Goal: Task Accomplishment & Management: Manage account settings

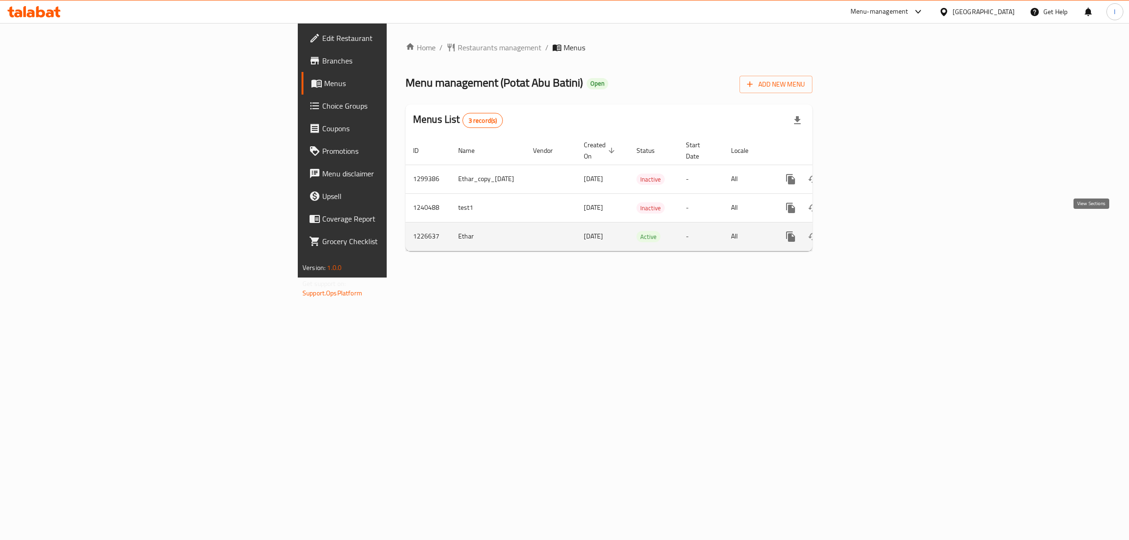
click at [864, 231] on icon "enhanced table" at bounding box center [858, 236] width 11 height 11
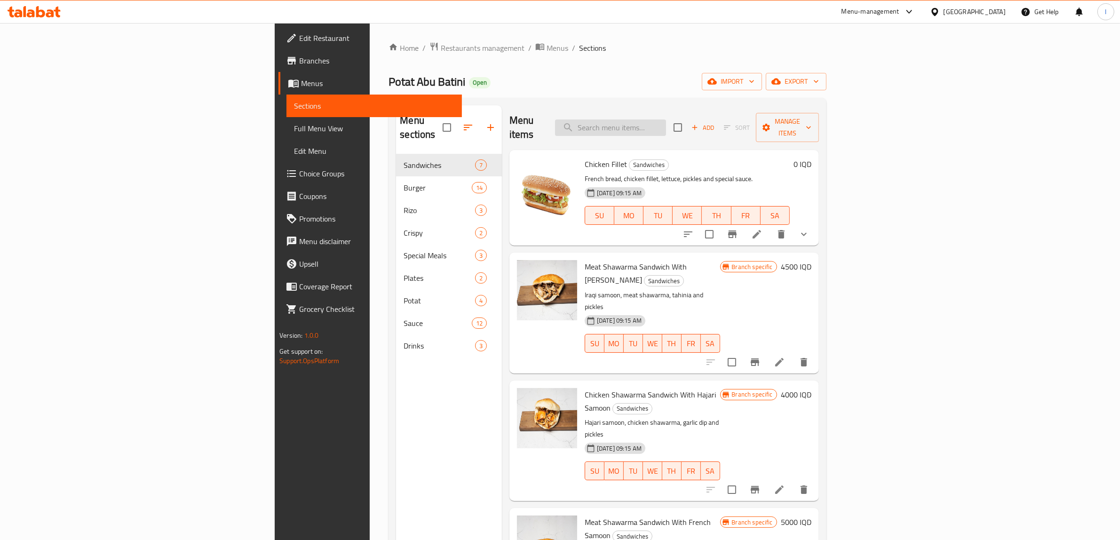
click at [666, 123] on input "search" at bounding box center [610, 128] width 111 height 16
paste input "[PERSON_NAME]"
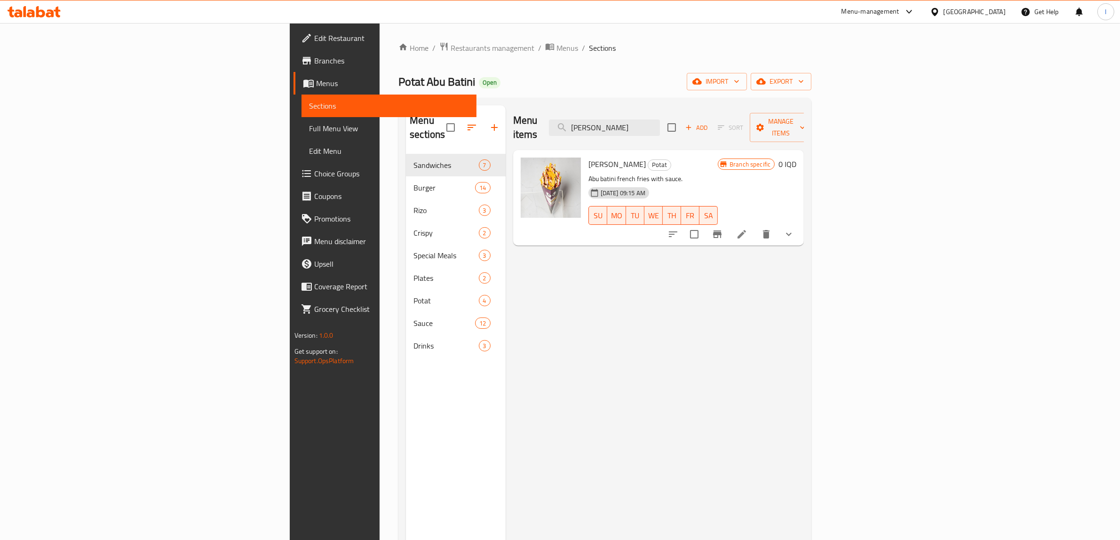
type input "[PERSON_NAME]"
click at [309, 128] on span "Full Menu View" at bounding box center [389, 128] width 160 height 11
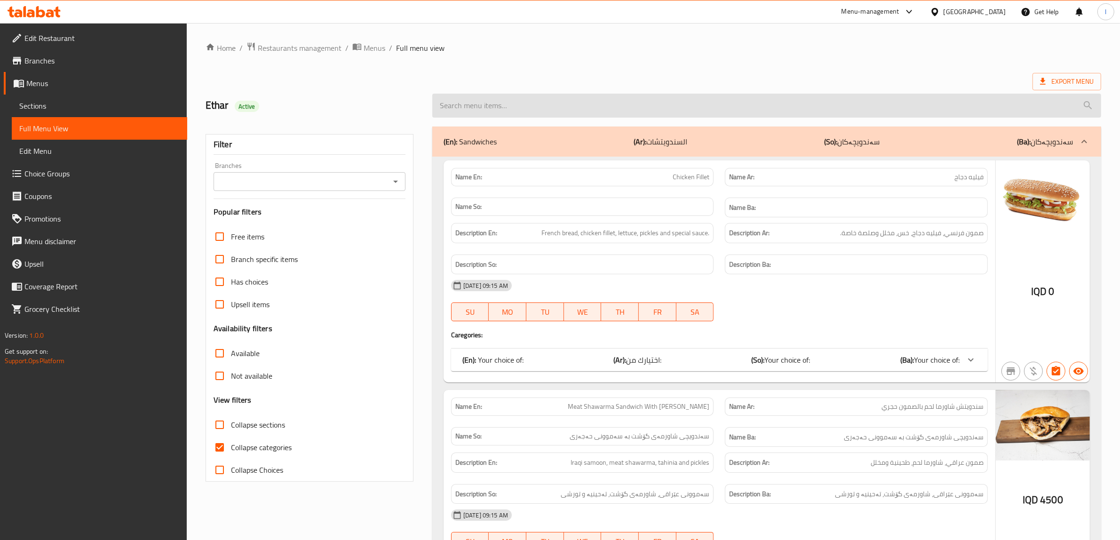
click at [690, 106] on input "search" at bounding box center [766, 106] width 669 height 24
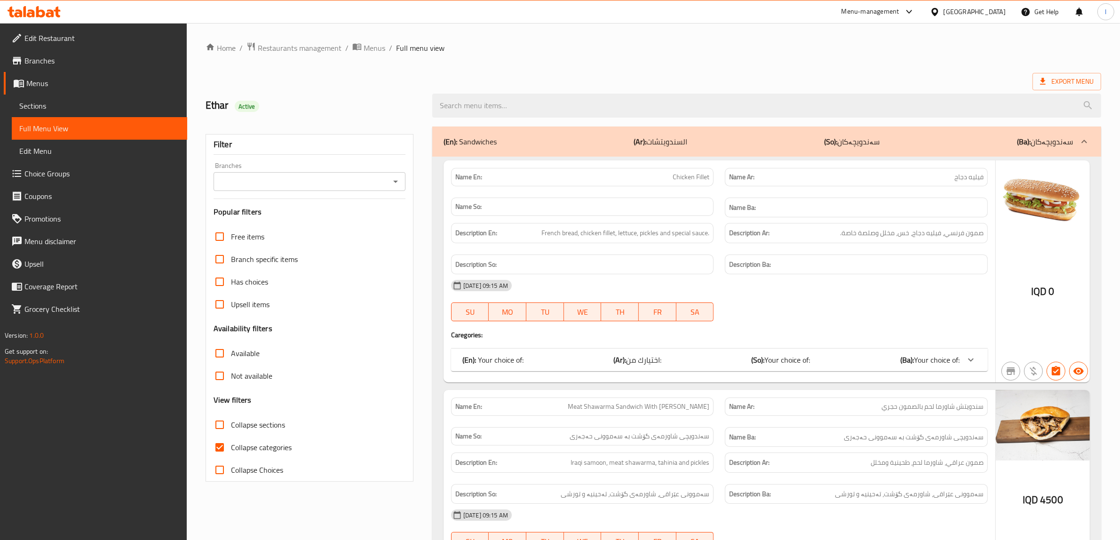
paste input "[PERSON_NAME]"
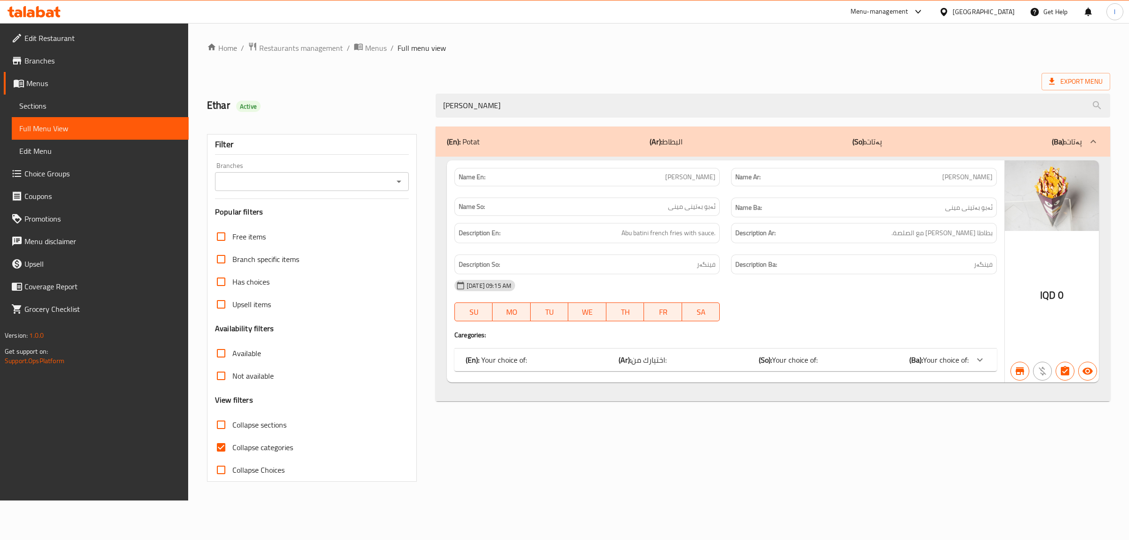
type input "[PERSON_NAME]"
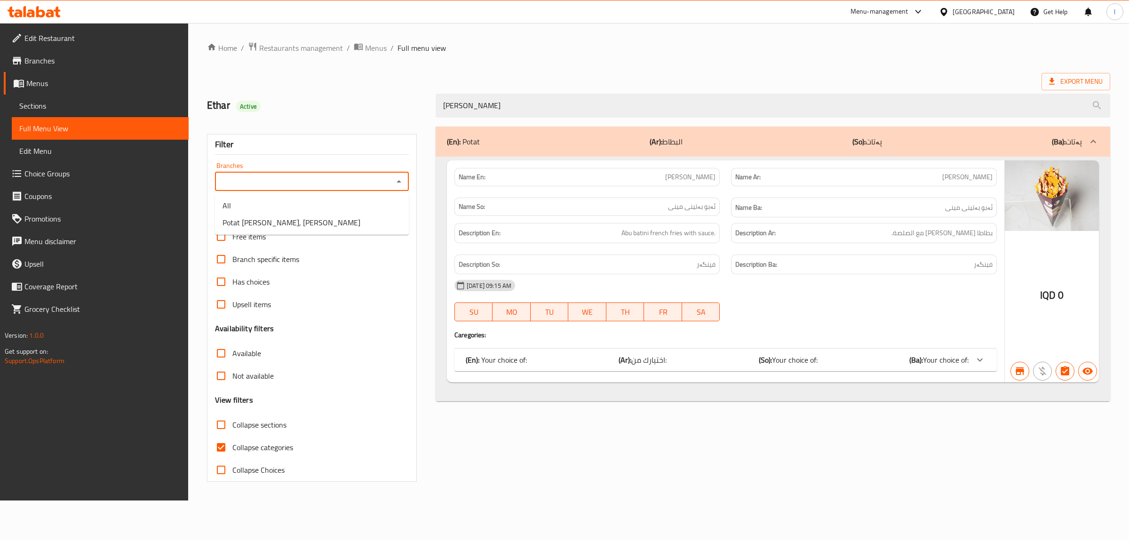
click at [330, 180] on input "Branches" at bounding box center [304, 181] width 173 height 13
click at [293, 222] on span "Potat [PERSON_NAME], [PERSON_NAME]" at bounding box center [292, 222] width 138 height 11
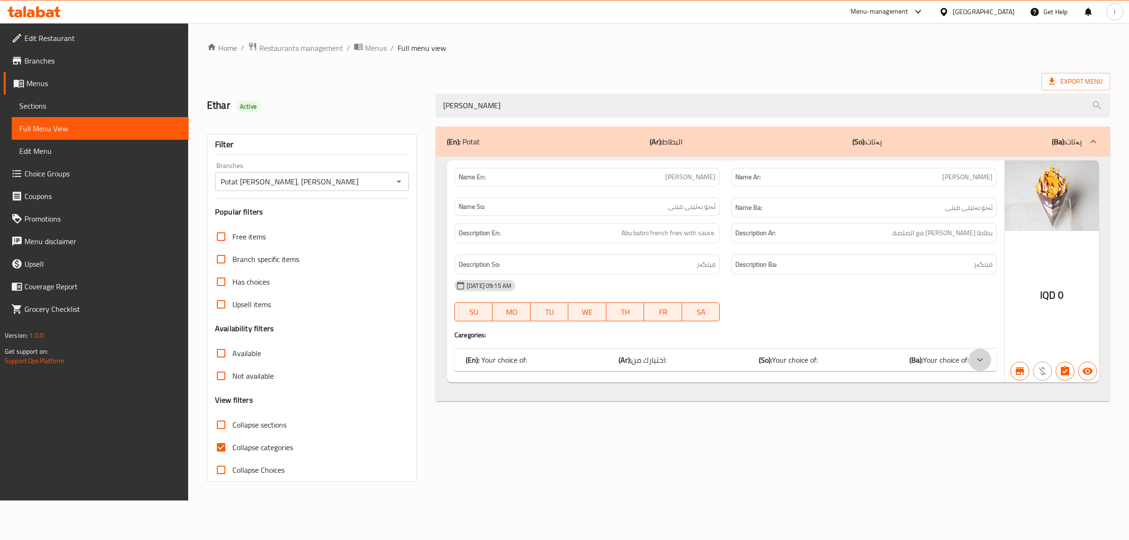
click at [980, 361] on icon at bounding box center [980, 359] width 6 height 3
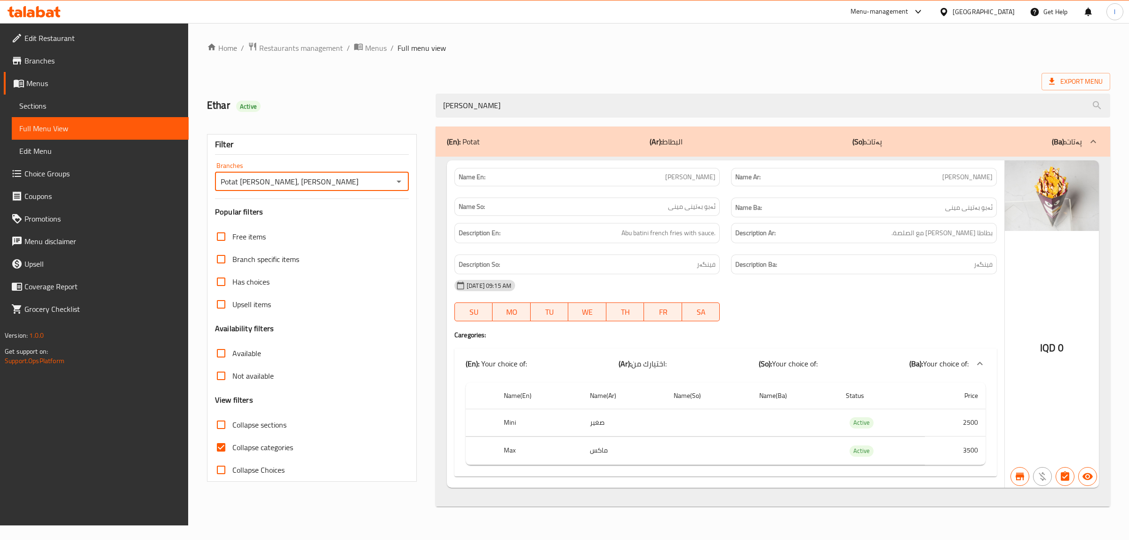
click at [372, 187] on input "Potat [PERSON_NAME], [PERSON_NAME]" at bounding box center [304, 181] width 173 height 13
click at [393, 183] on icon "Open" at bounding box center [398, 181] width 11 height 11
click at [314, 207] on li "All" at bounding box center [312, 205] width 194 height 17
click at [395, 182] on icon "Open" at bounding box center [398, 181] width 11 height 11
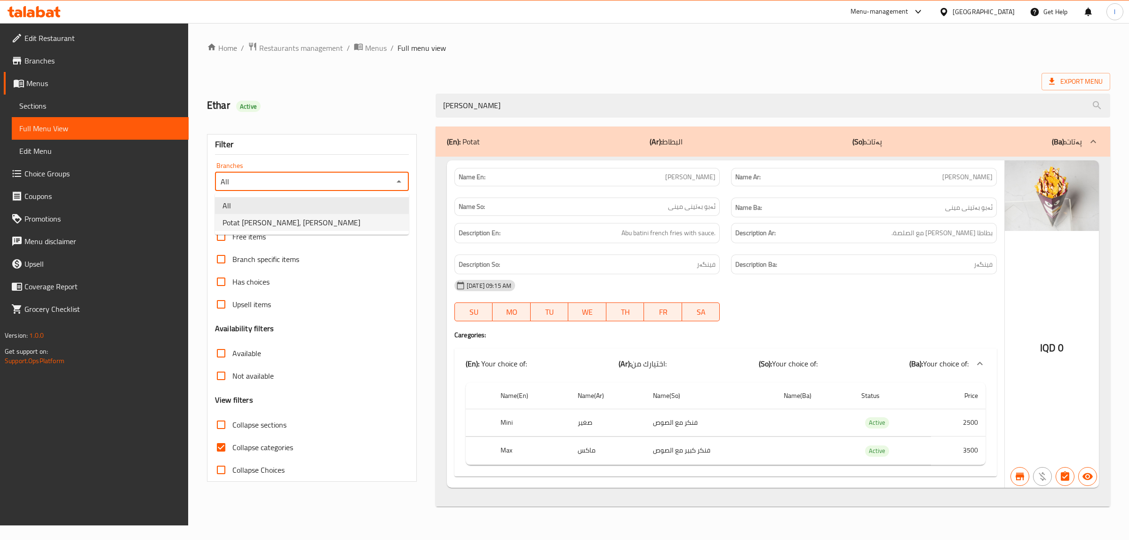
click at [312, 224] on li "Potat [PERSON_NAME], [PERSON_NAME]" at bounding box center [312, 222] width 194 height 17
type input "Potat [PERSON_NAME], [PERSON_NAME]"
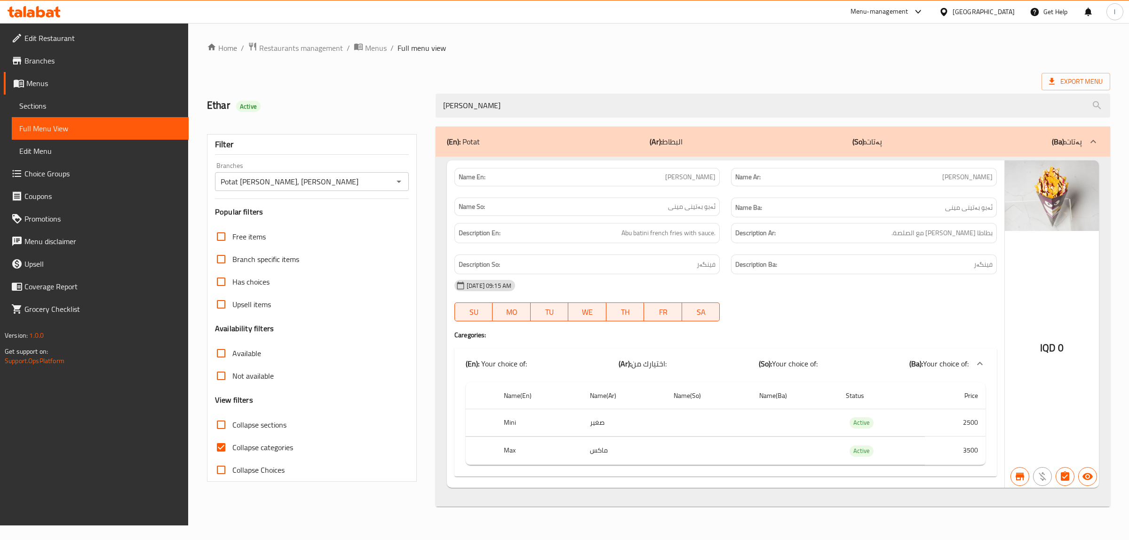
click at [710, 180] on span "[PERSON_NAME]" at bounding box center [690, 177] width 50 height 10
click at [709, 180] on span "[PERSON_NAME]" at bounding box center [690, 177] width 50 height 10
click at [707, 179] on span "[PERSON_NAME]" at bounding box center [690, 177] width 50 height 10
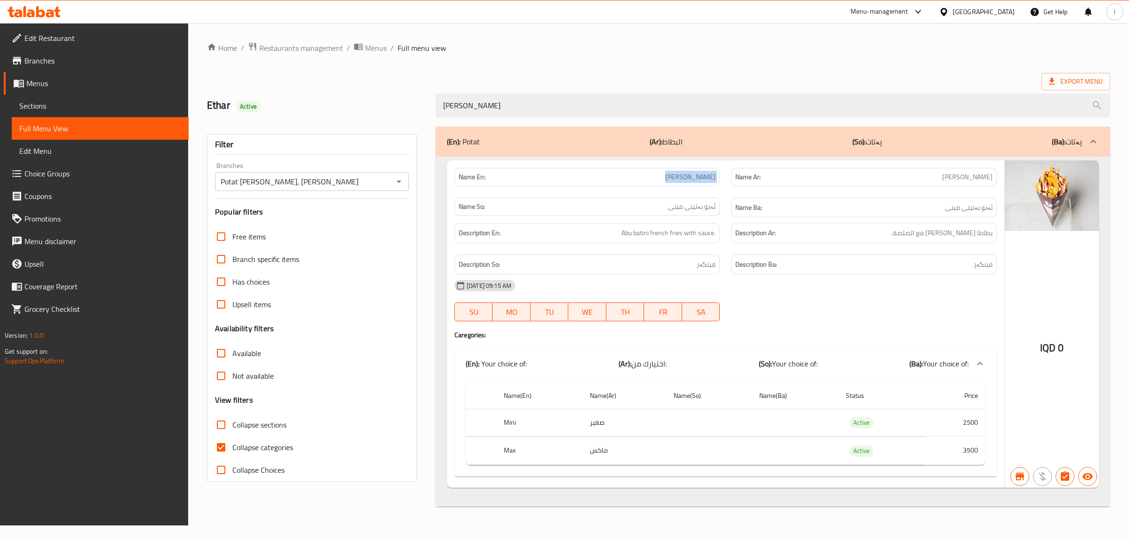
click at [707, 179] on span "[PERSON_NAME]" at bounding box center [690, 177] width 50 height 10
click at [51, 111] on span "Sections" at bounding box center [100, 105] width 162 height 11
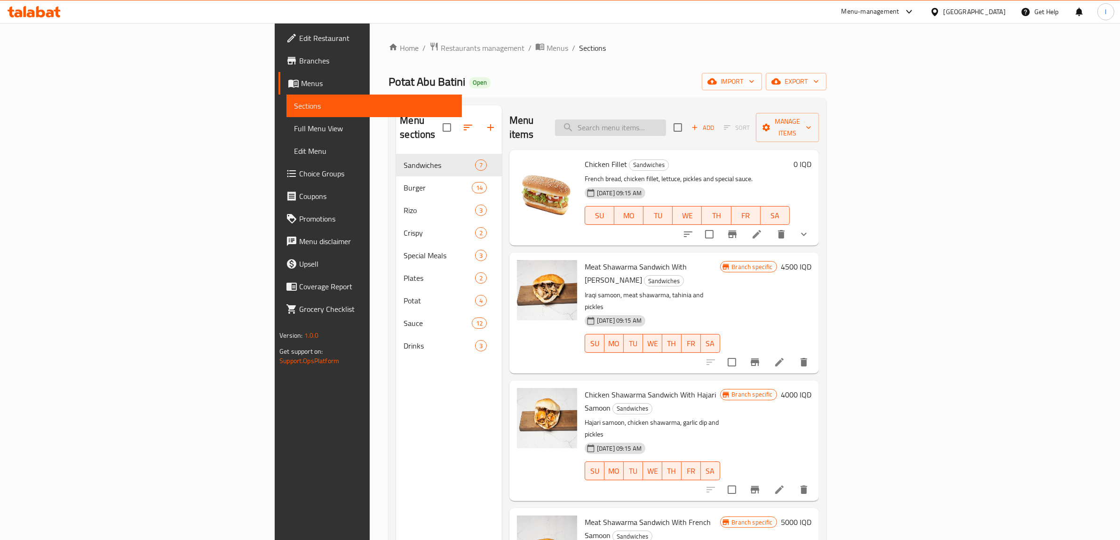
click at [666, 121] on input "search" at bounding box center [610, 128] width 111 height 16
paste input "[PERSON_NAME]"
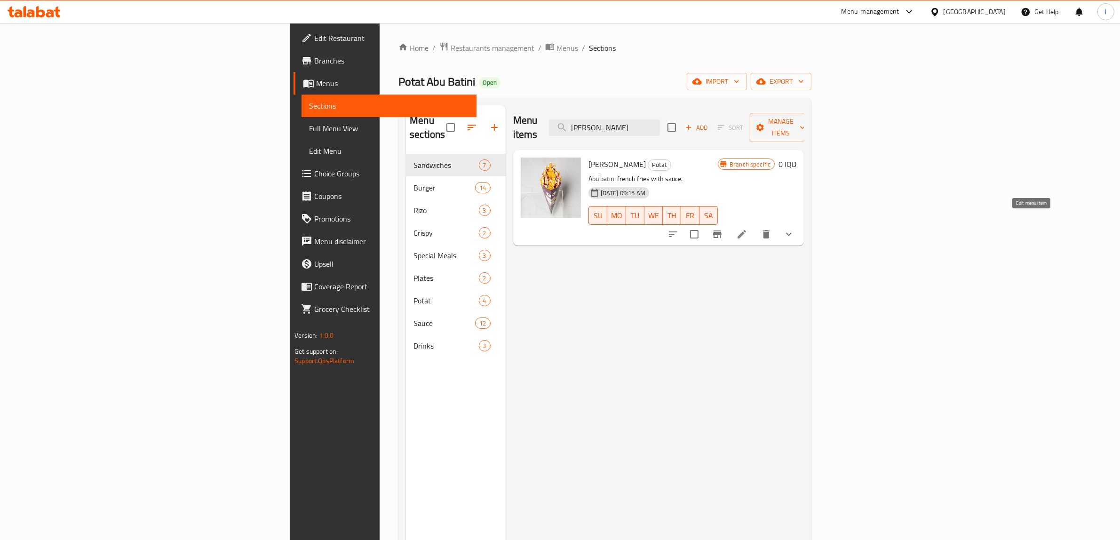
type input "[PERSON_NAME]"
click at [748, 229] on icon at bounding box center [741, 234] width 11 height 11
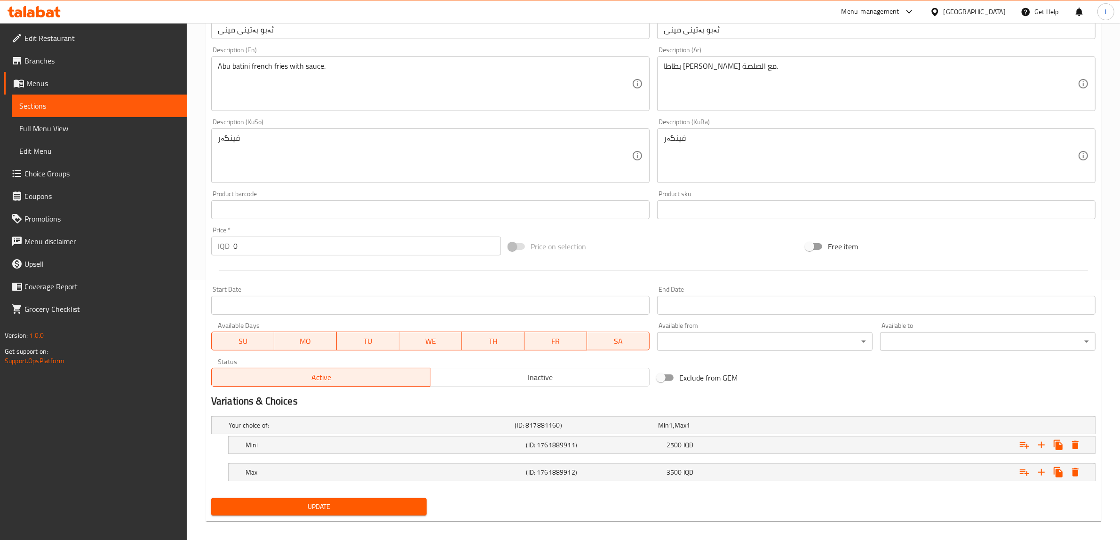
scroll to position [267, 0]
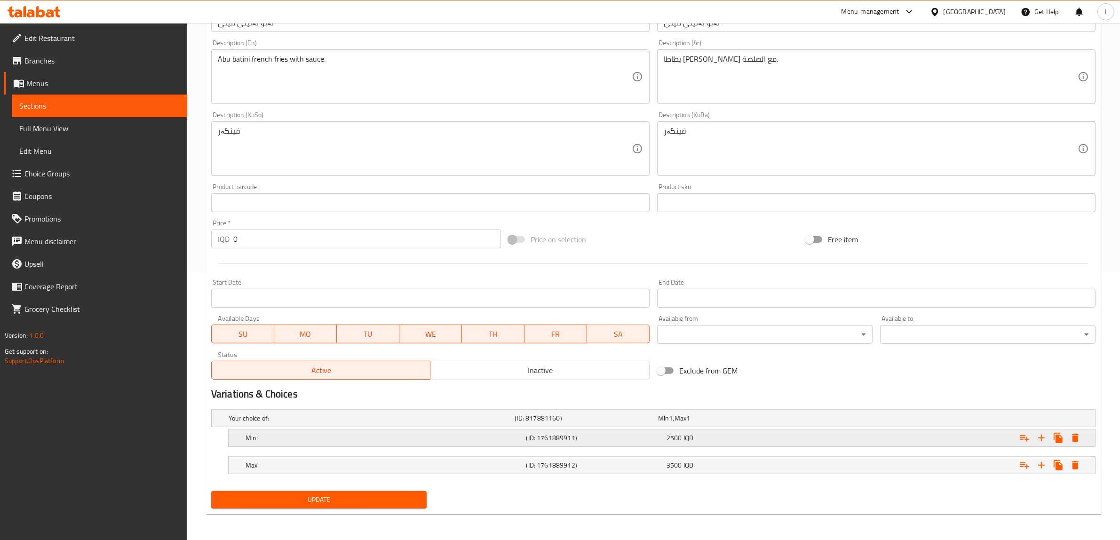
click at [467, 437] on h5 "Mini" at bounding box center [384, 437] width 277 height 9
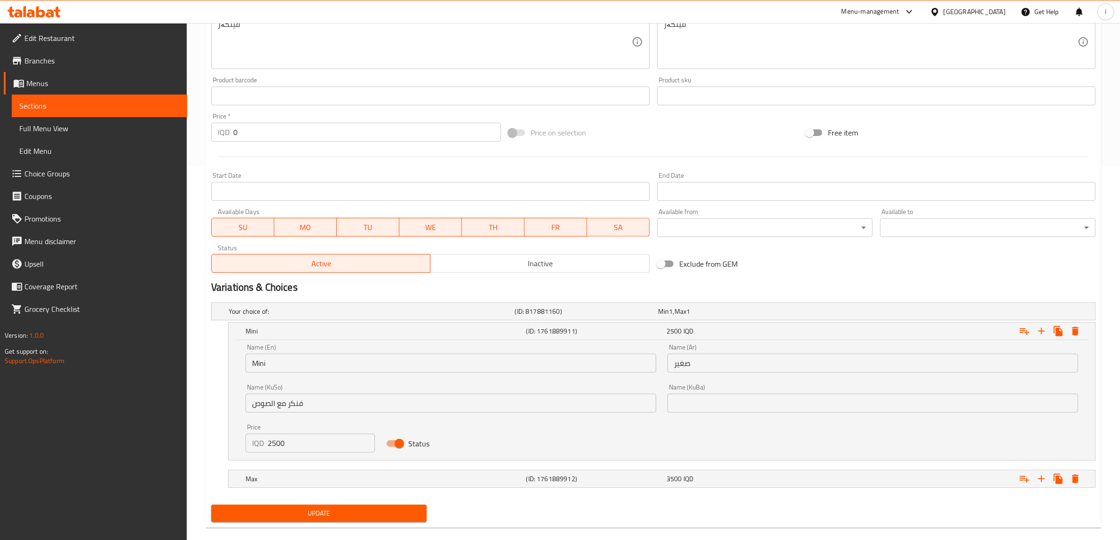
scroll to position [388, 0]
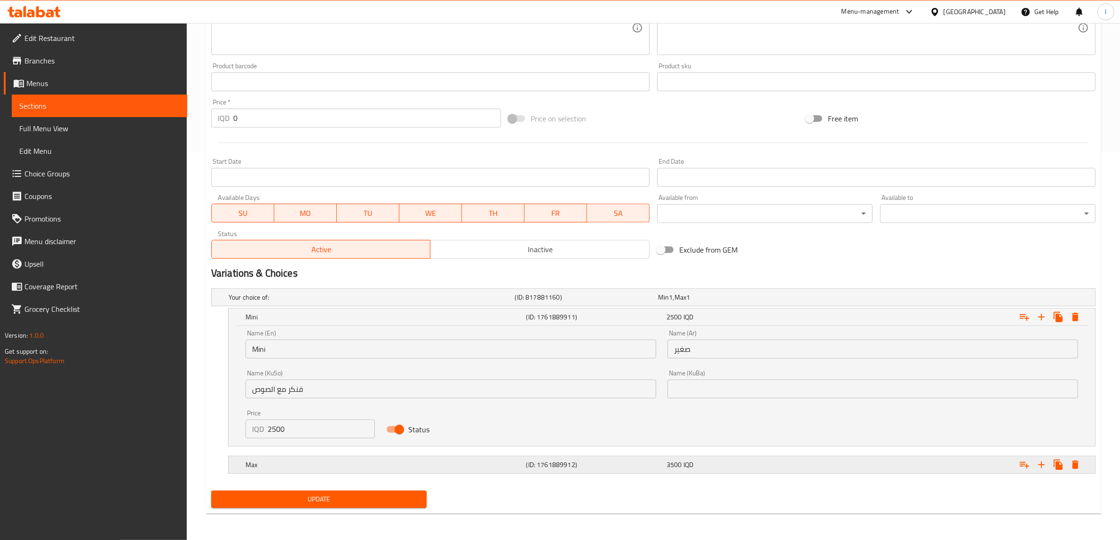
click at [481, 466] on h5 "Max" at bounding box center [384, 464] width 277 height 9
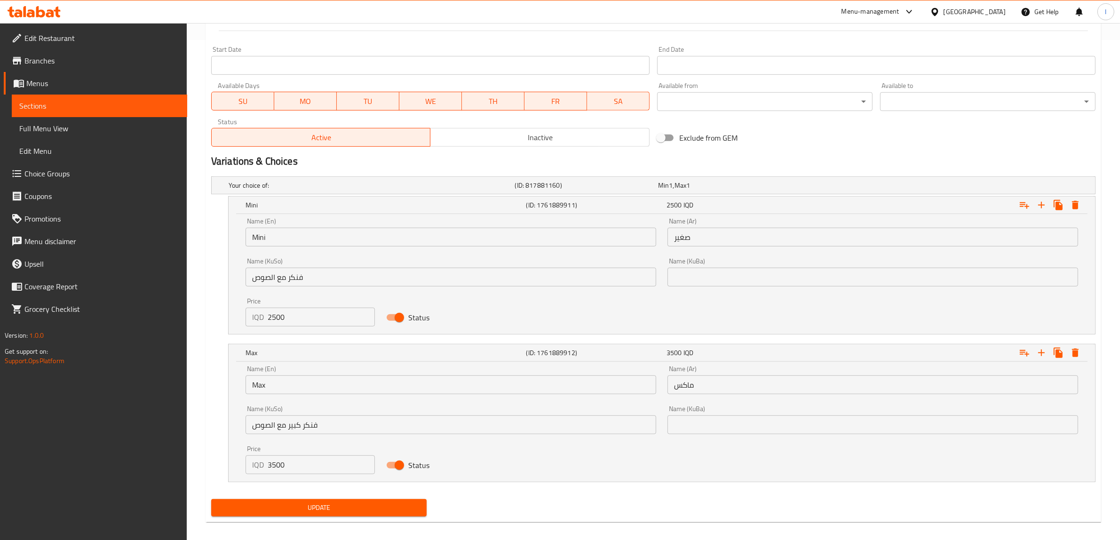
scroll to position [509, 0]
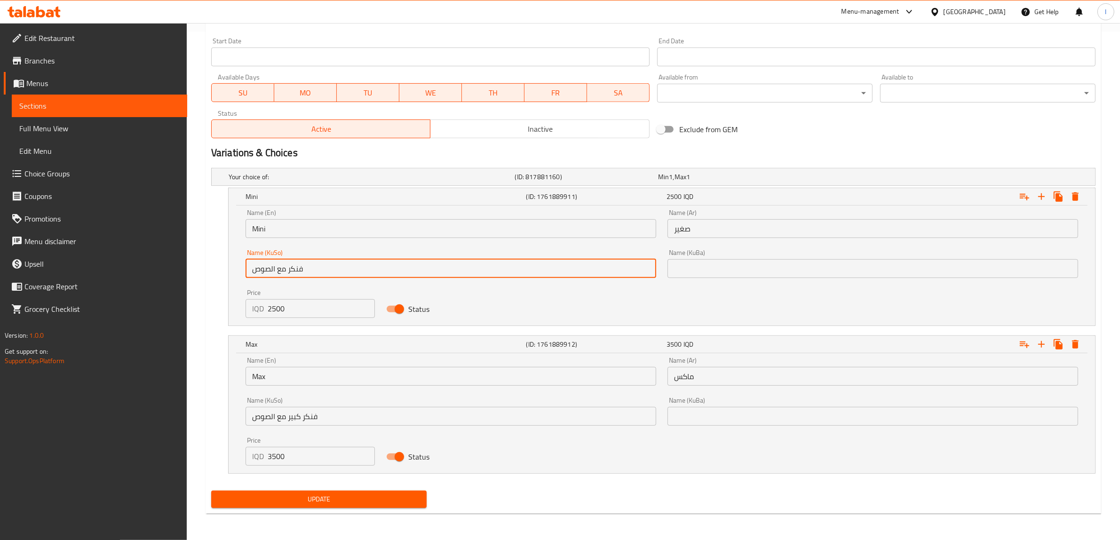
click at [294, 268] on input "فنكر مع الصوص" at bounding box center [451, 268] width 411 height 19
click at [307, 420] on input "فنكر كبير مع الصوص" at bounding box center [451, 416] width 411 height 19
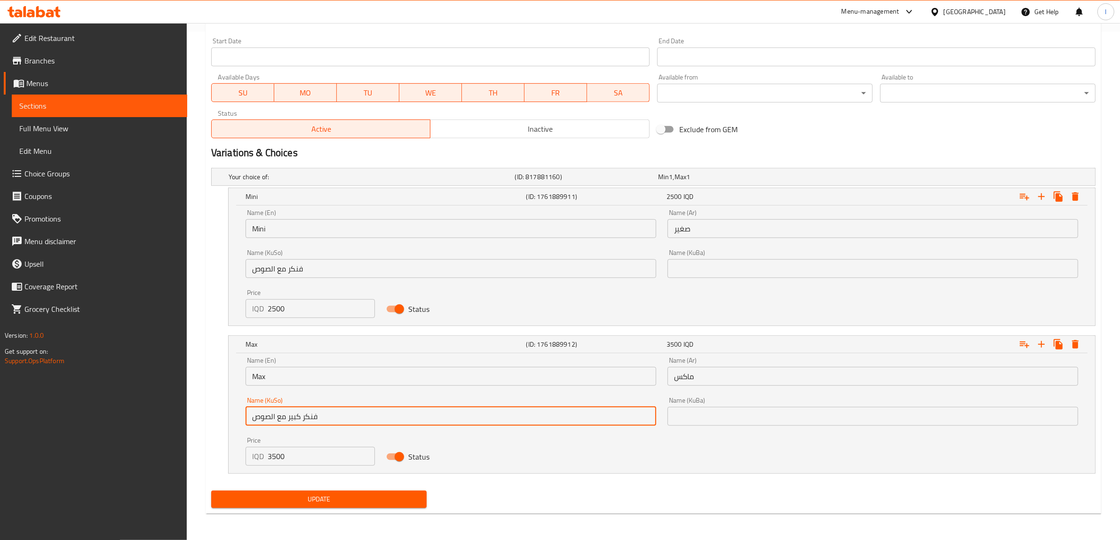
click at [307, 420] on input "فنكر كبير مع الصوص" at bounding box center [451, 416] width 411 height 19
paste input "بطاطا [GEOGRAPHIC_DATA]"
click at [581, 419] on input "بطاطا مقلية كبير مع الصوص" at bounding box center [451, 416] width 411 height 19
click at [579, 420] on input "بطاطا مقلية كبير مع الصوص" at bounding box center [451, 416] width 411 height 19
type input "بطاطا مقلية كبير مع صوص"
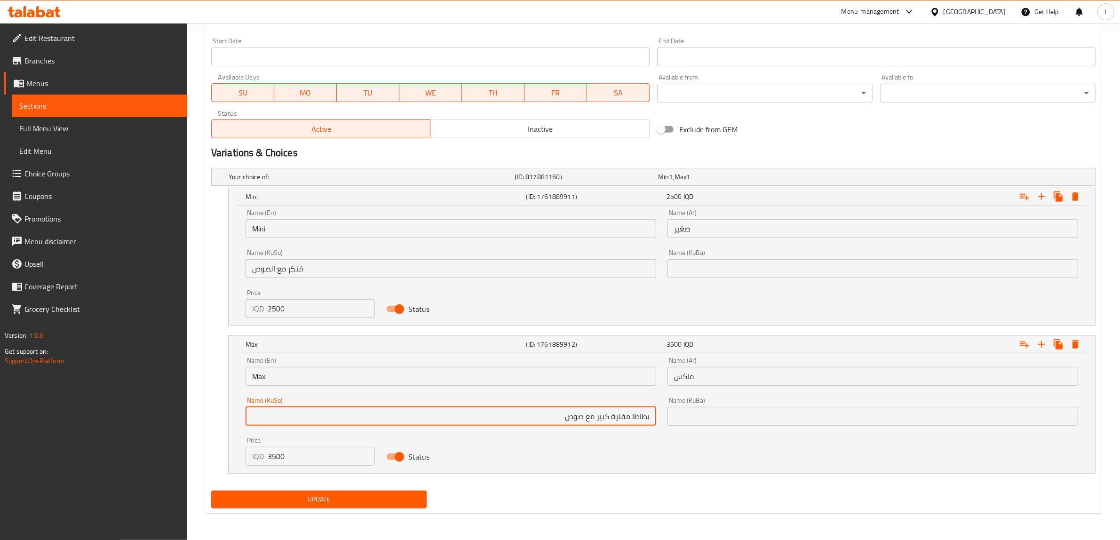
click at [293, 266] on input "فنكر مع الصوص" at bounding box center [451, 268] width 411 height 19
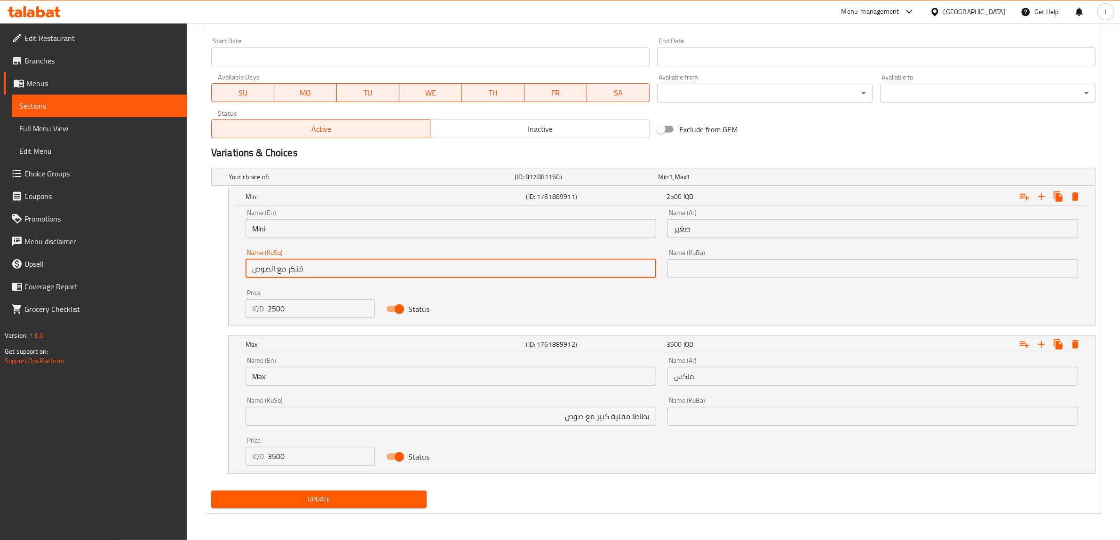
click at [293, 266] on input "فنكر مع الصوص" at bounding box center [451, 268] width 411 height 19
paste input "بطاطا [GEOGRAPHIC_DATA]"
click at [593, 271] on input "بطاطا مقلية مع الصوص" at bounding box center [451, 268] width 411 height 19
click at [611, 271] on input "بطاطا مقلية مع صوص" at bounding box center [451, 268] width 411 height 19
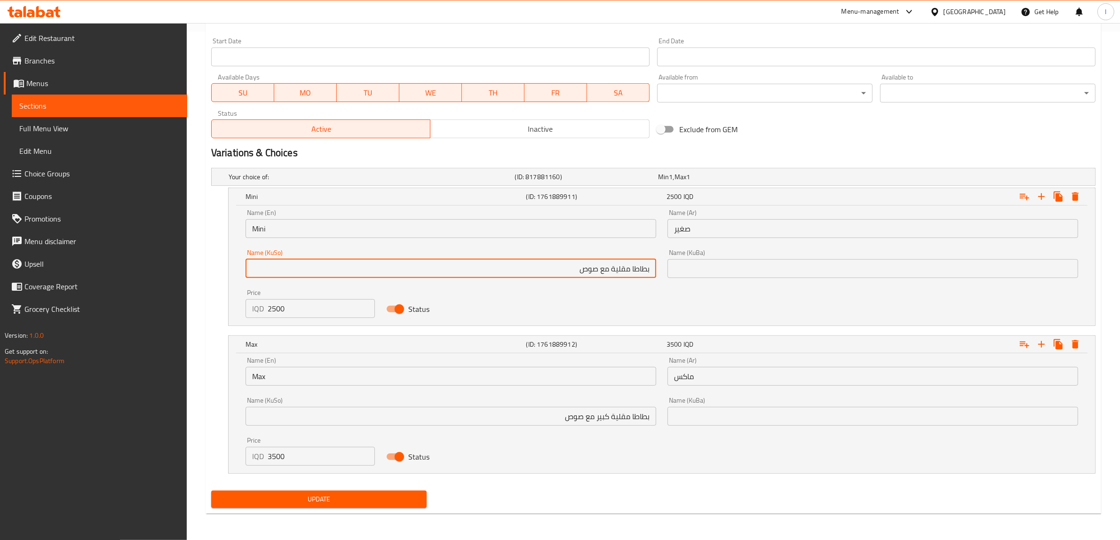
click at [611, 271] on input "بطاطا مقلية مع صوص" at bounding box center [451, 268] width 411 height 19
type input "بطاطا مقلية مع صوص"
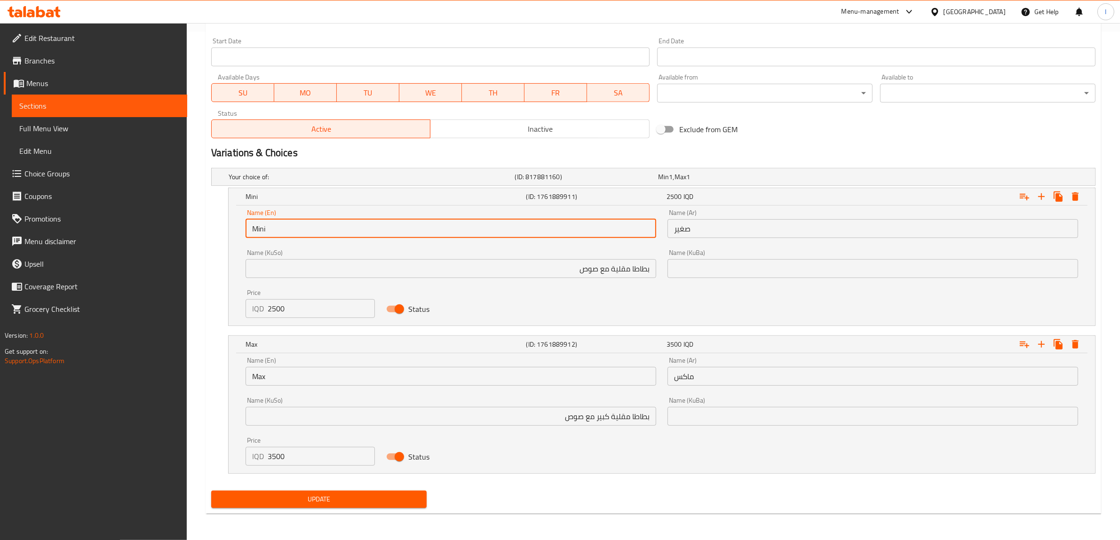
drag, startPoint x: 319, startPoint y: 227, endPoint x: 90, endPoint y: 220, distance: 228.3
click at [93, 222] on div "Edit Restaurant Branches Menus Sections Full Menu View Edit Menu Choice Groups …" at bounding box center [560, 27] width 1120 height 1026
paste input "French fries with sauce"
type input "French fries with sauce"
click at [605, 266] on input "بطاطا مقلية مع صوص" at bounding box center [451, 268] width 411 height 19
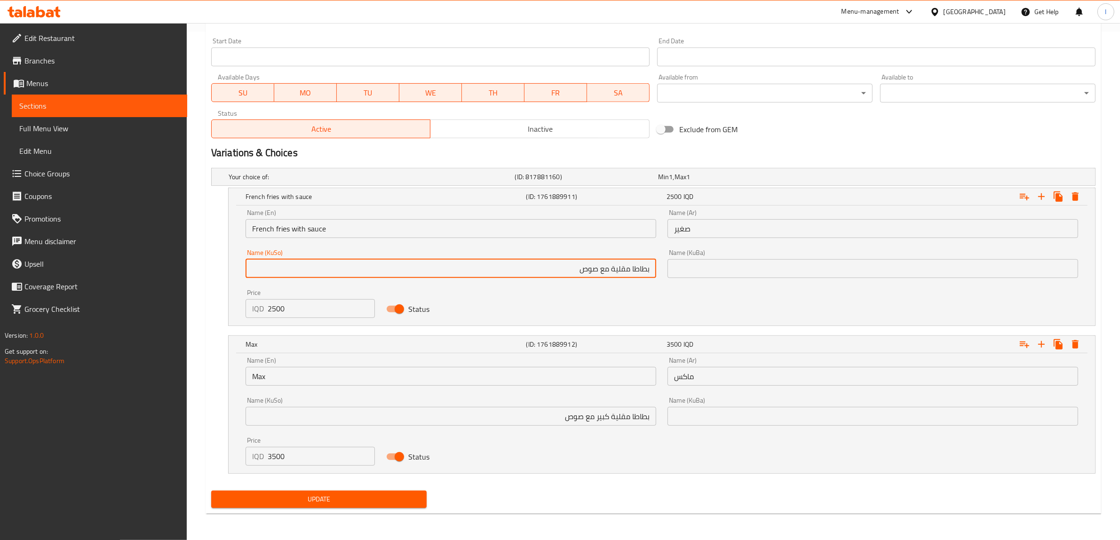
click at [605, 266] on input "بطاطا مقلية مع صوص" at bounding box center [451, 268] width 411 height 19
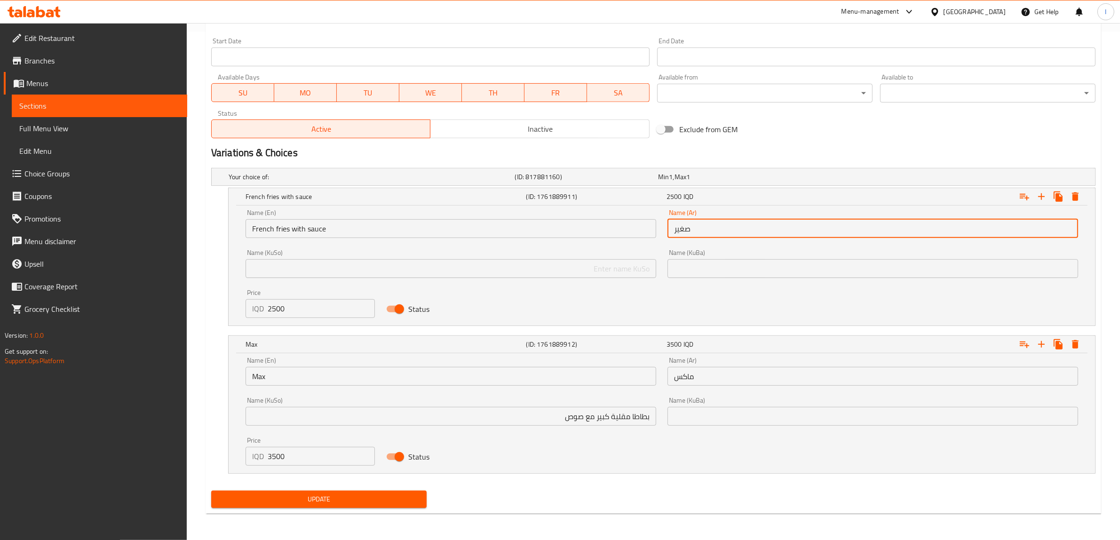
drag, startPoint x: 704, startPoint y: 226, endPoint x: 583, endPoint y: 235, distance: 121.8
click at [588, 237] on div "Name (En) French fries with sauce Name (En) Name (Ar) صغير Name (Ar) Name (KuSo…" at bounding box center [662, 264] width 844 height 120
paste input "طاطا مقلية مع صوص"
type input "بطاطا مقلية مع صوص"
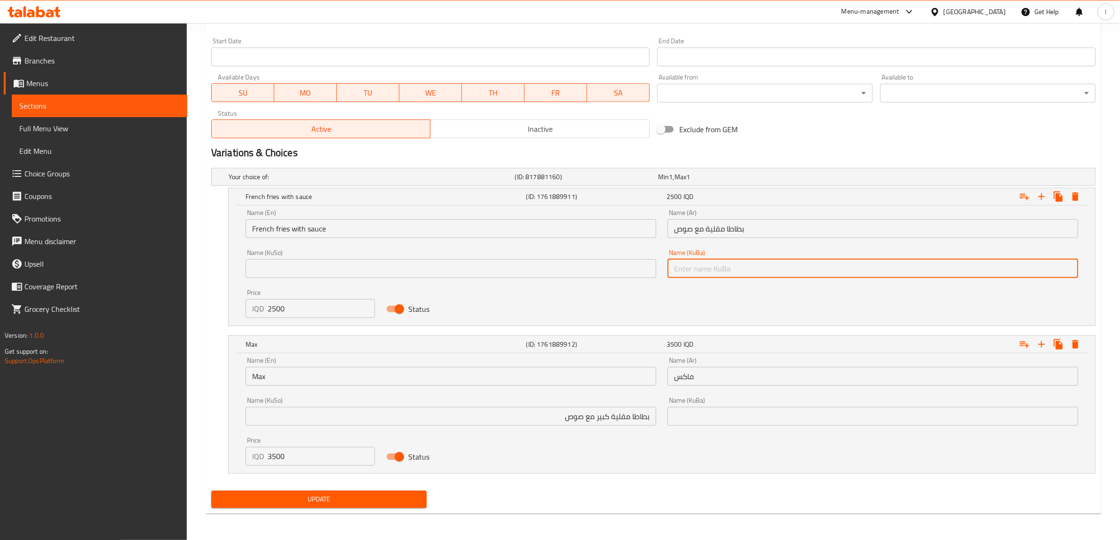
click at [709, 276] on input "text" at bounding box center [873, 268] width 411 height 19
click at [704, 262] on input "فینگەر لەگەڵ سۆس" at bounding box center [873, 268] width 411 height 19
type input "فینگەر لەگەڵ سۆس"
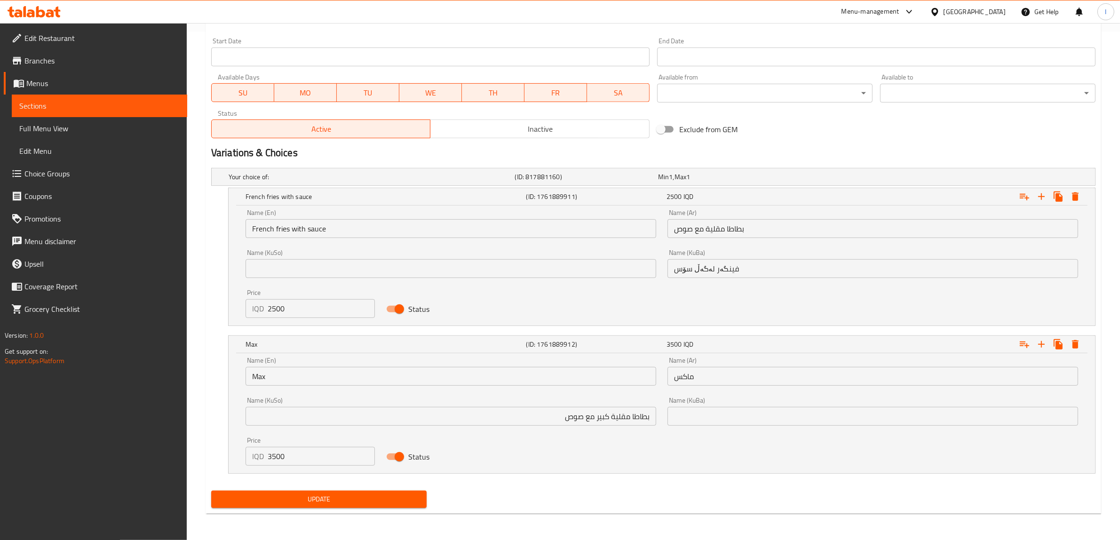
click at [288, 281] on div "Name (KuSo) Name ([PERSON_NAME])" at bounding box center [451, 264] width 422 height 40
click at [313, 276] on input "text" at bounding box center [451, 268] width 411 height 19
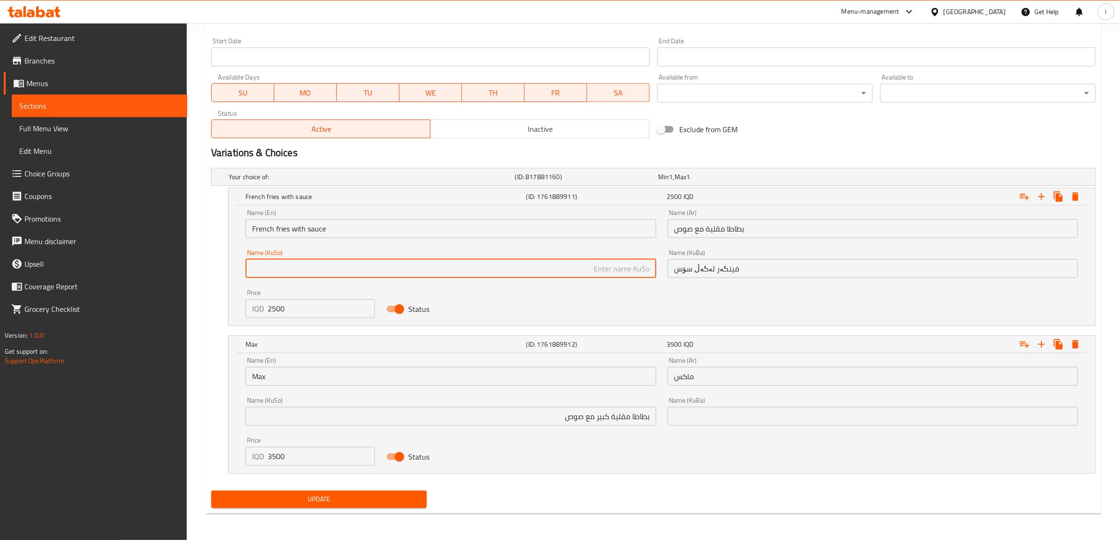
paste input "فینگەر لەگەڵ سۆس"
type input "فینگەر لەگەڵ سۆس"
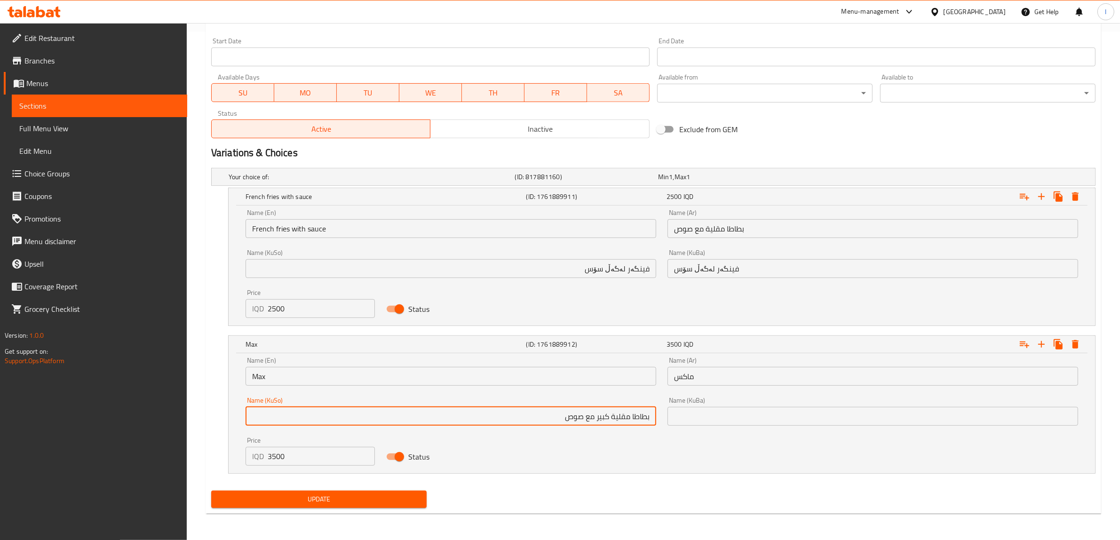
click at [612, 424] on input "بطاطا مقلية كبير مع صوص" at bounding box center [451, 416] width 411 height 19
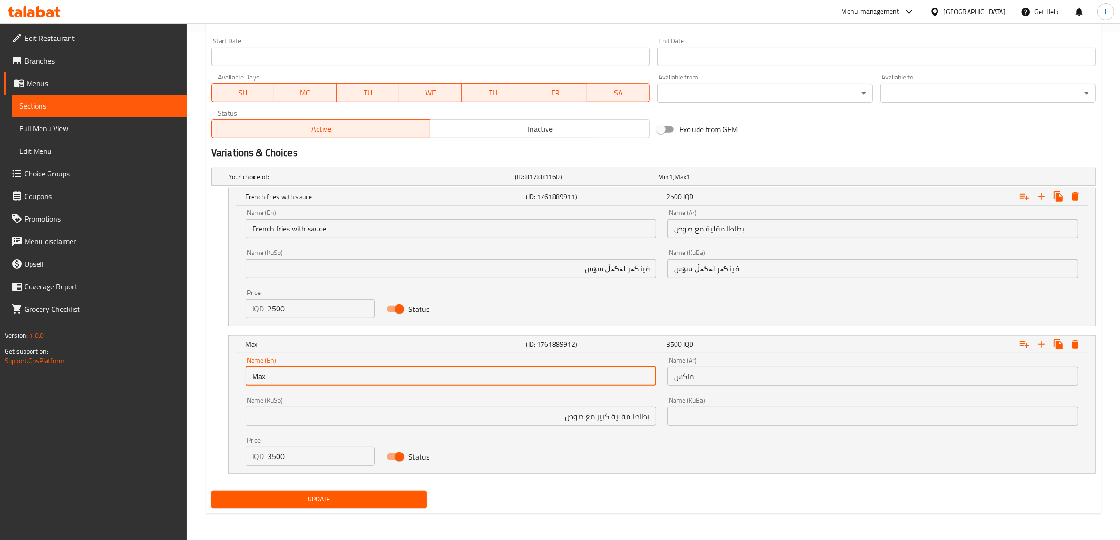
drag, startPoint x: 347, startPoint y: 384, endPoint x: 0, endPoint y: 359, distance: 347.7
click at [0, 359] on div "Edit Restaurant Branches Menus Sections Full Menu View Edit Menu Choice Groups …" at bounding box center [560, 27] width 1120 height 1026
paste input "Large French fries with sauce"
type input "Large French fries with sauce"
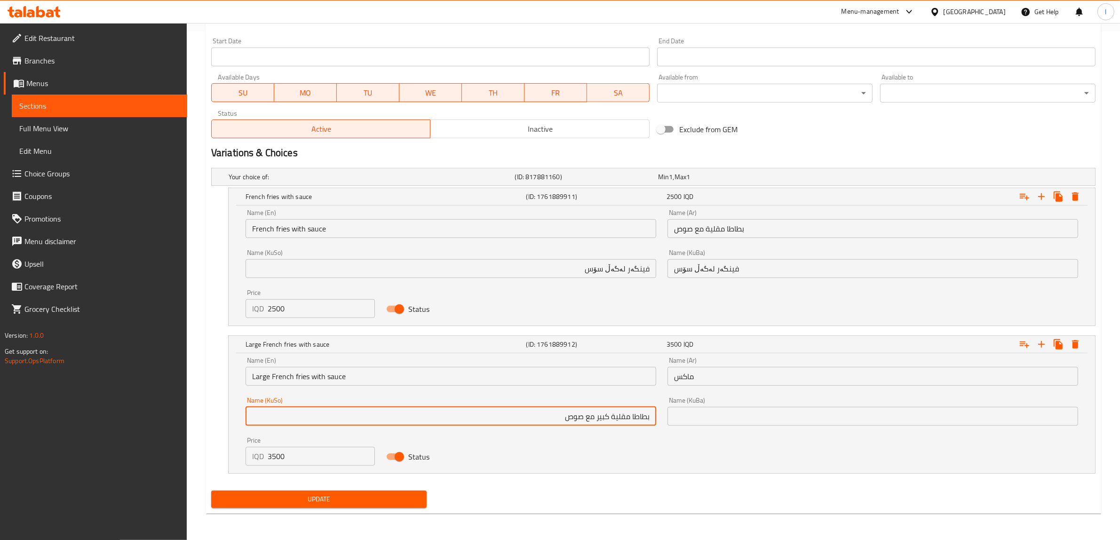
click at [609, 416] on input "بطاطا مقلية كبير مع صوص" at bounding box center [451, 416] width 411 height 19
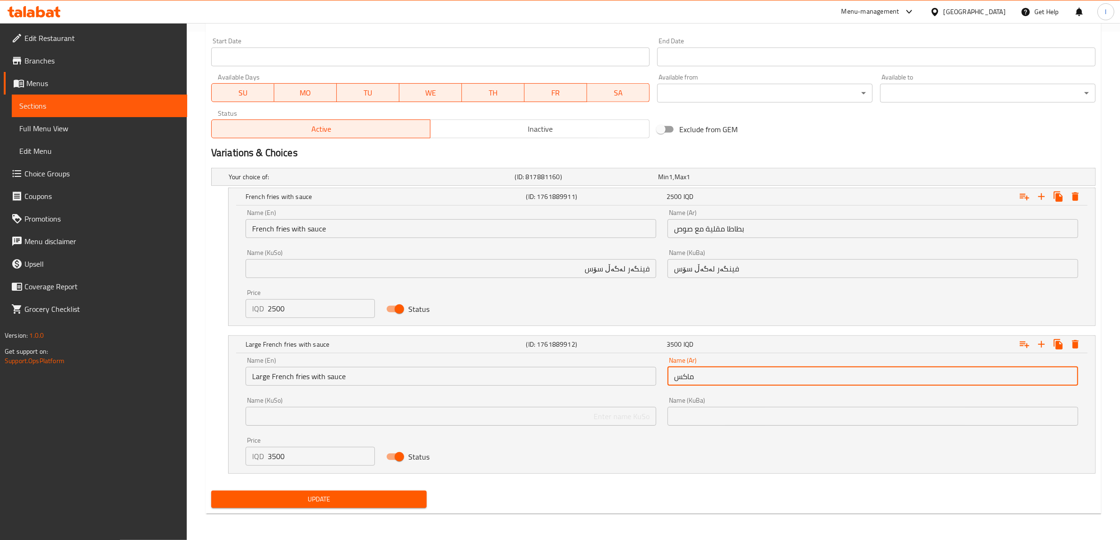
drag, startPoint x: 681, startPoint y: 380, endPoint x: 629, endPoint y: 386, distance: 52.1
click at [640, 386] on div "Name (En) Large French fries with sauce Name (En) Name (Ar) ماكس Name (Ar) Name…" at bounding box center [662, 412] width 844 height 120
paste input "بطاطا مقلية كبير مع صوص"
type input "بطاطا مقلية كبير مع صوص"
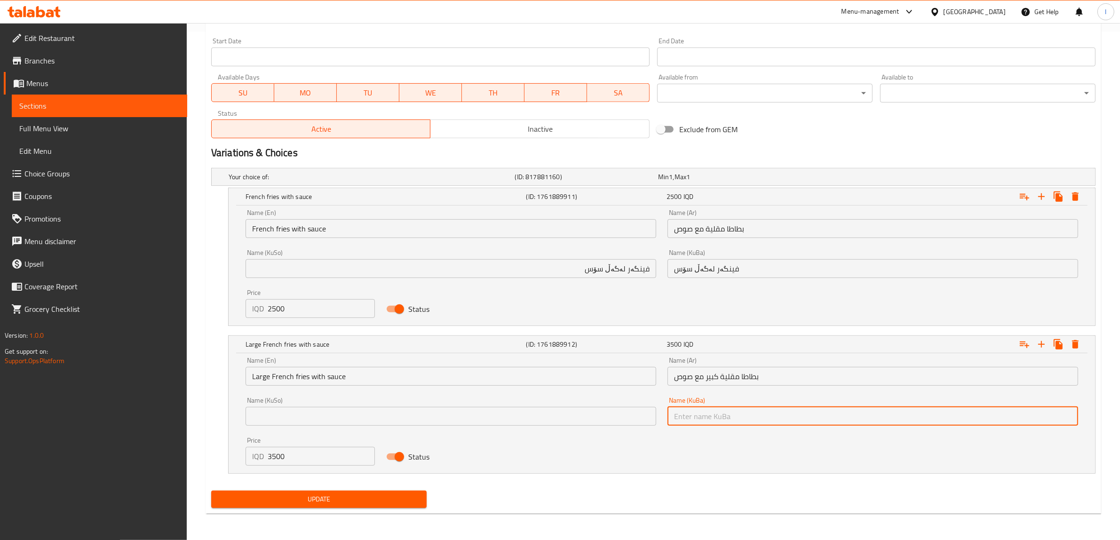
click at [761, 411] on input "text" at bounding box center [873, 416] width 411 height 19
drag, startPoint x: 966, startPoint y: 410, endPoint x: 1126, endPoint y: 415, distance: 160.1
type input "فینگەری گەورە لەگەڵ سۆس"
click at [306, 405] on div "Name (KuSo) Name ([PERSON_NAME])" at bounding box center [451, 411] width 411 height 29
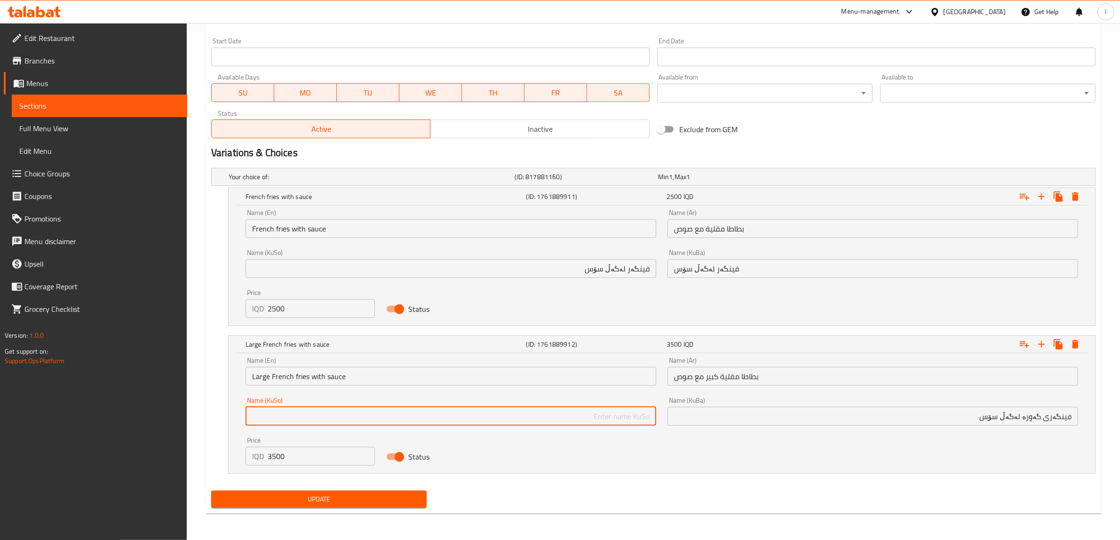
click at [307, 413] on input "text" at bounding box center [451, 416] width 411 height 19
paste input "فینگەری گەورە لەگەڵ سۆس"
type input "فینگەری گەورە لەگەڵ سۆس"
click at [356, 500] on span "Update" at bounding box center [319, 500] width 200 height 12
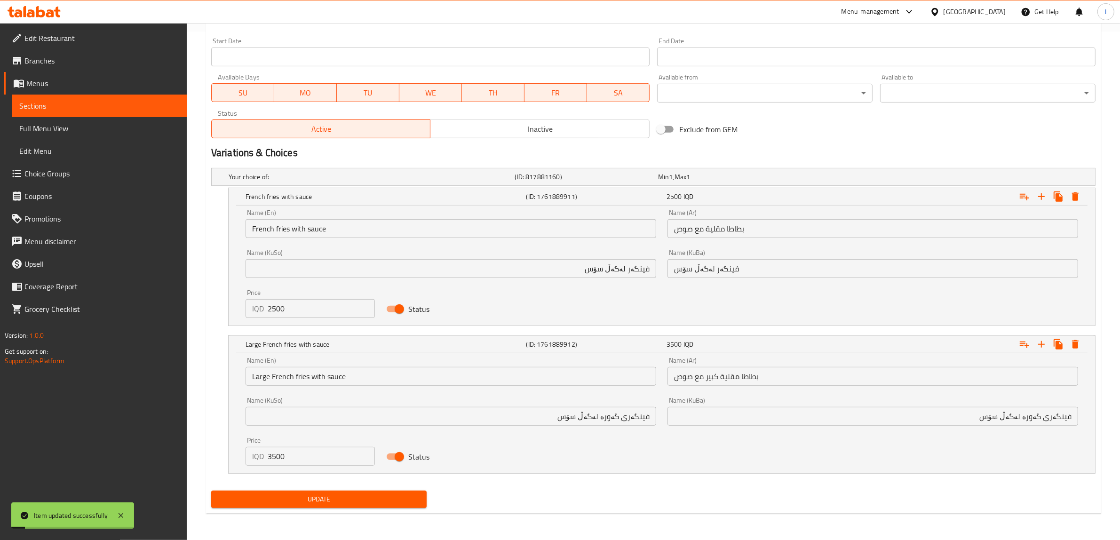
click at [65, 103] on span "Sections" at bounding box center [99, 105] width 160 height 11
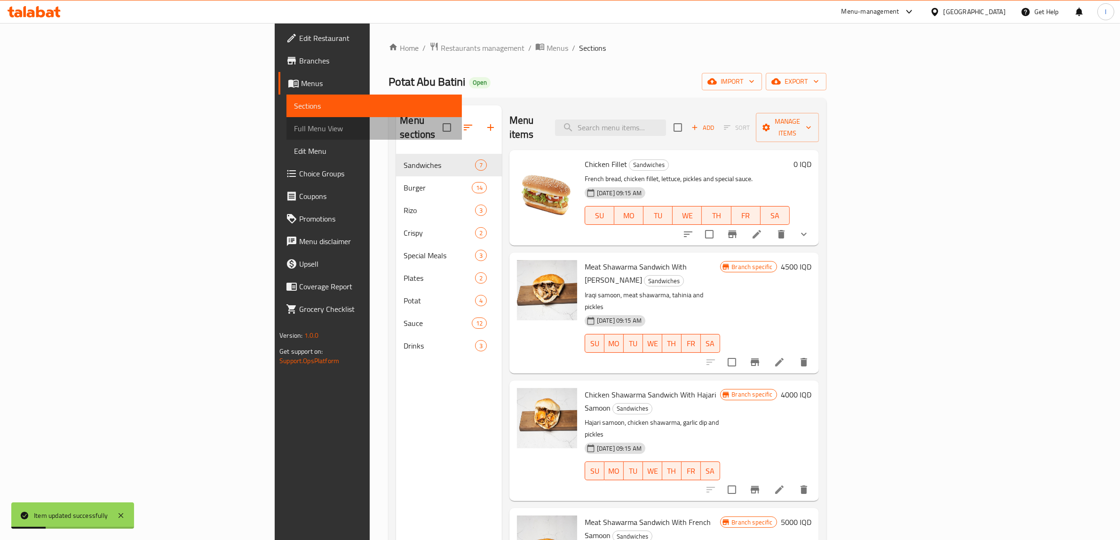
click at [294, 123] on span "Full Menu View" at bounding box center [374, 128] width 160 height 11
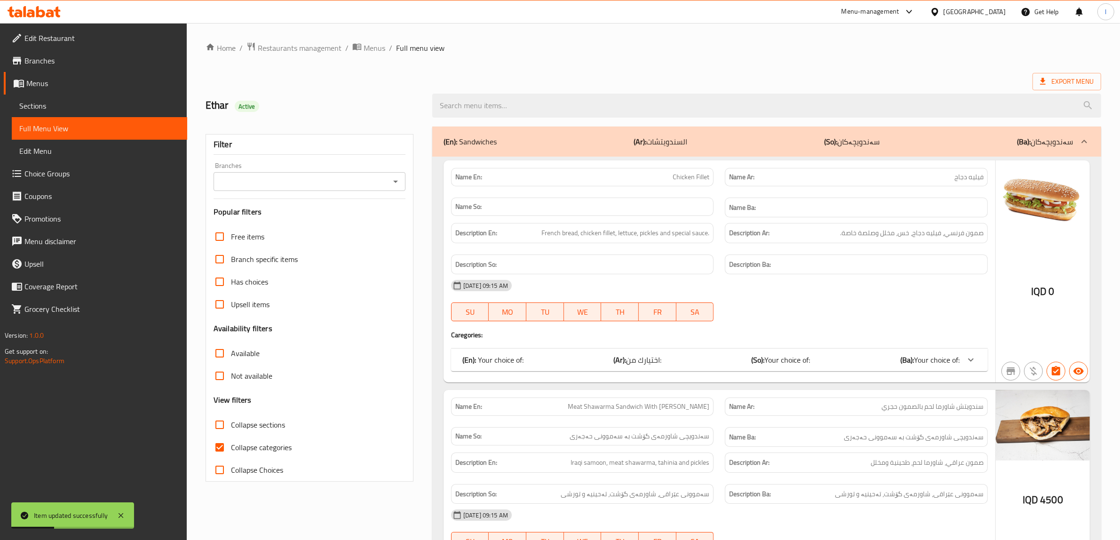
click at [276, 180] on input "Branches" at bounding box center [301, 181] width 171 height 13
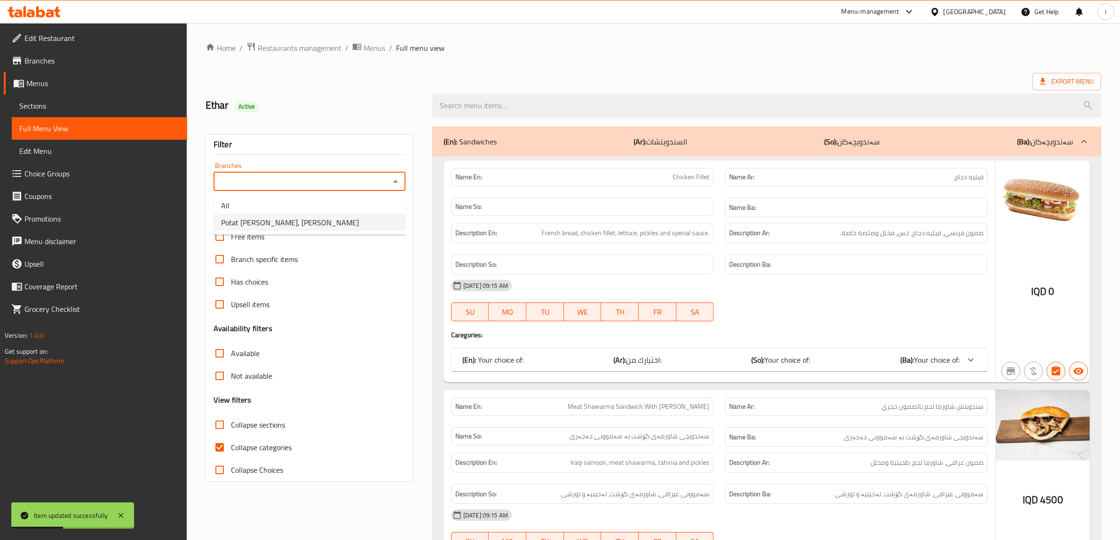
click at [295, 227] on span "Potat [PERSON_NAME], [PERSON_NAME]" at bounding box center [290, 222] width 138 height 11
type input "Potat [PERSON_NAME], [PERSON_NAME]"
click at [252, 448] on span "Collapse categories" at bounding box center [261, 447] width 61 height 11
click at [231, 448] on input "Collapse categories" at bounding box center [219, 447] width 23 height 23
checkbox input "false"
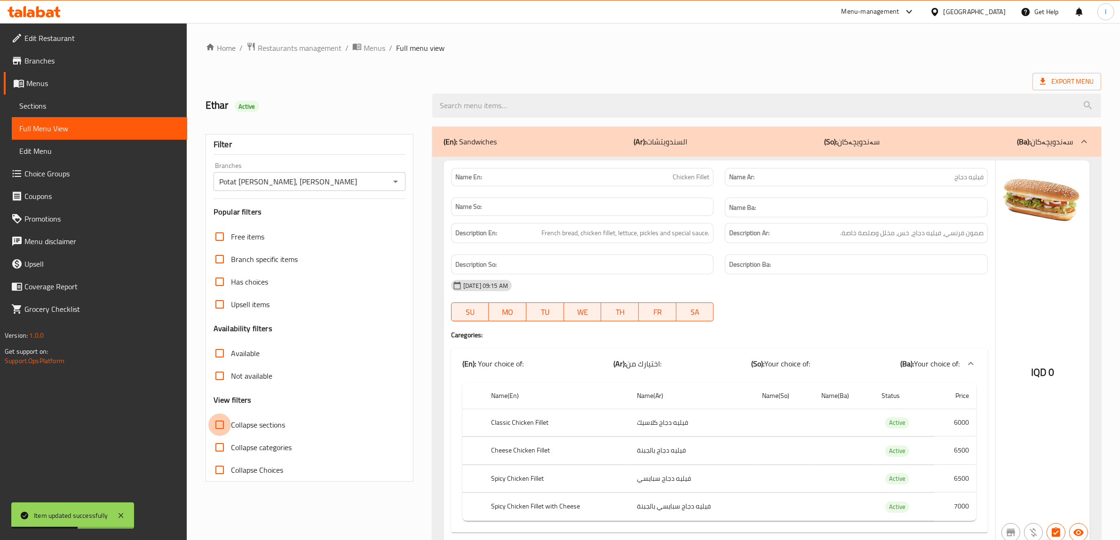
click at [220, 425] on input "Collapse sections" at bounding box center [219, 425] width 23 height 23
checkbox input "true"
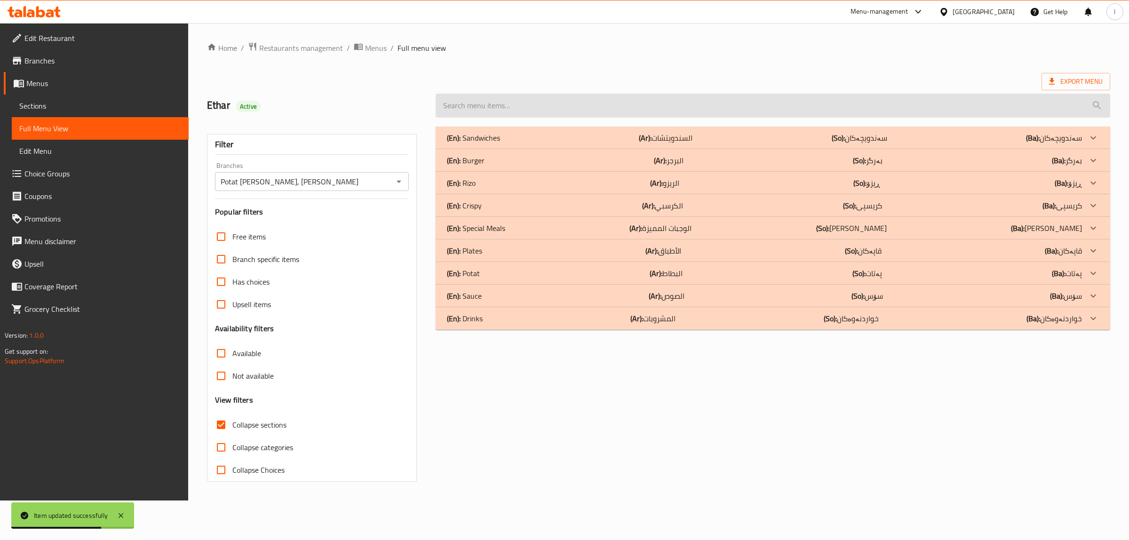
click at [479, 107] on input "search" at bounding box center [773, 106] width 675 height 24
paste input "[PERSON_NAME]"
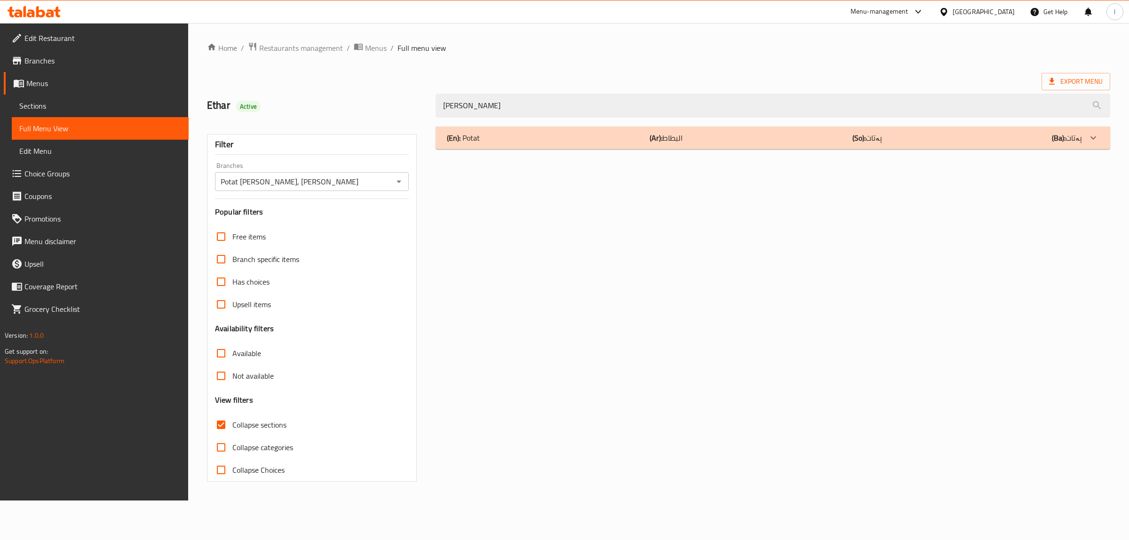
click at [564, 152] on div "(En): Potat (Ar): البطاط (So): پەتات (Ba): پەتات Name En: [PERSON_NAME] Name Ar…" at bounding box center [773, 304] width 686 height 367
click at [568, 144] on div "(En): Potat (Ar): البطاط (So): پەتات (Ba): پەتات" at bounding box center [773, 138] width 675 height 23
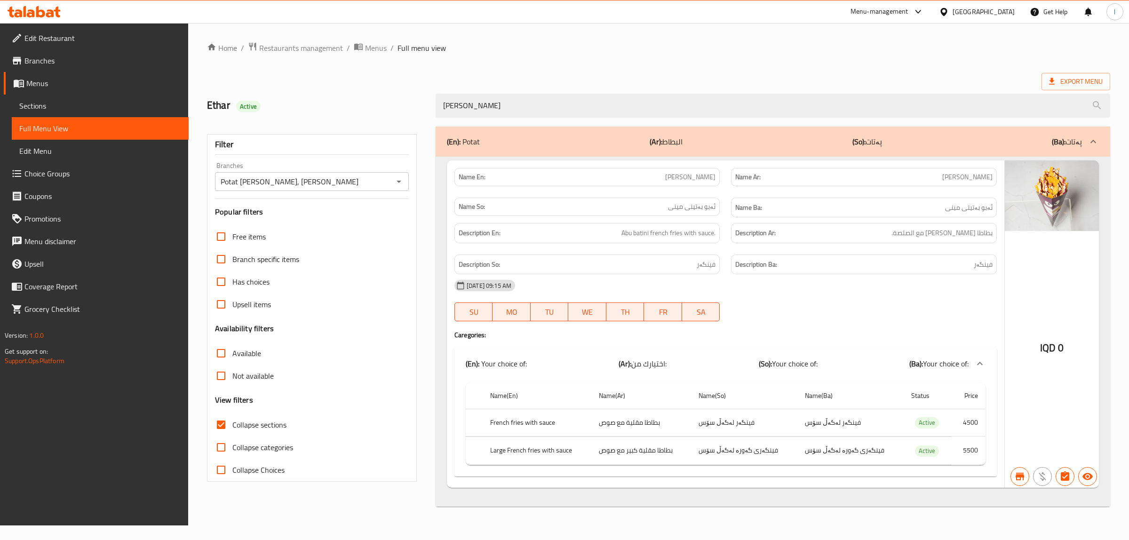
drag, startPoint x: 680, startPoint y: 104, endPoint x: 152, endPoint y: 112, distance: 528.5
click at [162, 115] on div "Edit Restaurant Branches Menus Sections Full Menu View Edit Menu Choice Groups …" at bounding box center [564, 274] width 1129 height 503
paste input "Wedges"
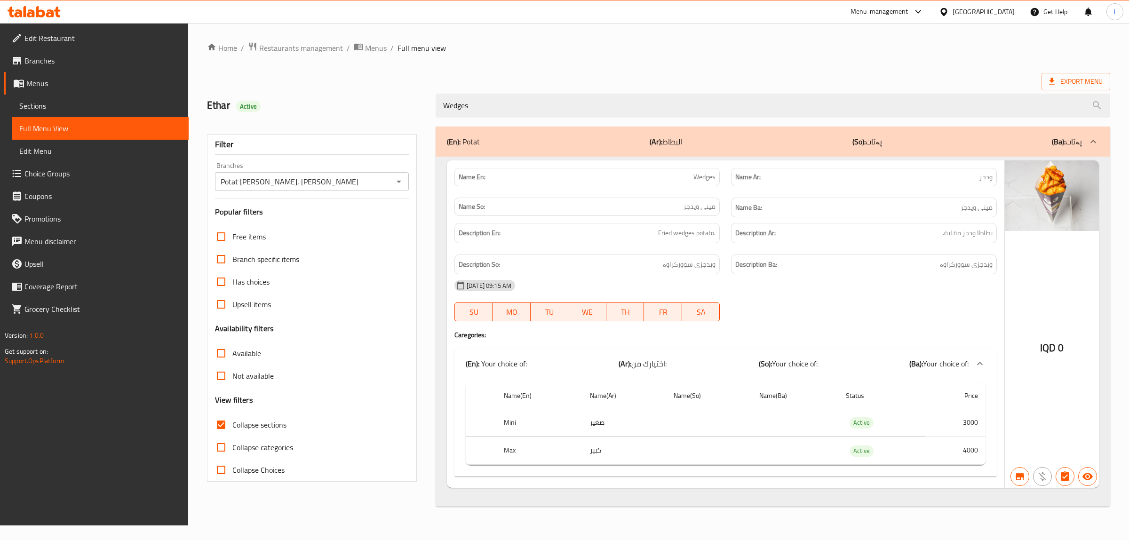
type input "Wedges"
click at [714, 178] on span "Wedges" at bounding box center [705, 177] width 22 height 10
copy span "Wedges"
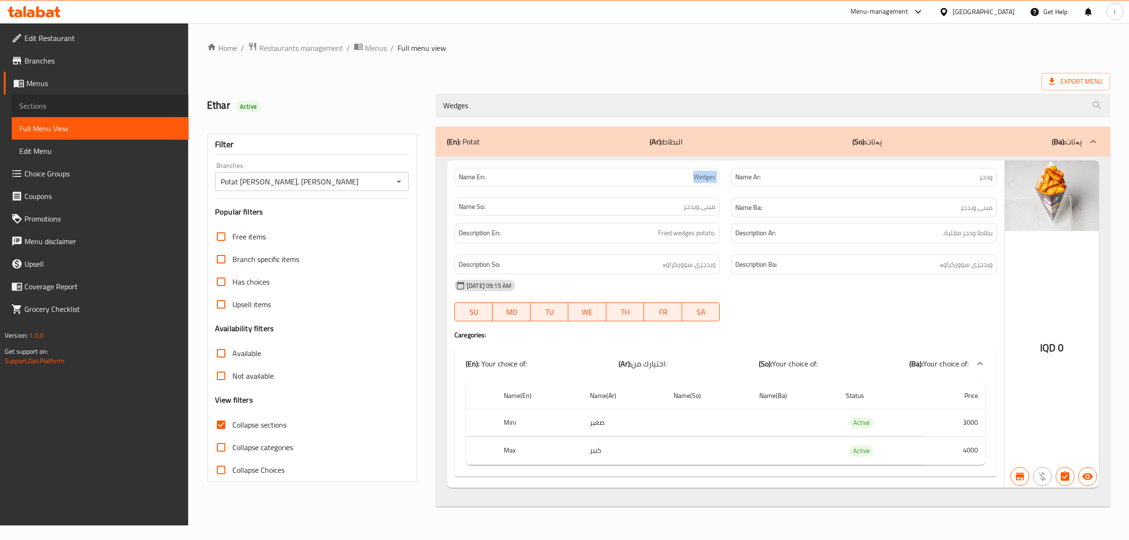
click at [81, 109] on span "Sections" at bounding box center [100, 105] width 162 height 11
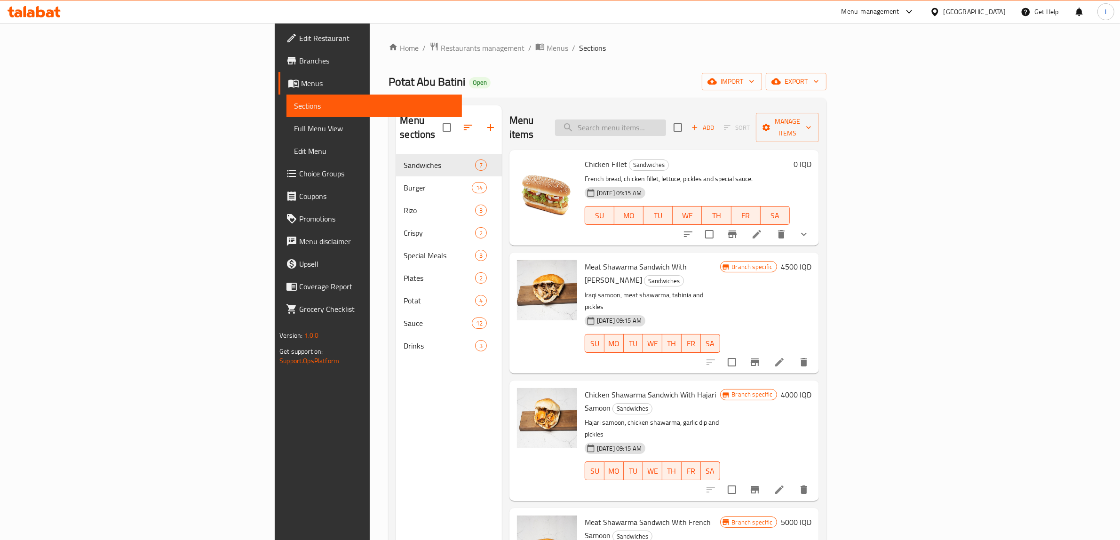
drag, startPoint x: 712, startPoint y: 117, endPoint x: 716, endPoint y: 124, distance: 8.2
click at [666, 120] on input "search" at bounding box center [610, 128] width 111 height 16
paste input "Wedges"
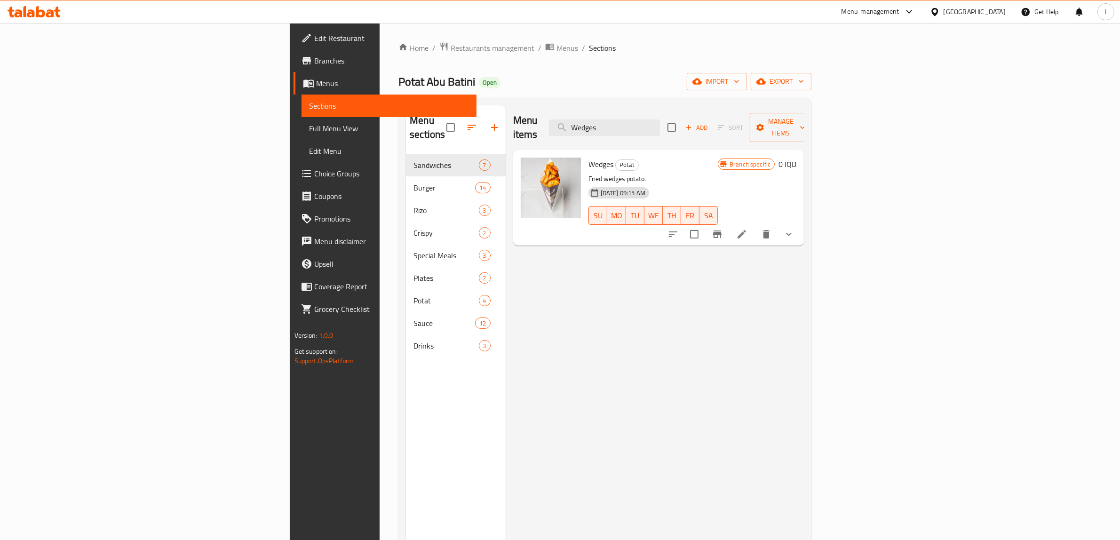
type input "Wedges"
click at [755, 226] on li at bounding box center [742, 234] width 26 height 17
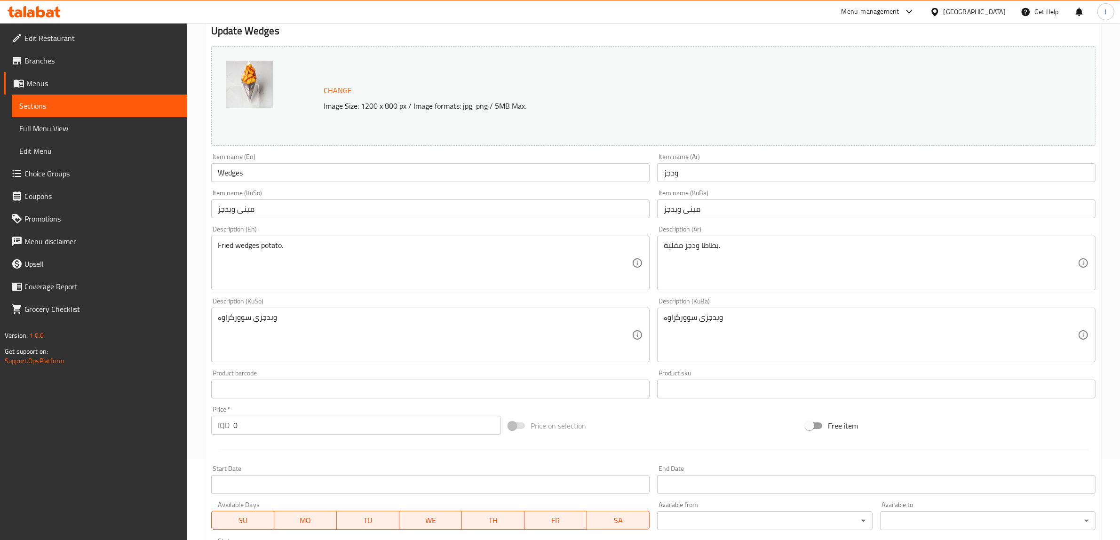
scroll to position [267, 0]
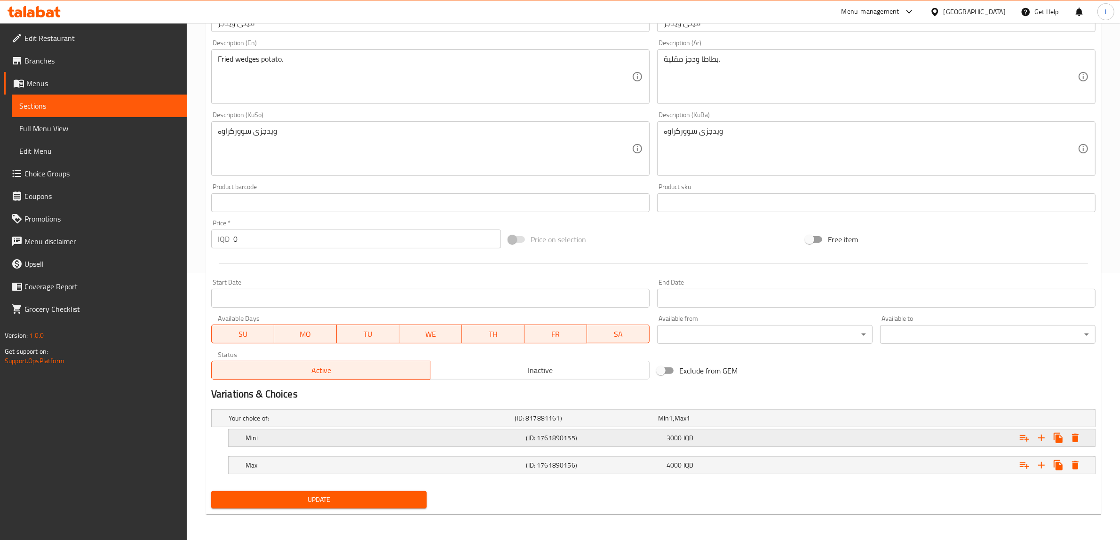
click at [384, 438] on h5 "Mini" at bounding box center [384, 437] width 277 height 9
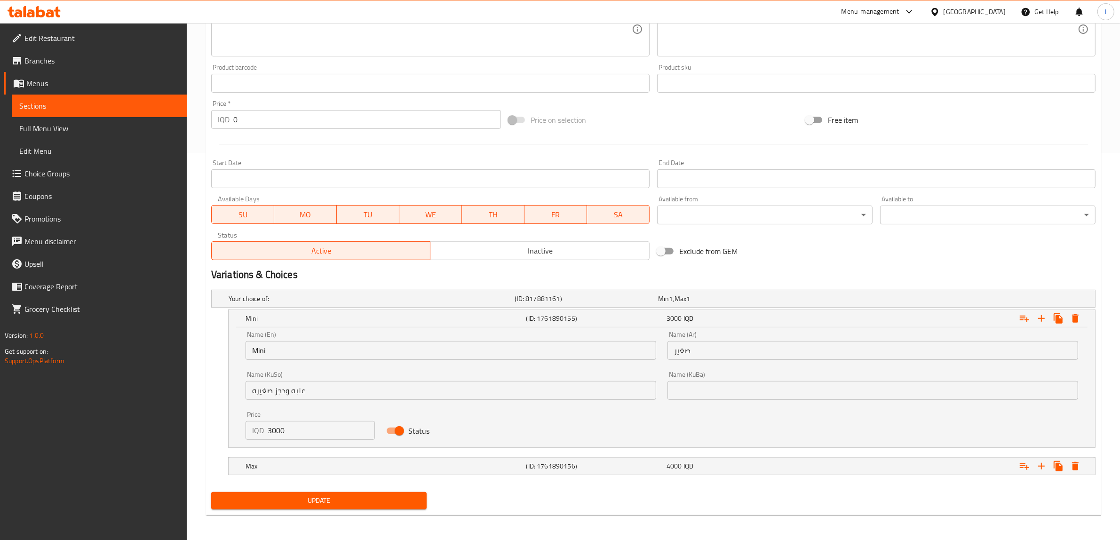
scroll to position [388, 0]
click at [403, 472] on div "Max" at bounding box center [384, 464] width 281 height 13
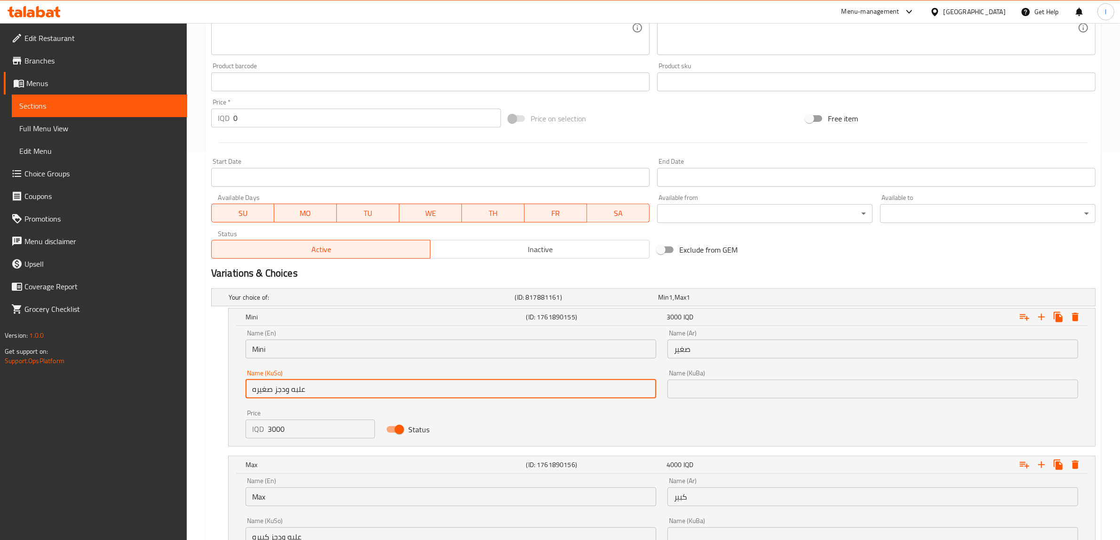
drag, startPoint x: 325, startPoint y: 386, endPoint x: 196, endPoint y: 390, distance: 129.0
click at [196, 390] on div "Home / Restaurants management / Menus / Sections / item / update Potat section …" at bounding box center [654, 148] width 934 height 1026
drag, startPoint x: 495, startPoint y: 352, endPoint x: 485, endPoint y: 349, distance: 9.8
click at [490, 352] on div "Name (En) Mini Name (En) Name (Ar) صغير Name (Ar) Name (KuSo) Name (KuSo) Name …" at bounding box center [662, 384] width 844 height 120
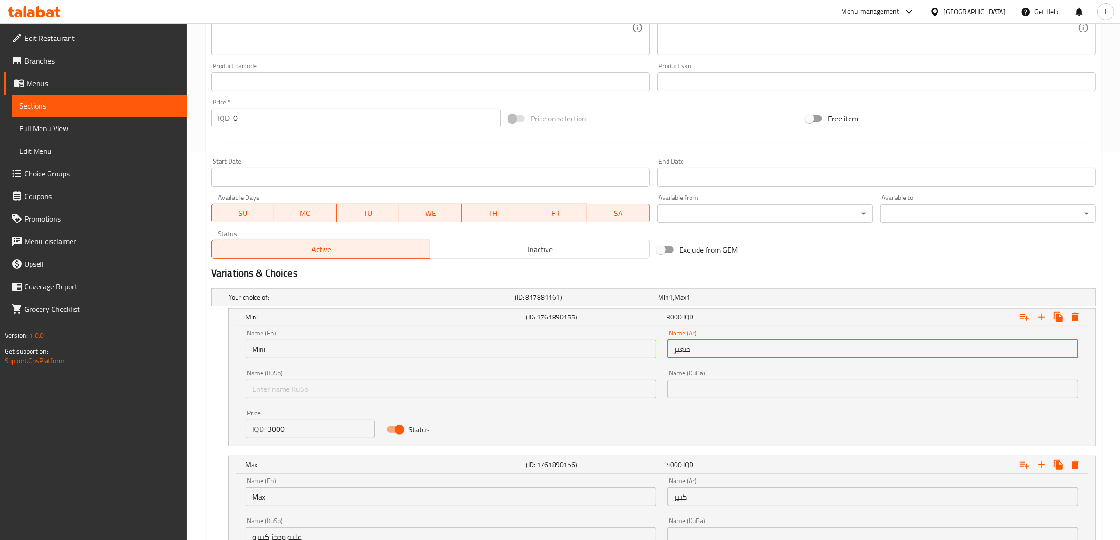
paste input "لبه ودجز صغيره"
type input "علبه ودجز صغيره"
drag, startPoint x: 294, startPoint y: 357, endPoint x: 150, endPoint y: 365, distance: 144.7
click at [152, 365] on div "Edit Restaurant Branches Menus Sections Full Menu View Edit Menu Choice Groups …" at bounding box center [560, 148] width 1120 height 1026
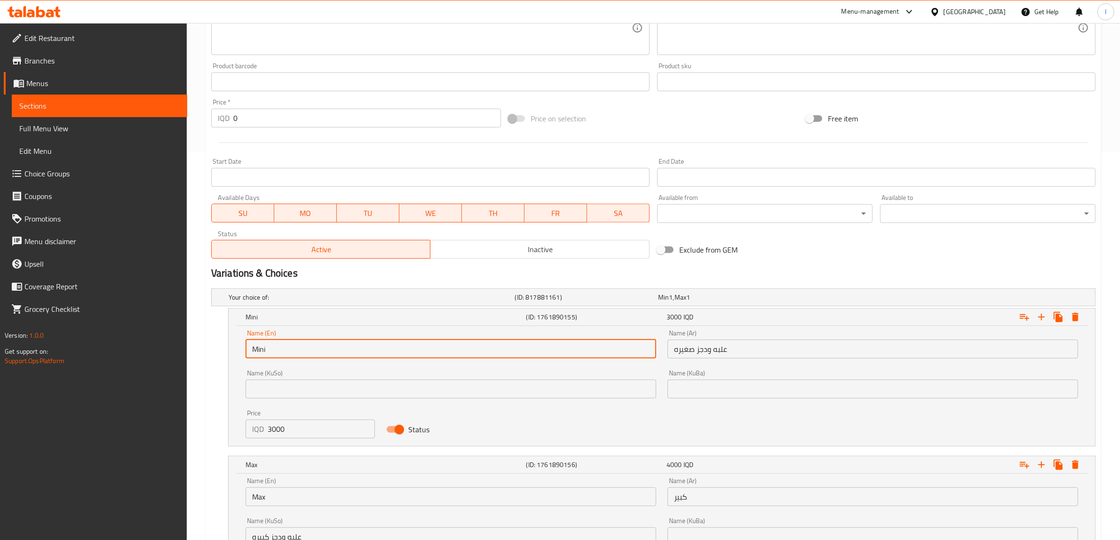
paste input "Small box of wedges"
type input "Small box of wedges"
click at [779, 377] on div "Name (KuBa) Name (KuBa)" at bounding box center [873, 384] width 411 height 29
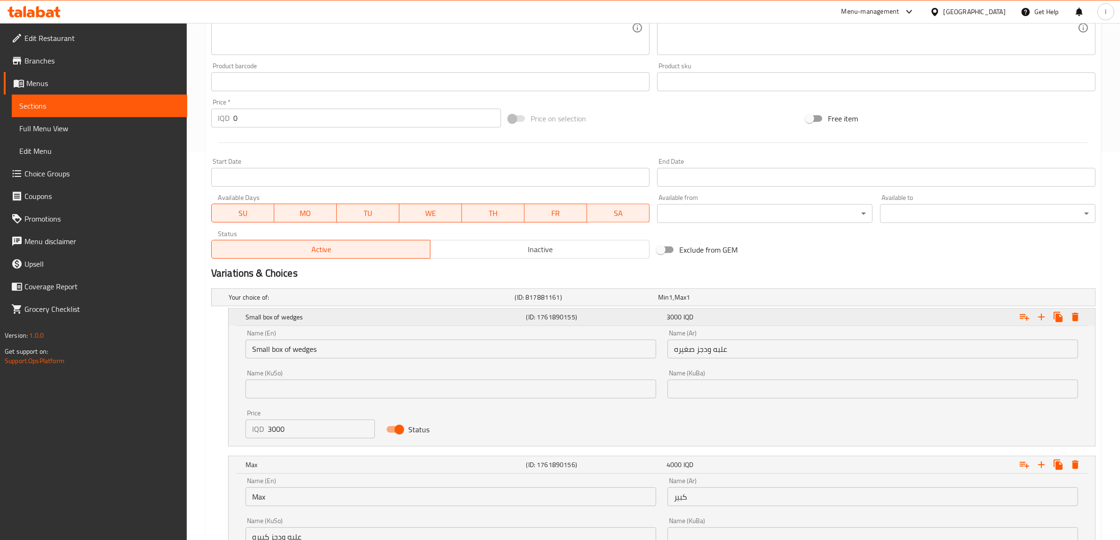
drag, startPoint x: 781, startPoint y: 389, endPoint x: 688, endPoint y: 313, distance: 119.8
click at [781, 389] on input "text" at bounding box center [873, 389] width 411 height 19
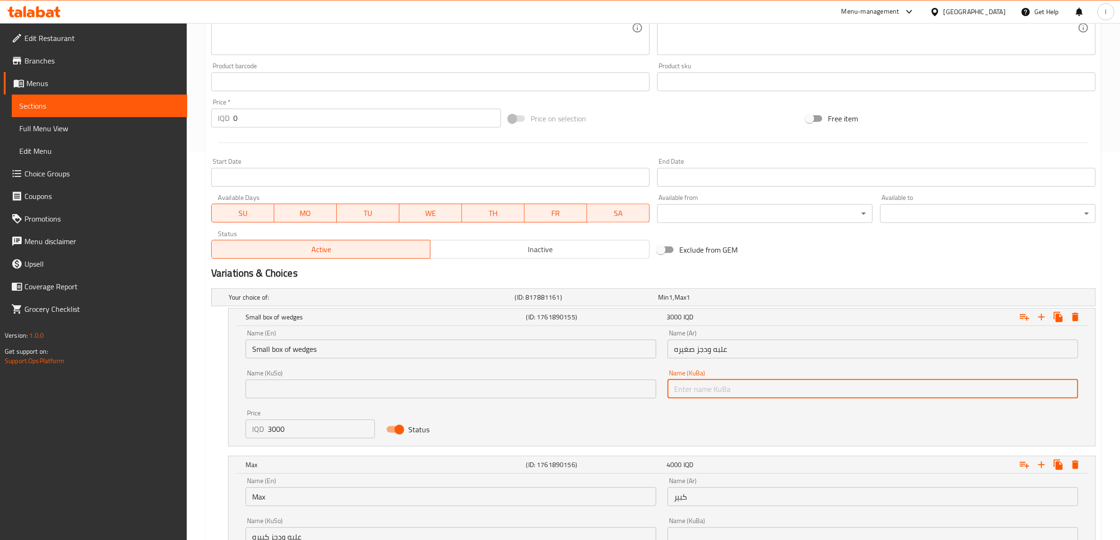
paste input "سندووق"
click at [1036, 388] on input "سندووقی بووکی" at bounding box center [873, 389] width 411 height 19
click at [965, 387] on input "سندووقی بچووکی" at bounding box center [873, 389] width 411 height 19
click at [306, 355] on input "Small box of wedges" at bounding box center [451, 349] width 411 height 19
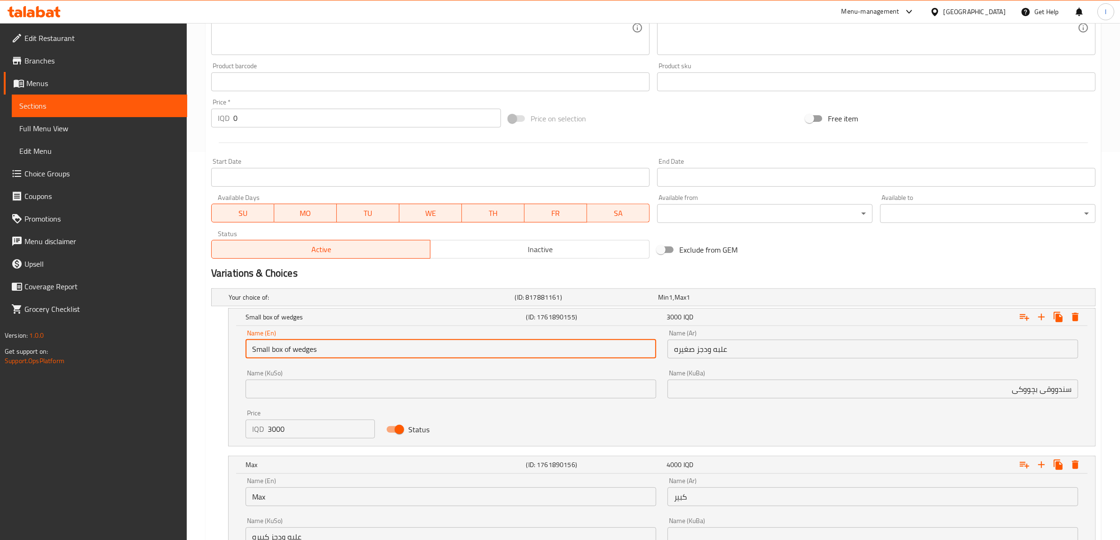
click at [306, 355] on input "Small box of wedges" at bounding box center [451, 349] width 411 height 19
click at [960, 387] on input "سندووقی بچووکی" at bounding box center [873, 389] width 411 height 19
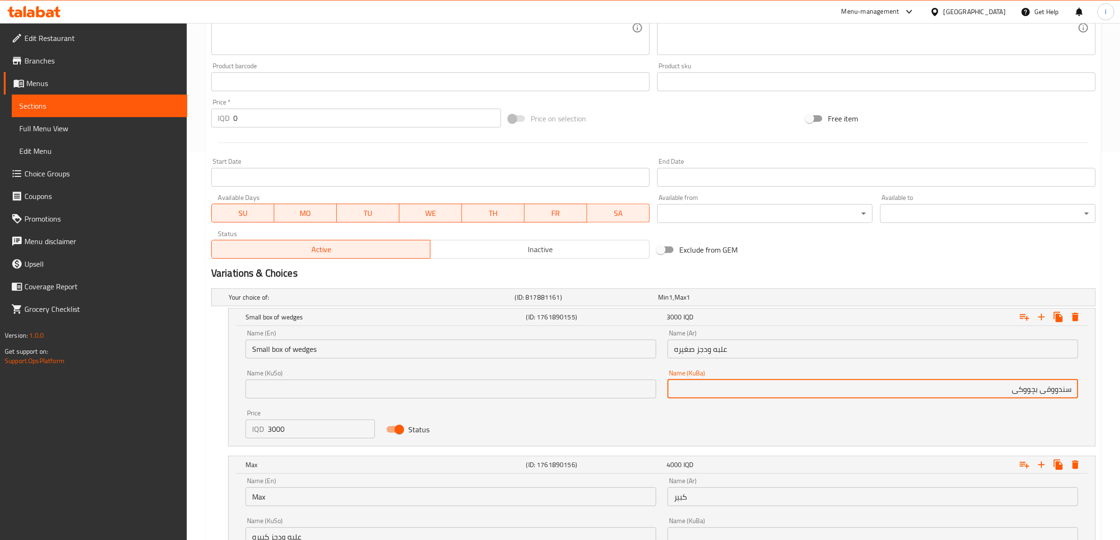
paste input "ویدجز"
drag, startPoint x: 922, startPoint y: 396, endPoint x: 1128, endPoint y: 401, distance: 206.2
type input "سندووقی بچووکی ویدجز"
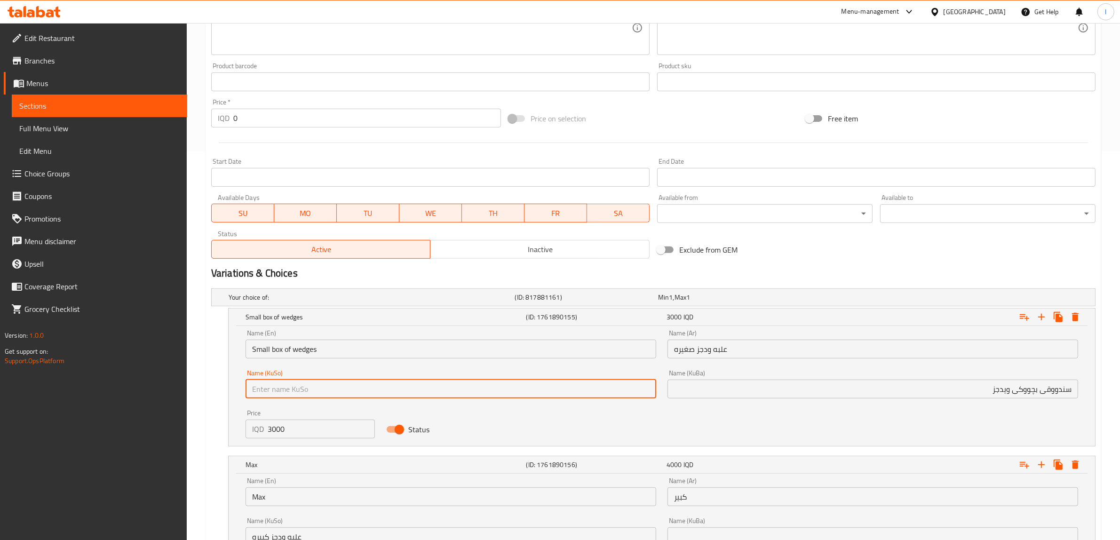
click at [429, 393] on input "text" at bounding box center [451, 389] width 411 height 19
paste input "سندووقی بچووکی ویدجز"
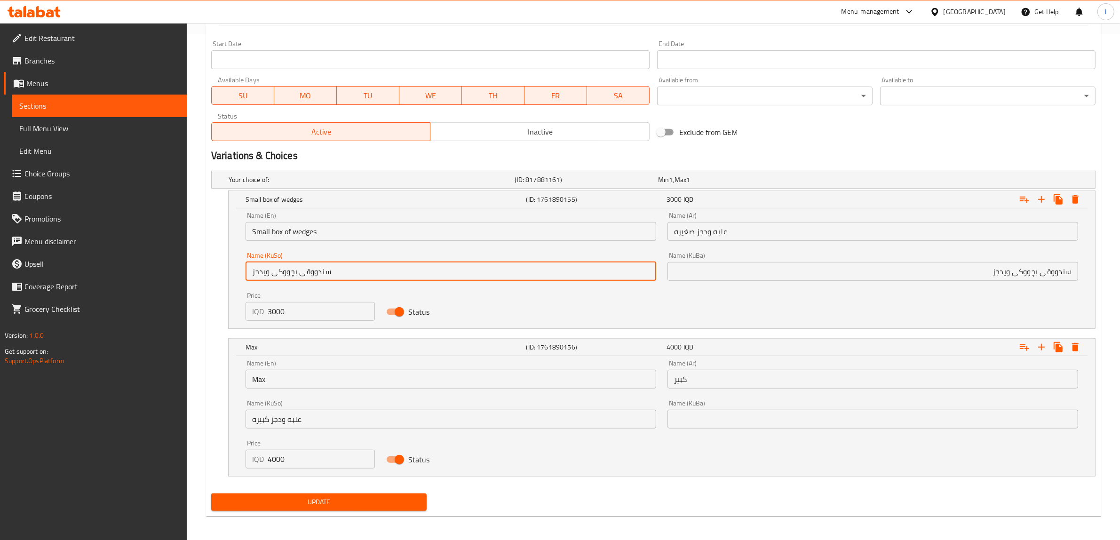
scroll to position [509, 0]
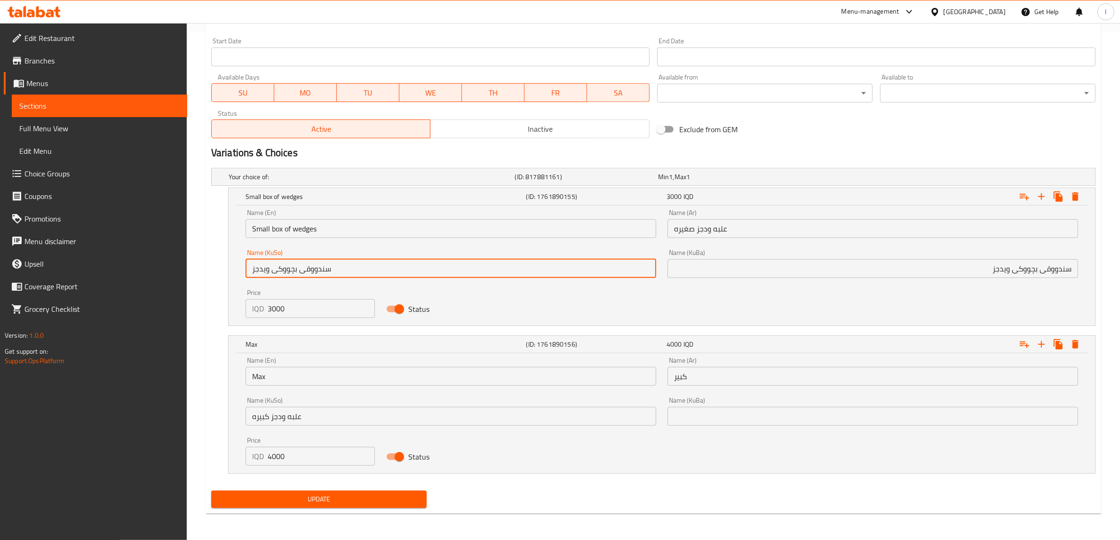
type input "سندووقی بچووکی ویدجز"
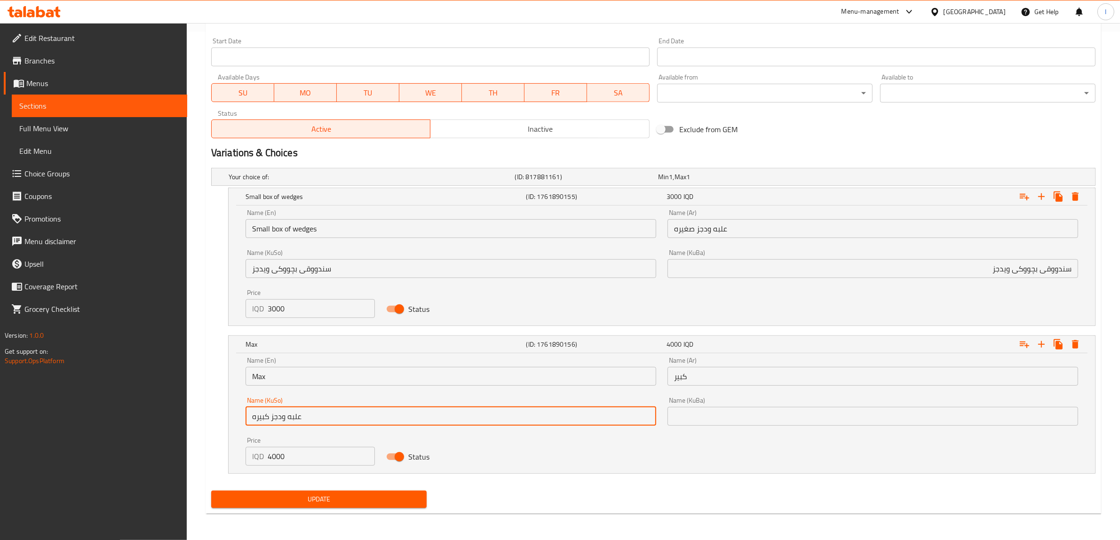
drag, startPoint x: 217, startPoint y: 418, endPoint x: 201, endPoint y: 416, distance: 16.6
click at [201, 416] on div "Home / Restaurants management / Menus / Sections / item / update Potat section …" at bounding box center [654, 27] width 934 height 1026
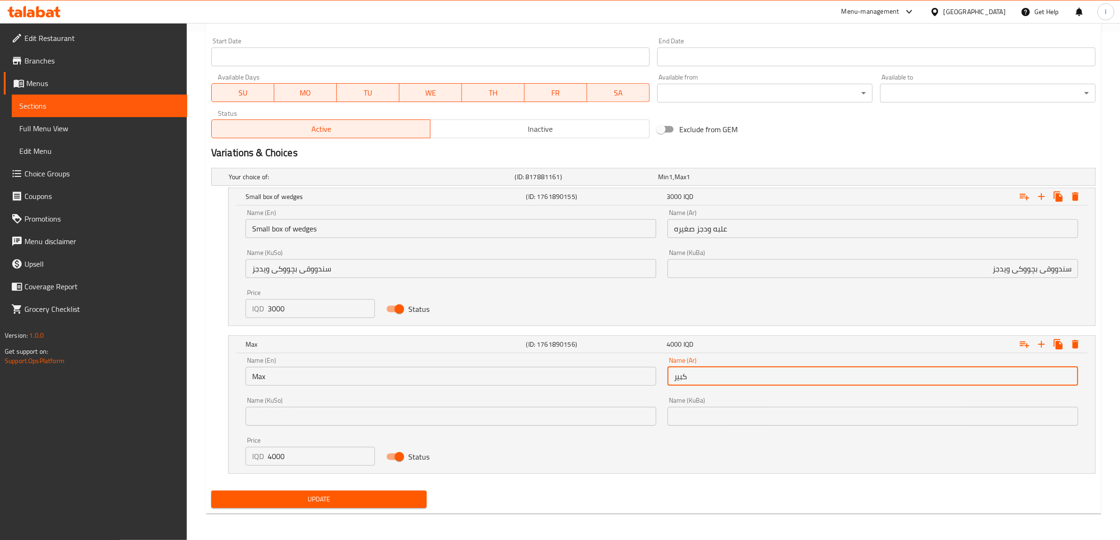
drag, startPoint x: 733, startPoint y: 373, endPoint x: 563, endPoint y: 370, distance: 170.4
click at [569, 370] on div "Name (En) Max Name (En) Name (Ar) كبير Name (Ar) Name (KuSo) Name (KuSo) Name (…" at bounding box center [662, 412] width 844 height 120
paste input "علبه ودجز كبيره"
type input "علبه ودجز كبيره"
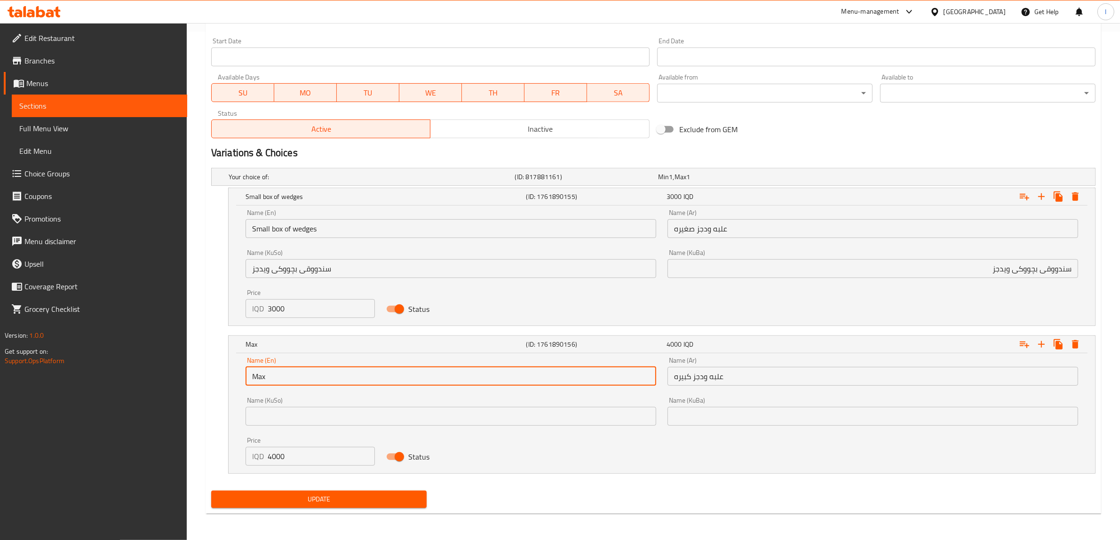
drag, startPoint x: 310, startPoint y: 377, endPoint x: 180, endPoint y: 370, distance: 129.6
click at [183, 373] on div "Edit Restaurant Branches Menus Sections Full Menu View Edit Menu Choice Groups …" at bounding box center [560, 27] width 1120 height 1026
paste input "Big box of wedges"
type input "Big box of wedges"
click at [753, 415] on input "text" at bounding box center [873, 416] width 411 height 19
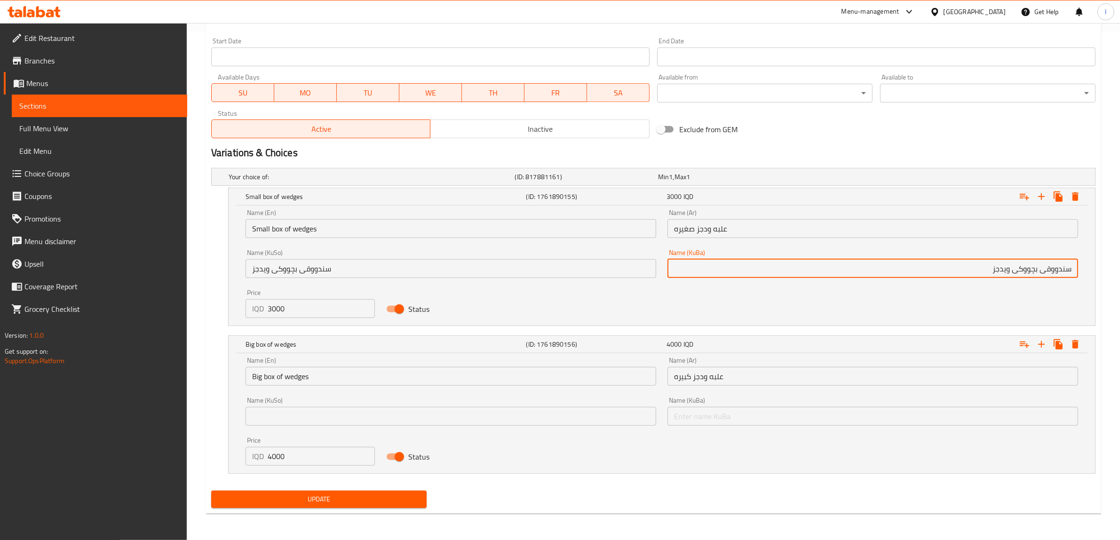
drag, startPoint x: 951, startPoint y: 266, endPoint x: 1127, endPoint y: 278, distance: 176.4
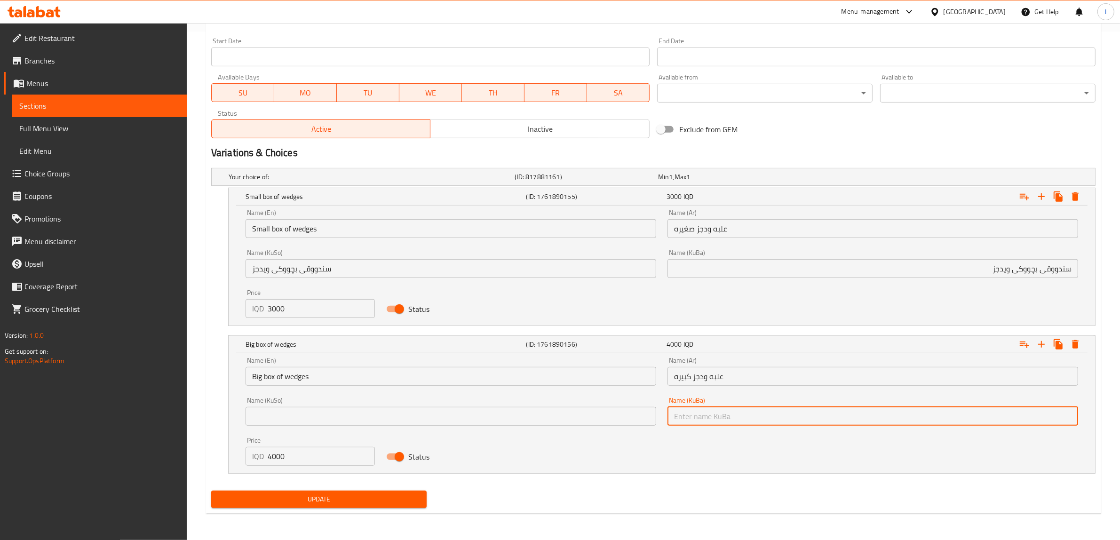
click at [933, 422] on input "text" at bounding box center [873, 416] width 411 height 19
paste input "سندووقی بچووکی ویدجز"
click at [707, 419] on input "سندووقی بچووکی ویدجز" at bounding box center [873, 416] width 411 height 19
click at [1003, 414] on input "سندووقی گەورەی ویدجز" at bounding box center [873, 416] width 411 height 19
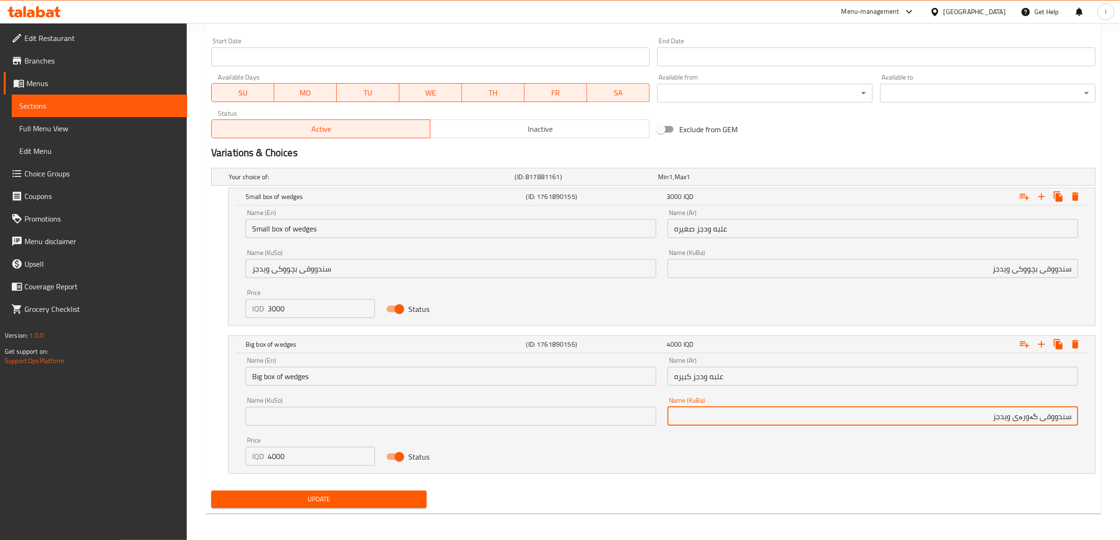
click at [1003, 414] on input "سندووقی گەورەی ویدجز" at bounding box center [873, 416] width 411 height 19
type input "سندووقی گەورەی ویدجز"
click at [438, 413] on input "text" at bounding box center [451, 416] width 411 height 19
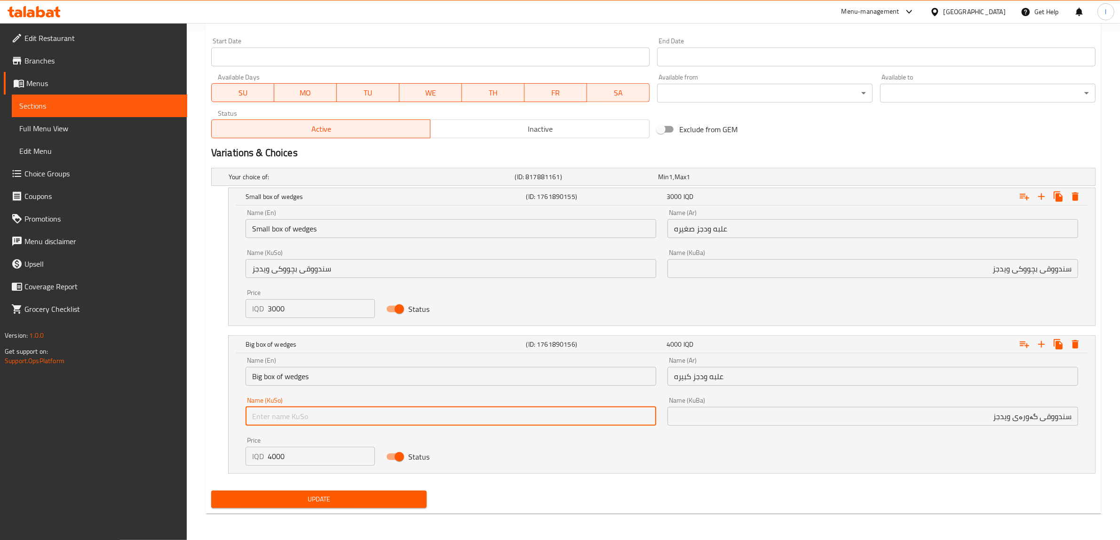
paste input "سندووقی گەورەی ویدجز"
type input "سندووقی گەورەی ویدجز"
click at [320, 497] on span "Update" at bounding box center [319, 500] width 200 height 12
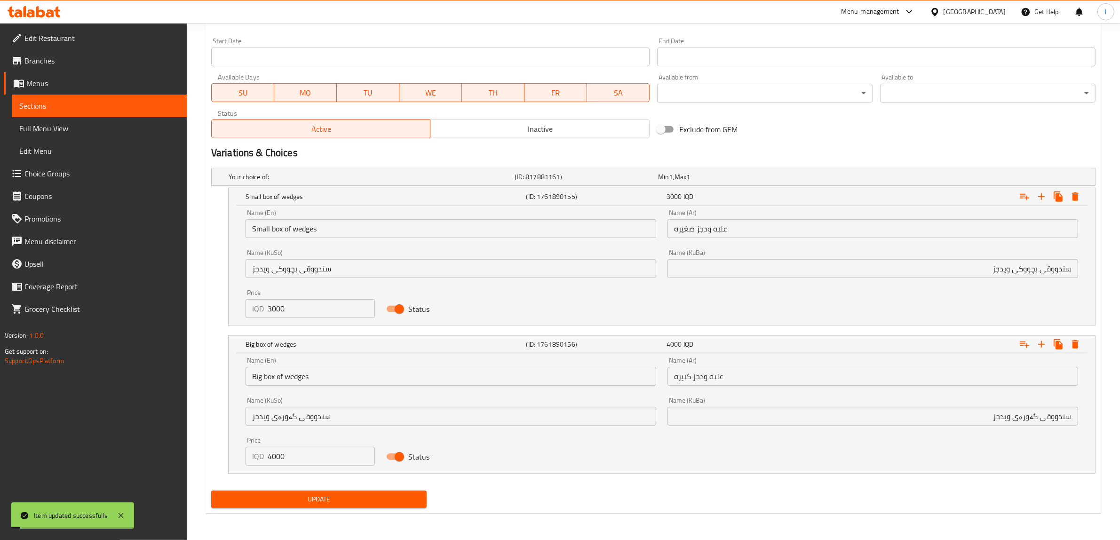
click at [56, 127] on span "Full Menu View" at bounding box center [99, 128] width 160 height 11
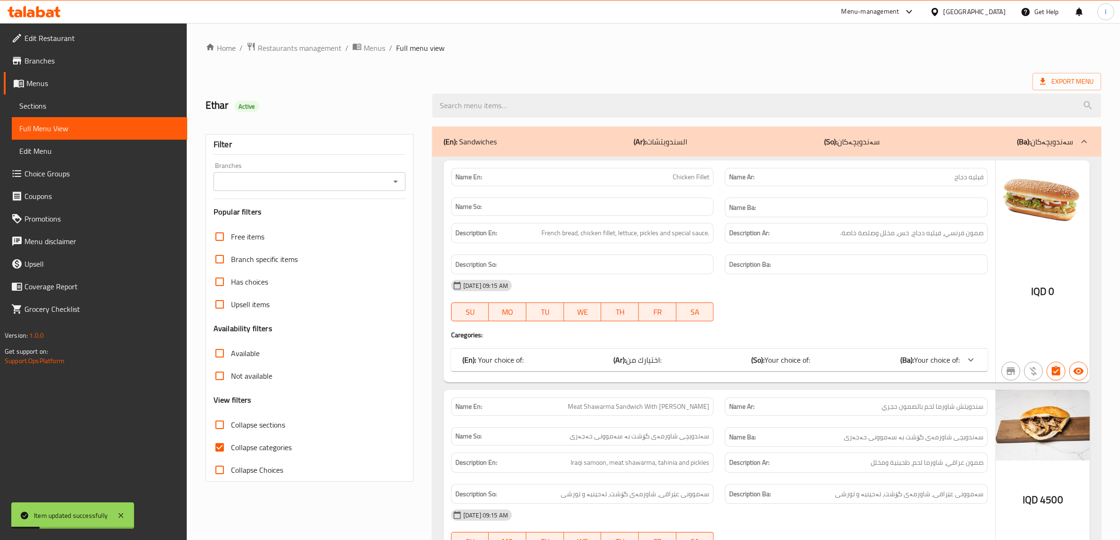
click at [324, 174] on div "Branches" at bounding box center [310, 181] width 192 height 19
click at [395, 184] on icon "Open" at bounding box center [395, 181] width 11 height 11
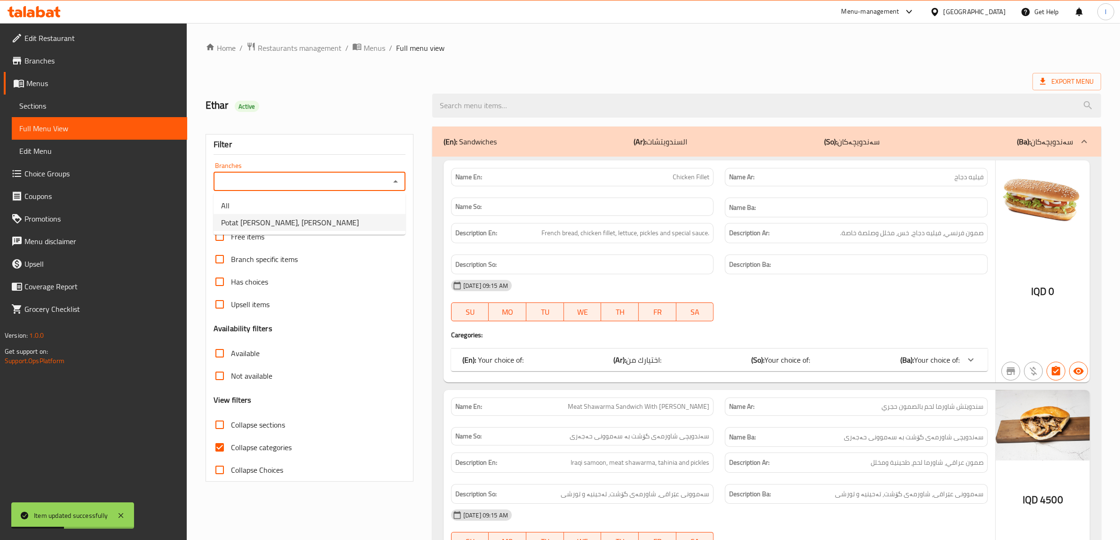
click at [321, 226] on li "Potat [PERSON_NAME], [PERSON_NAME]" at bounding box center [310, 222] width 192 height 17
type input "Potat [PERSON_NAME], [PERSON_NAME]"
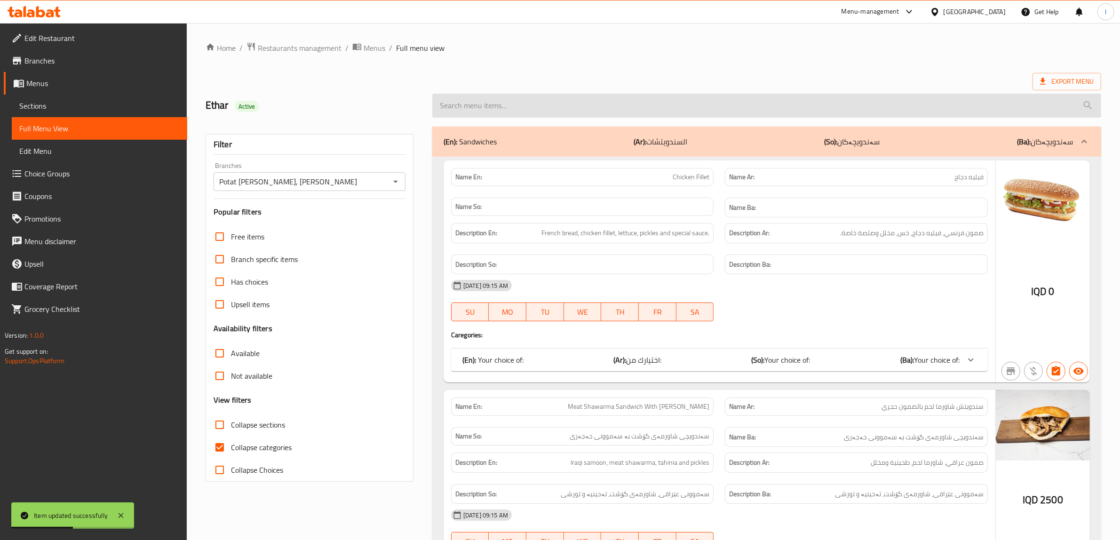
click at [554, 110] on input "search" at bounding box center [766, 106] width 669 height 24
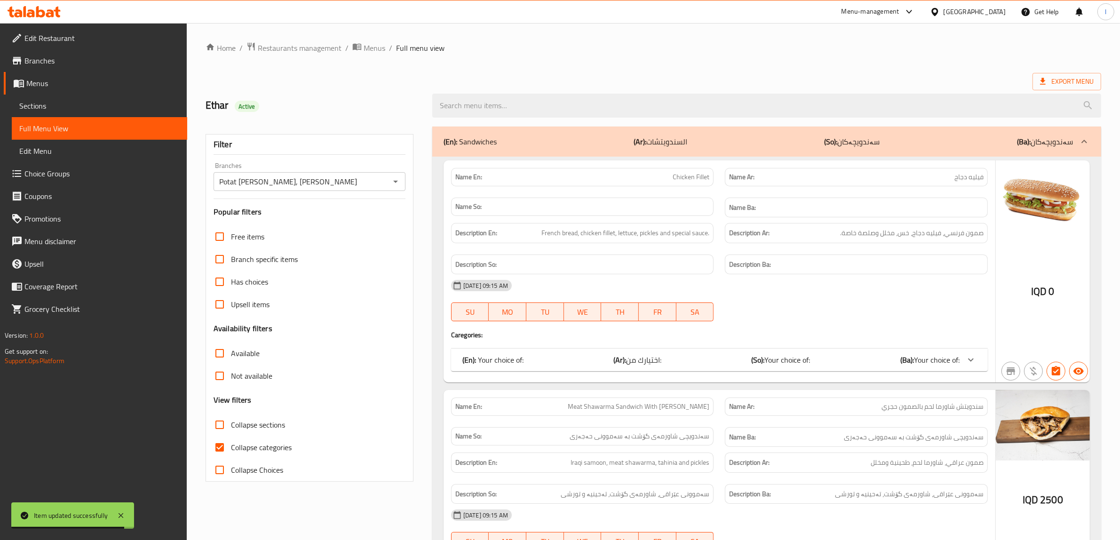
paste input "wedges"
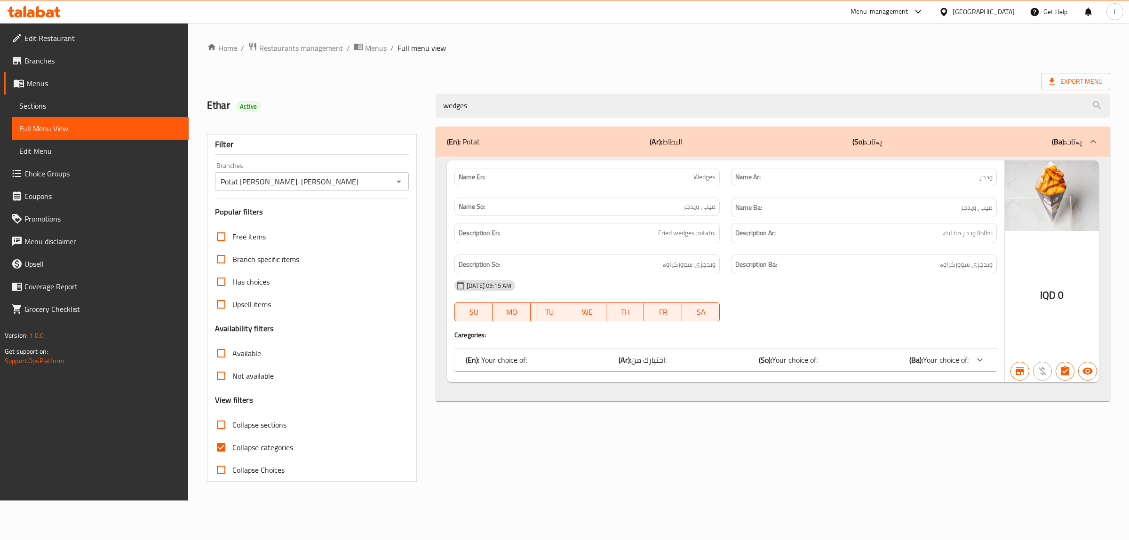
type input "wedges"
click at [242, 451] on span "Collapse categories" at bounding box center [262, 447] width 61 height 11
click at [232, 451] on input "Collapse categories" at bounding box center [221, 447] width 23 height 23
checkbox input "false"
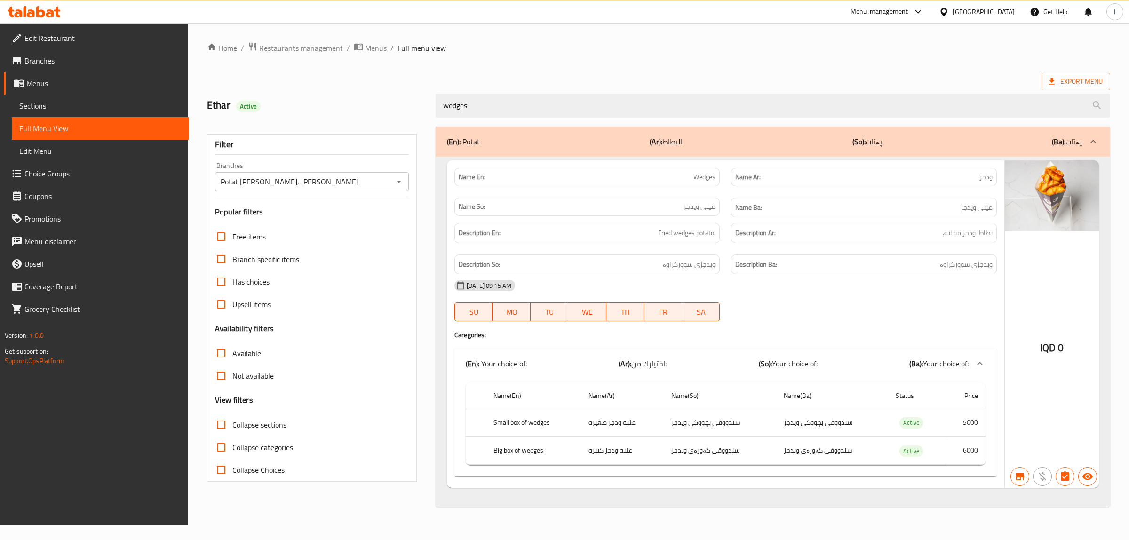
drag, startPoint x: 471, startPoint y: 93, endPoint x: 282, endPoint y: 76, distance: 189.0
click at [299, 80] on div "Home / Restaurants management / Menus / Full menu view Export Menu Ethar Active…" at bounding box center [659, 274] width 904 height 465
paste input "Chicken Nugget"
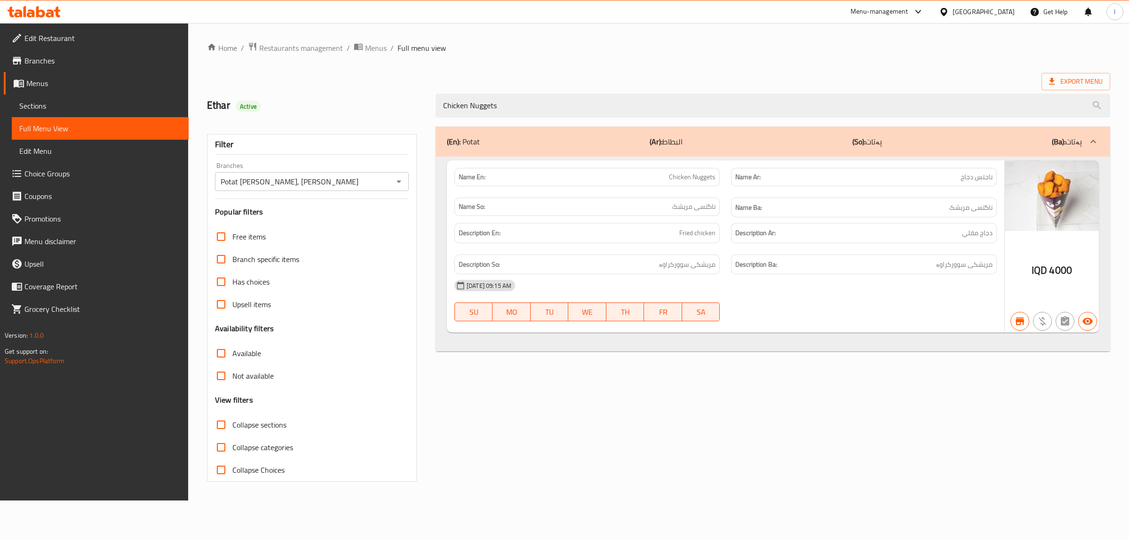
type input "Chicken Nuggets"
click at [398, 184] on icon "Open" at bounding box center [398, 181] width 11 height 11
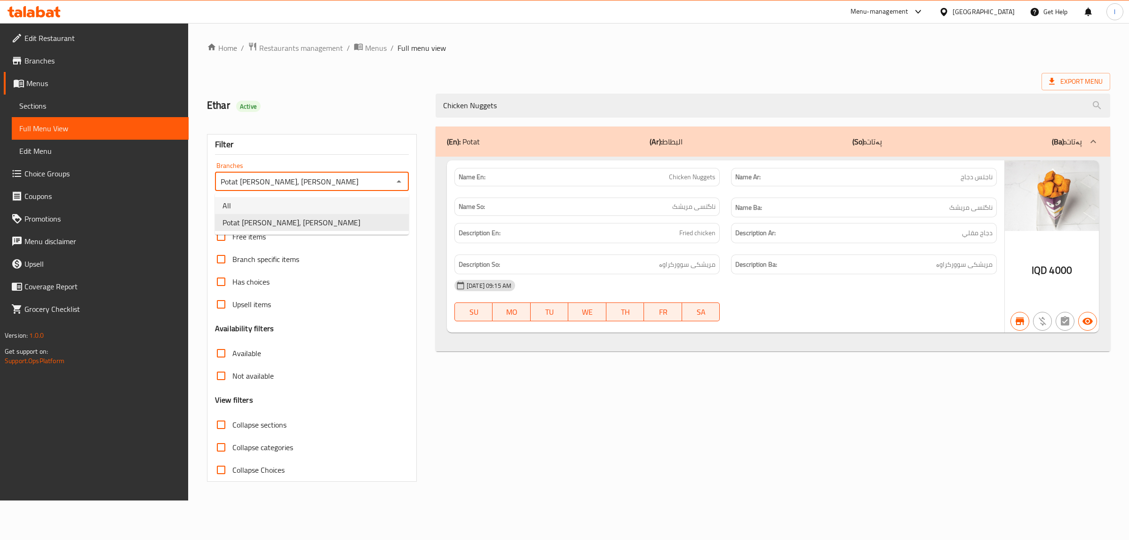
click at [312, 205] on li "All" at bounding box center [312, 205] width 194 height 17
click at [400, 184] on icon "Open" at bounding box center [398, 181] width 11 height 11
click at [338, 222] on li "Potat [PERSON_NAME], [PERSON_NAME]" at bounding box center [312, 222] width 194 height 17
type input "Potat [PERSON_NAME], [PERSON_NAME]"
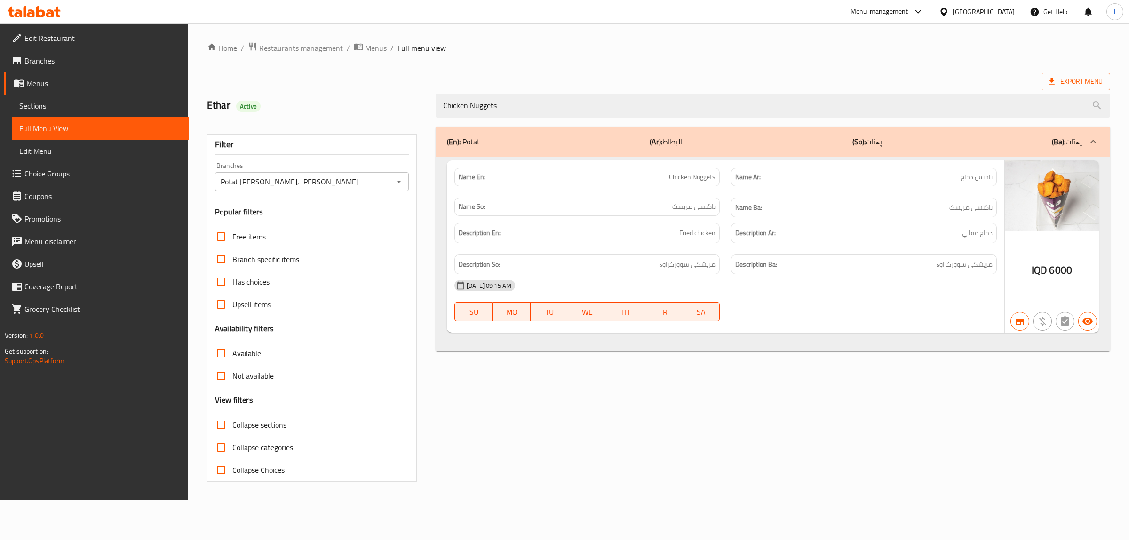
drag, startPoint x: 520, startPoint y: 109, endPoint x: 242, endPoint y: 97, distance: 278.4
click at [253, 96] on div "Ethar Active Chicken Nuggets" at bounding box center [658, 106] width 915 height 42
paste input "urly Frie"
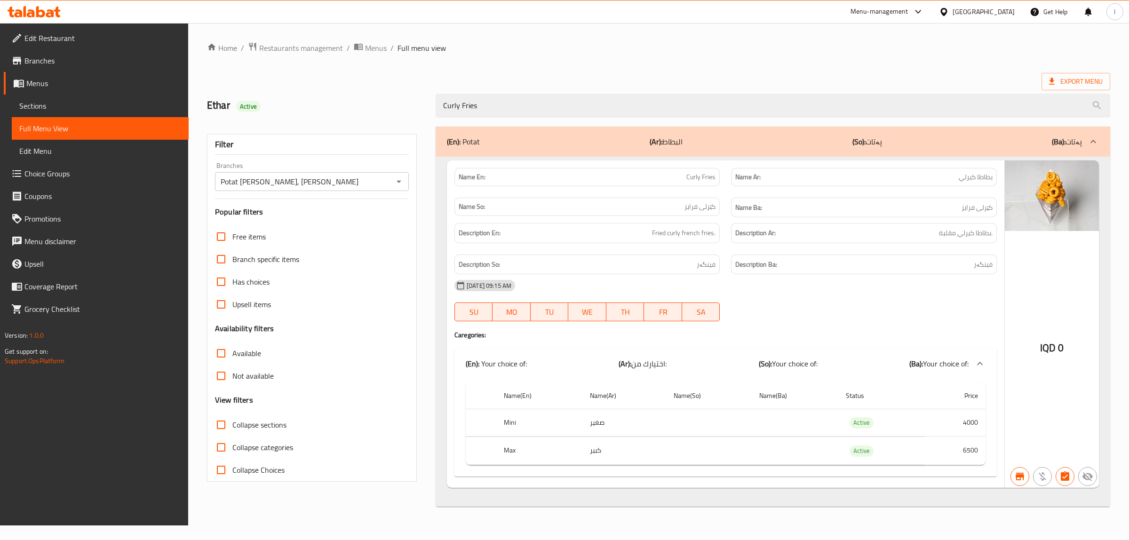
type input "Curly Fries"
drag, startPoint x: 456, startPoint y: 111, endPoint x: 358, endPoint y: 108, distance: 97.9
click at [361, 108] on div "Ethar Active Curly Fries" at bounding box center [658, 106] width 915 height 42
click at [79, 104] on span "Sections" at bounding box center [100, 105] width 162 height 11
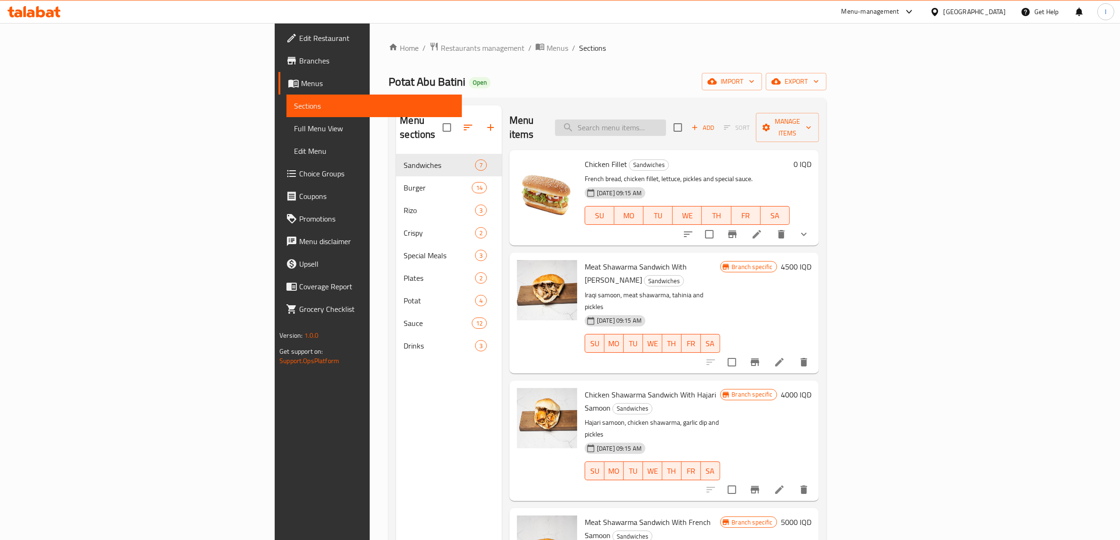
click at [666, 120] on input "search" at bounding box center [610, 128] width 111 height 16
paste input "Curly Fries"
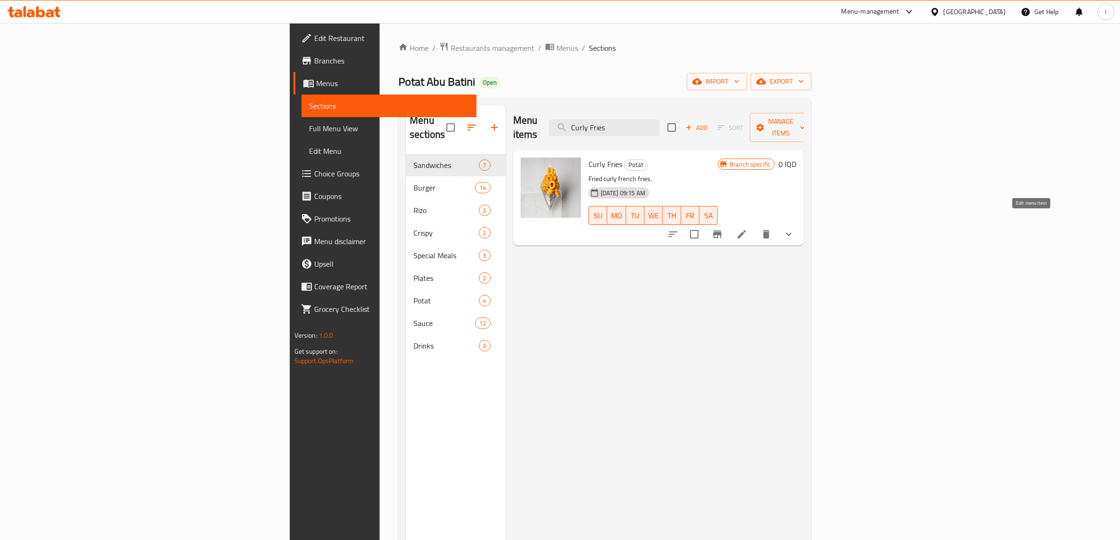
type input "Curly Fries"
click at [746, 230] on icon at bounding box center [742, 234] width 8 height 8
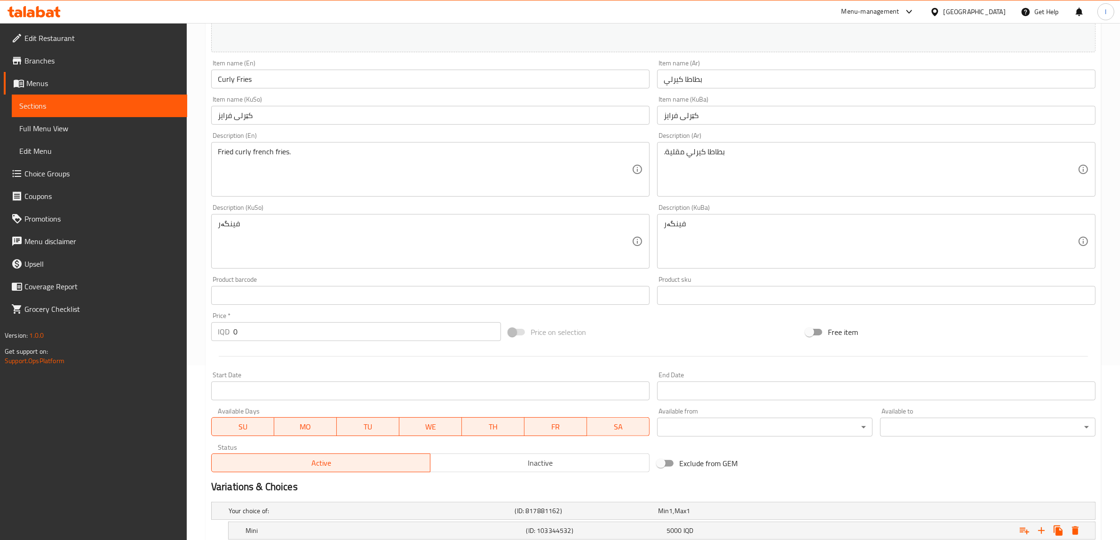
scroll to position [267, 0]
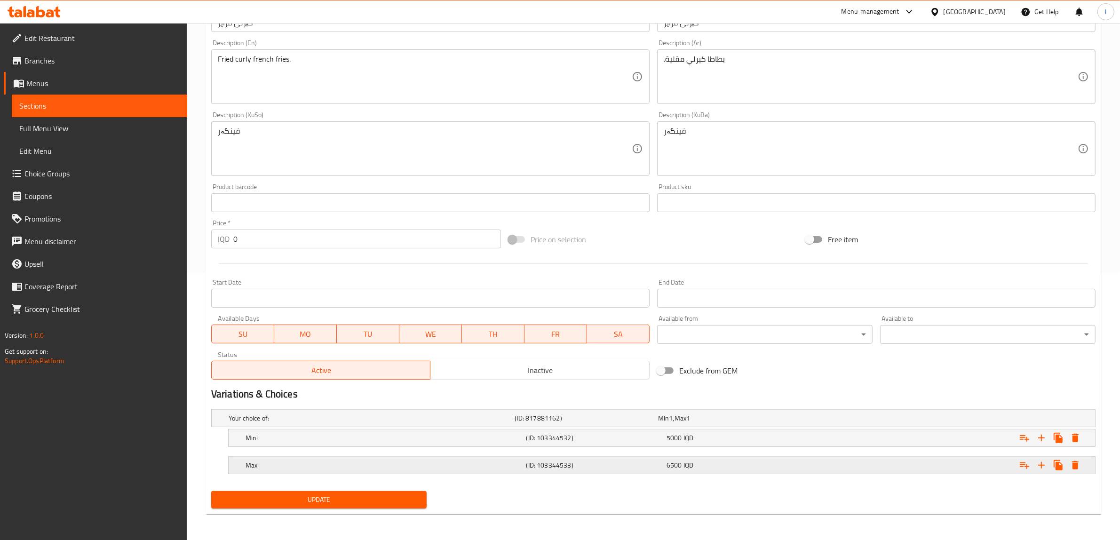
click at [299, 462] on h5 "Max" at bounding box center [384, 465] width 277 height 9
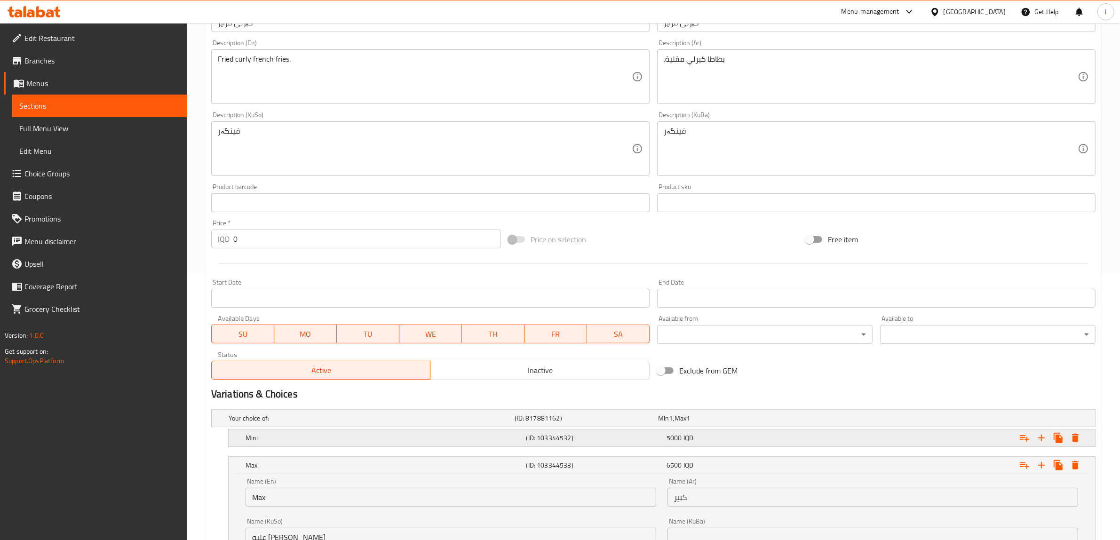
click at [302, 440] on h5 "Mini" at bounding box center [384, 437] width 277 height 9
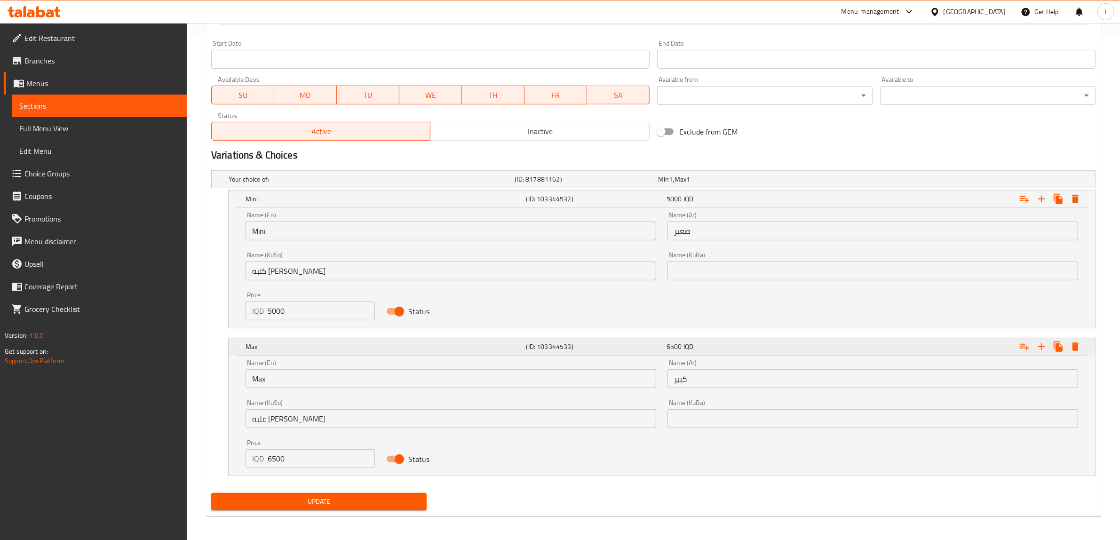
scroll to position [509, 0]
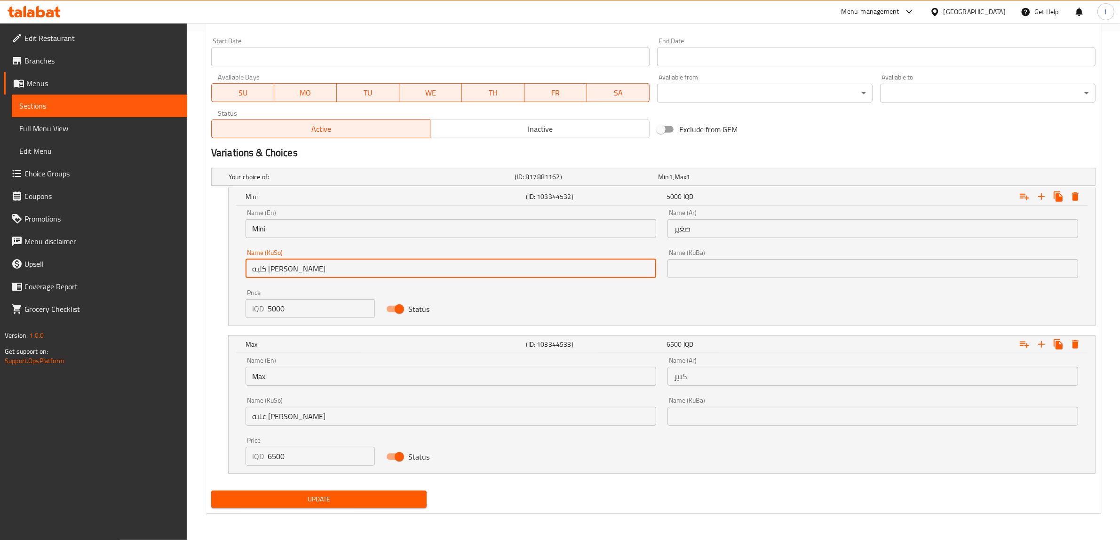
drag, startPoint x: 319, startPoint y: 271, endPoint x: 179, endPoint y: 271, distance: 139.8
click at [179, 271] on div "Edit Restaurant Branches Menus Sections Full Menu View Edit Menu Choice Groups …" at bounding box center [560, 27] width 1120 height 1026
click at [311, 419] on input "علبه [PERSON_NAME]" at bounding box center [451, 416] width 411 height 19
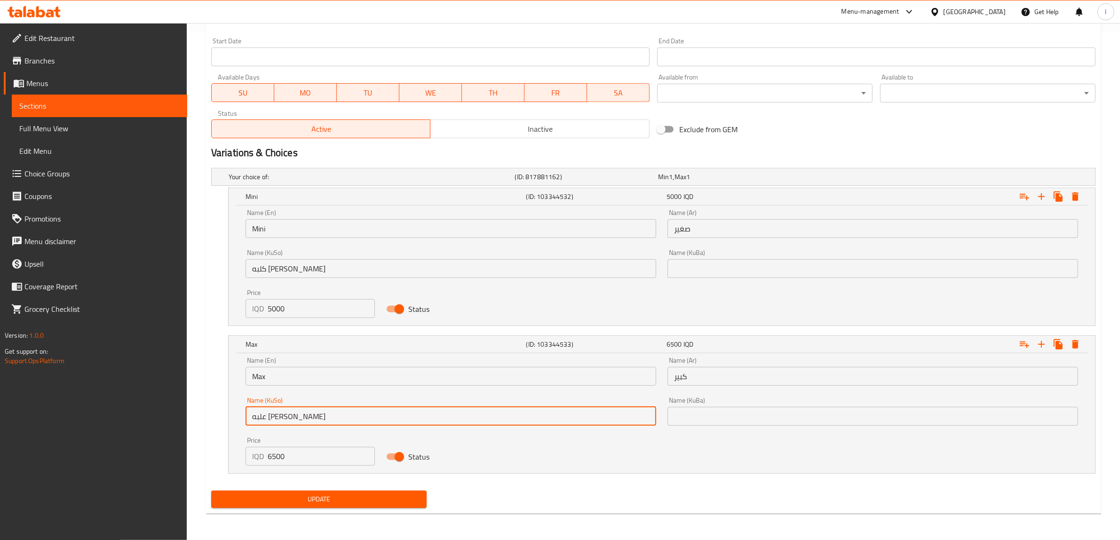
click at [311, 419] on input "علبه [PERSON_NAME]" at bounding box center [451, 416] width 411 height 19
click at [297, 269] on input "كلبه [PERSON_NAME]" at bounding box center [451, 268] width 411 height 19
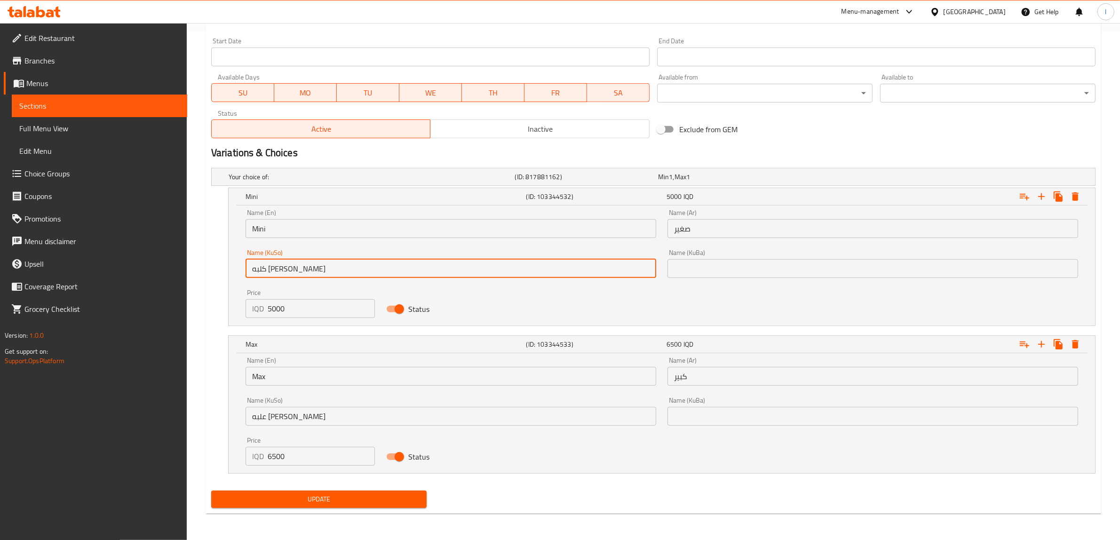
click at [297, 269] on input "كلبه [PERSON_NAME]" at bounding box center [451, 268] width 411 height 19
paste input "ع"
drag, startPoint x: 337, startPoint y: 266, endPoint x: 71, endPoint y: 266, distance: 266.8
click at [72, 266] on div "Edit Restaurant Branches Menus Sections Full Menu View Edit Menu Choice Groups …" at bounding box center [560, 27] width 1120 height 1026
type input "علبه [PERSON_NAME]"
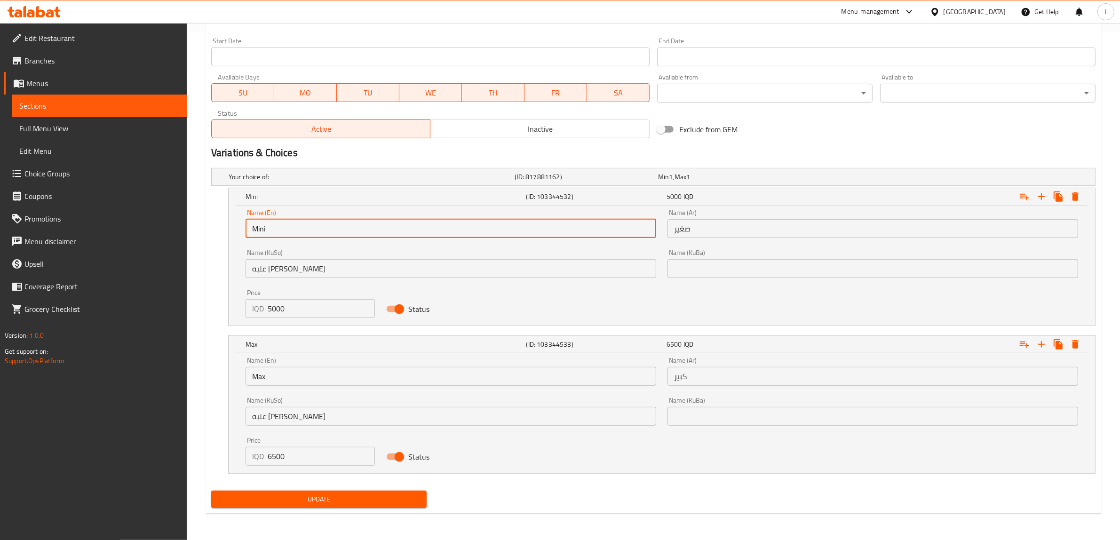
drag, startPoint x: 344, startPoint y: 221, endPoint x: 109, endPoint y: 255, distance: 238.1
click at [120, 251] on div "Edit Restaurant Branches Menus Sections Full Menu View Edit Menu Choice Groups …" at bounding box center [560, 27] width 1120 height 1026
paste input "Curly fries box"
type input "Curly fries box"
click at [269, 264] on input "علبه [PERSON_NAME]" at bounding box center [451, 268] width 411 height 19
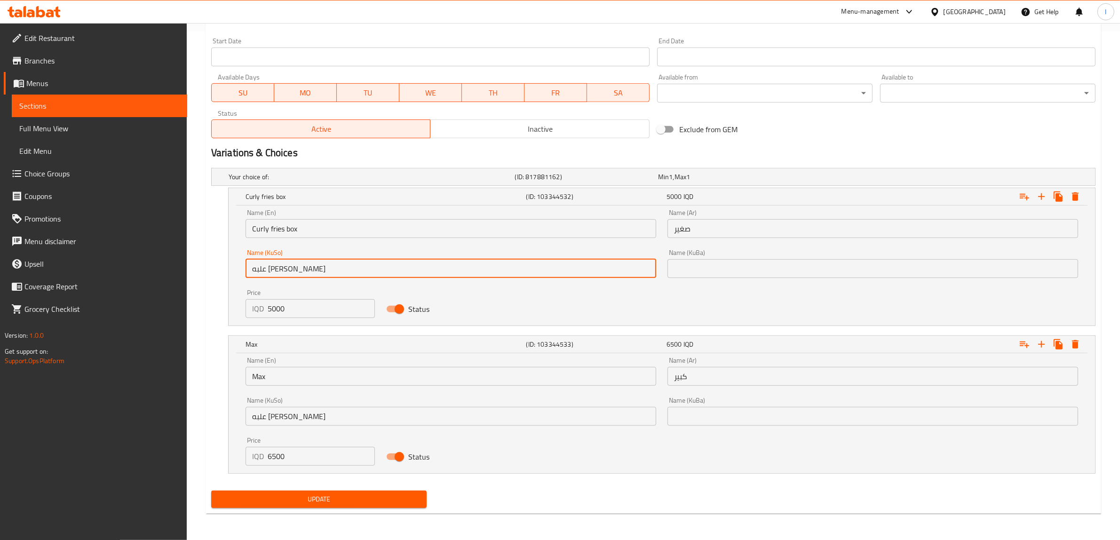
click at [269, 264] on input "علبه [PERSON_NAME]" at bounding box center [451, 268] width 411 height 19
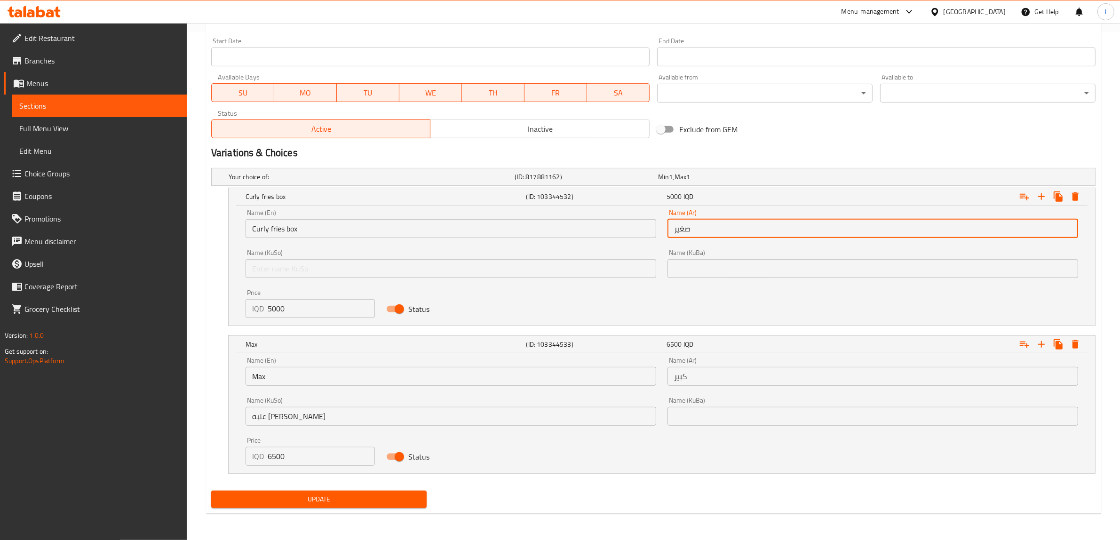
drag, startPoint x: 718, startPoint y: 233, endPoint x: 587, endPoint y: 249, distance: 131.9
click at [571, 241] on div "Name (En) Curly fries box Name (En) Name (Ar) صغير Name (Ar) Name (KuSo) Name (…" at bounding box center [662, 264] width 844 height 120
paste input "لبه [PERSON_NAME]"
type input "علبه [PERSON_NAME]"
click at [692, 274] on input "text" at bounding box center [873, 268] width 411 height 19
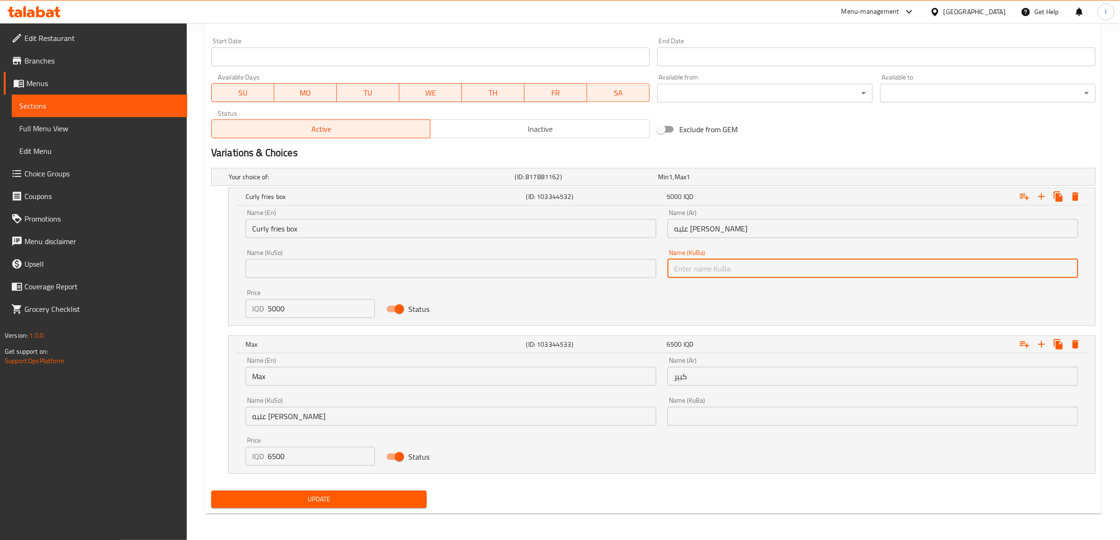
paste input "سندووقی بچووکی ویدجز"
click at [704, 271] on input "سندووقی بچووکی ویدجز" at bounding box center [873, 268] width 411 height 19
click at [679, 271] on input "سندووقی ویدجز" at bounding box center [873, 268] width 411 height 19
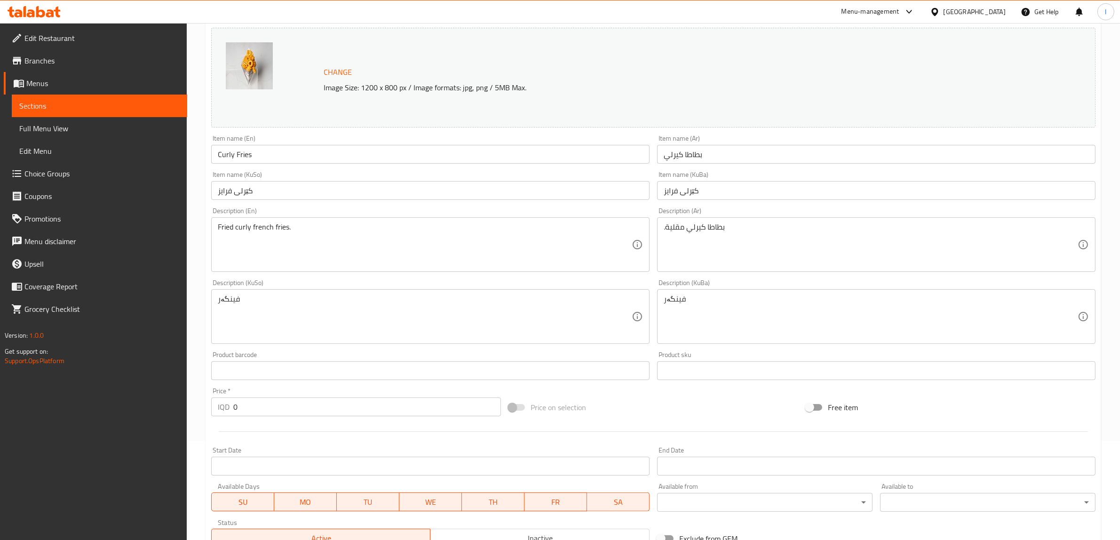
scroll to position [97, 0]
click at [689, 191] on input "کێرلی فرایز" at bounding box center [876, 193] width 439 height 19
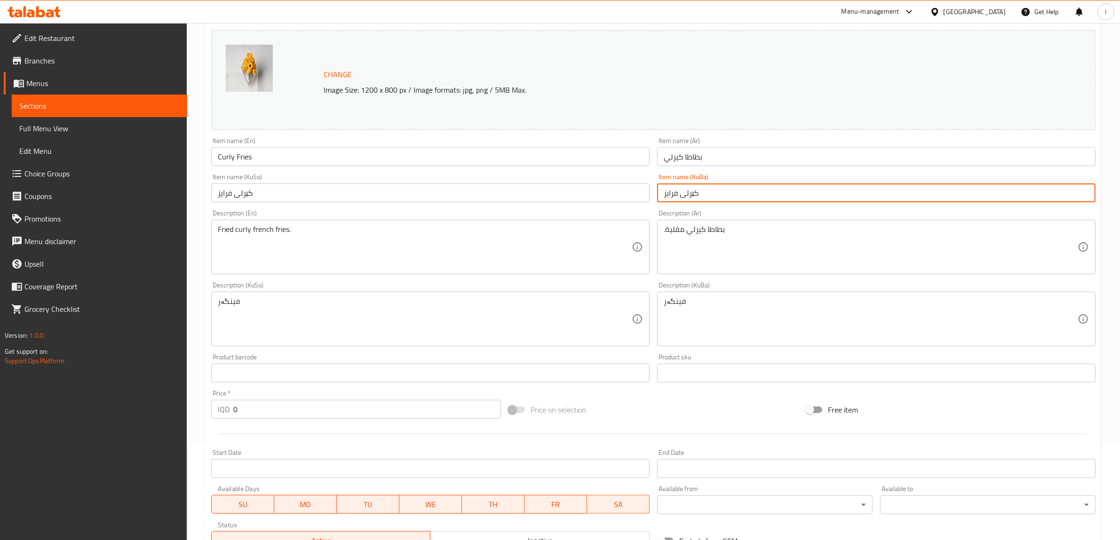
click at [689, 191] on input "کێرلی فرایز" at bounding box center [876, 193] width 439 height 19
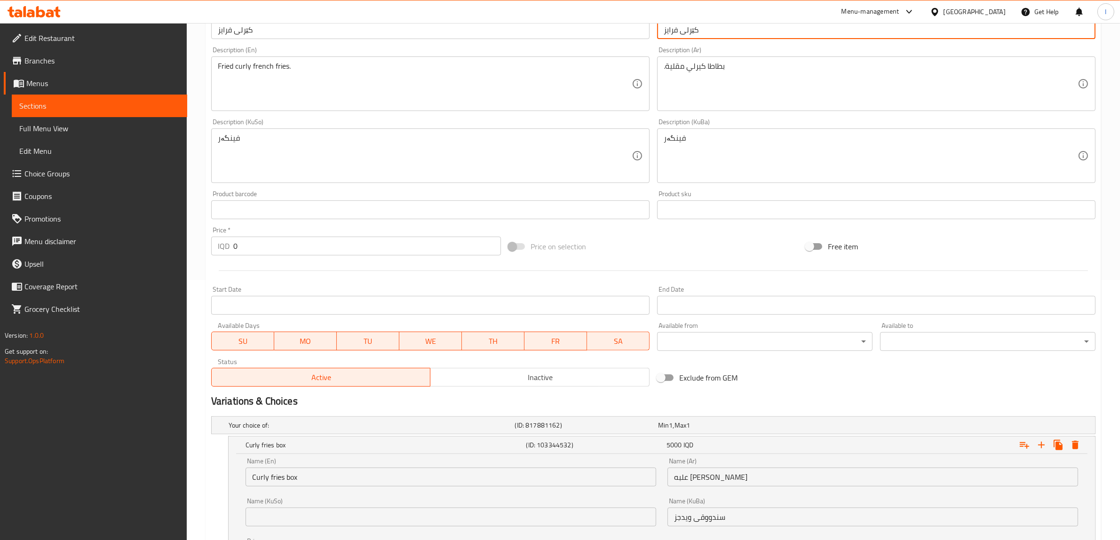
scroll to position [450, 0]
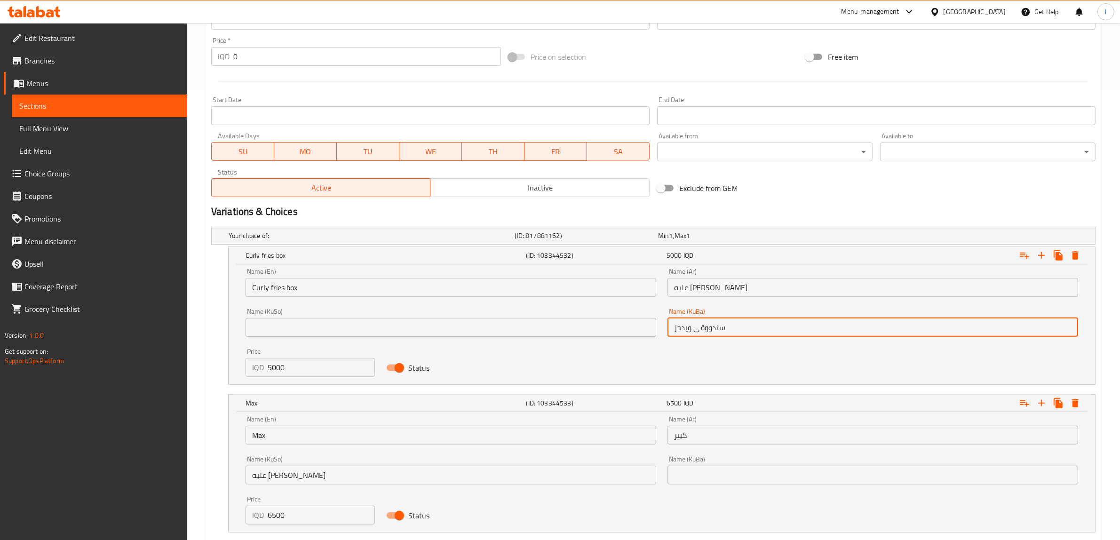
click at [679, 330] on input "سندووقی ویدجز" at bounding box center [873, 327] width 411 height 19
click at [678, 330] on input "سندووقی ویدجز" at bounding box center [873, 327] width 411 height 19
paste input "کێرلی فرایز"
click at [1031, 333] on input "سندووقی ویدجز" at bounding box center [873, 327] width 411 height 19
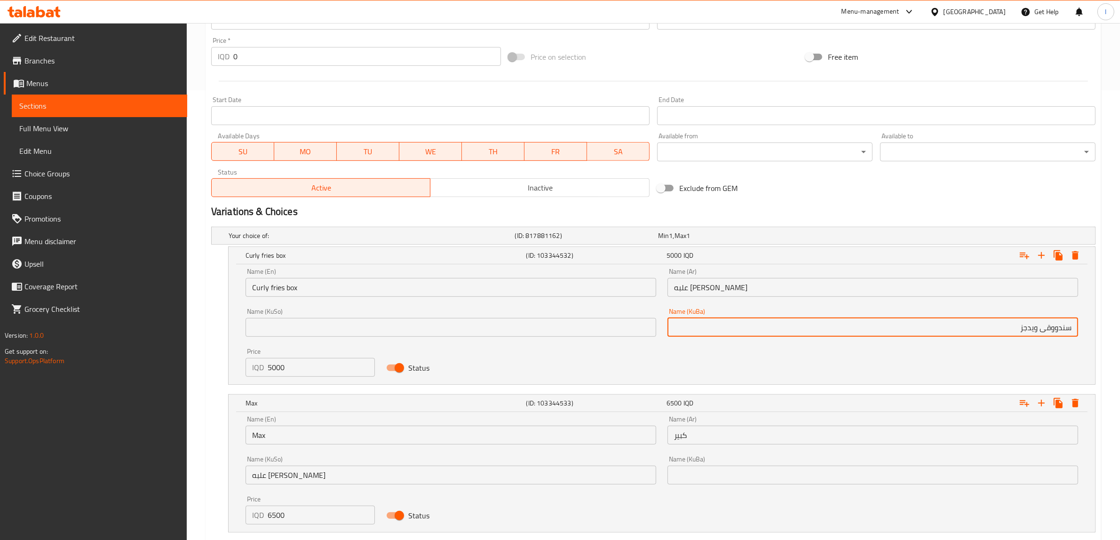
paste input "کێرلی فرای"
drag, startPoint x: 966, startPoint y: 327, endPoint x: 1128, endPoint y: 328, distance: 162.8
type input "سندووقی کێرلی فرایز"
click at [347, 328] on input "text" at bounding box center [451, 327] width 411 height 19
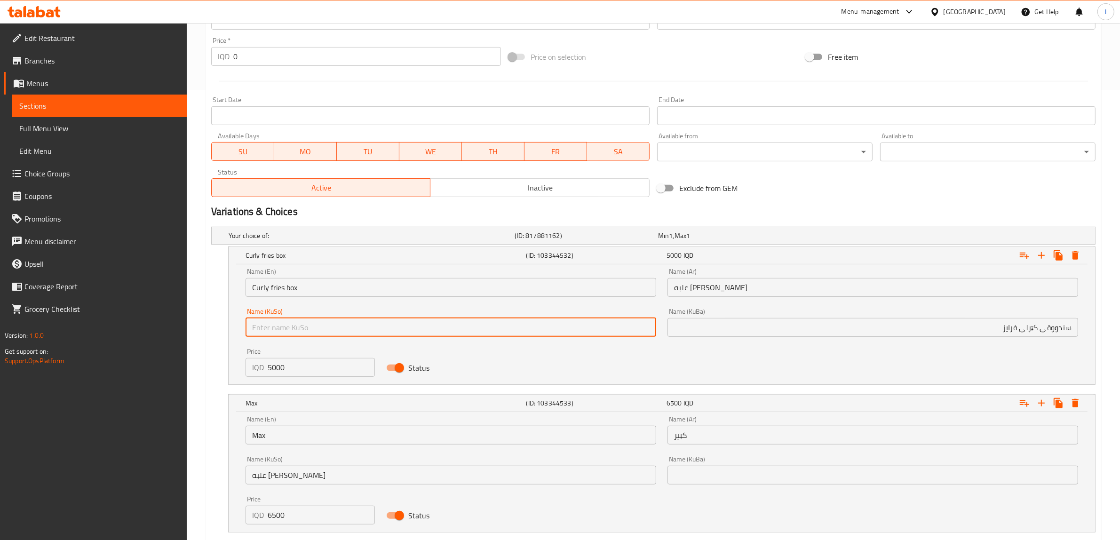
paste input "سندووقی کێرلی فرایز"
type input "سندووقی کێرلی فرایز"
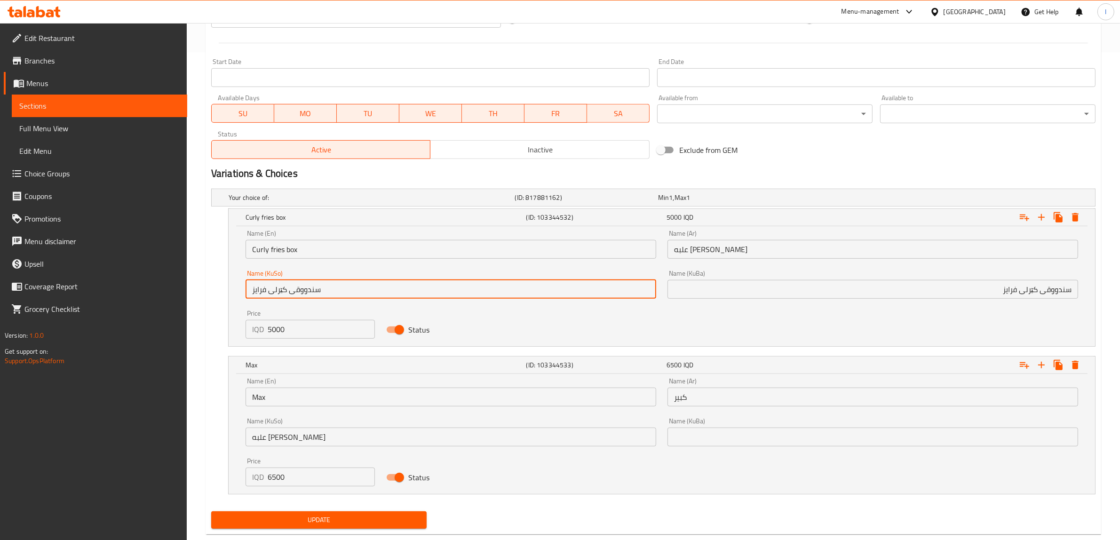
scroll to position [509, 0]
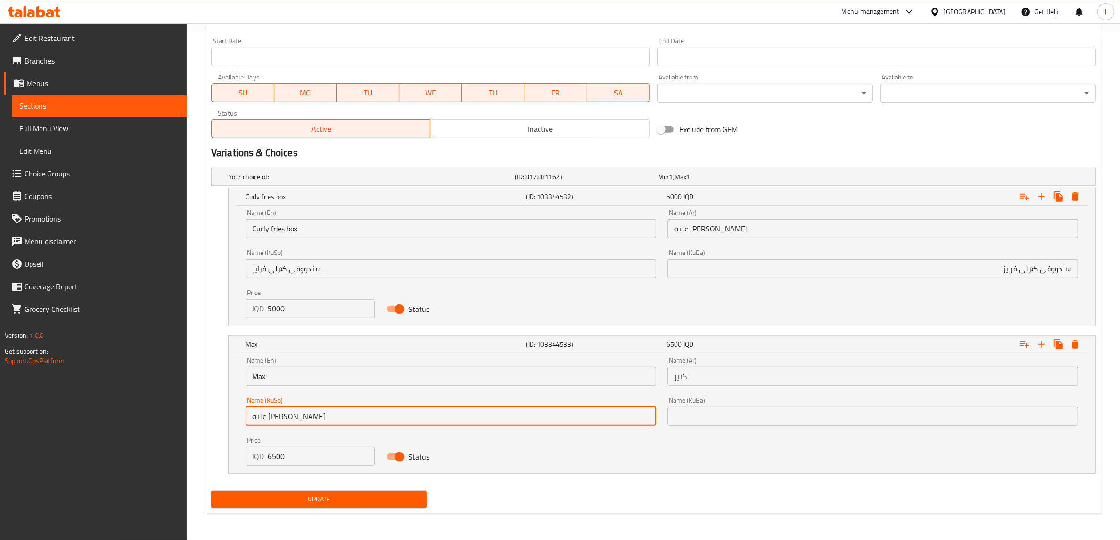
drag, startPoint x: 350, startPoint y: 420, endPoint x: 197, endPoint y: 410, distance: 153.3
click at [197, 410] on div "Home / Restaurants management / Menus / Sections / item / update Potat section …" at bounding box center [654, 27] width 934 height 1026
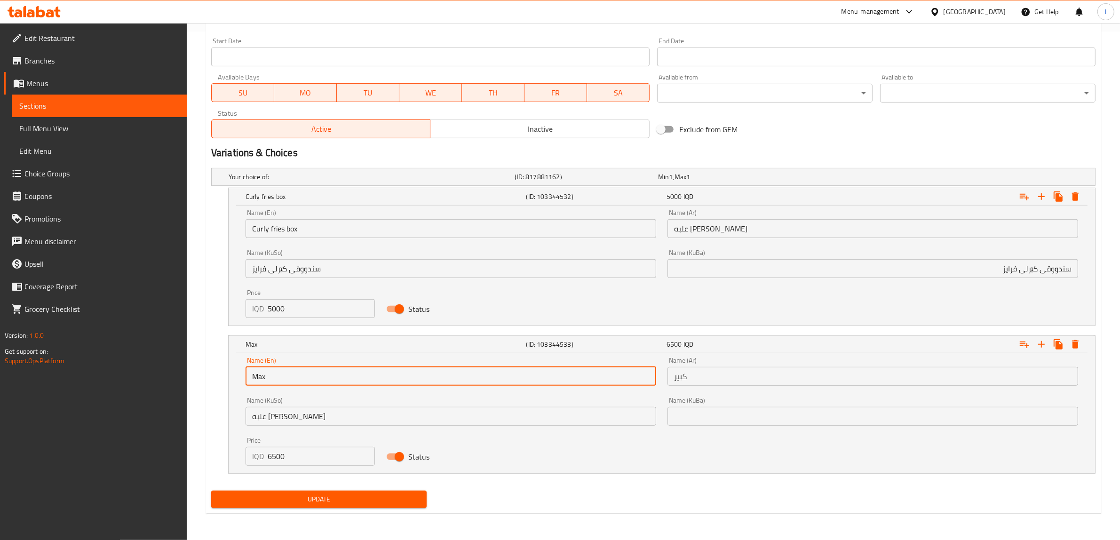
drag, startPoint x: 312, startPoint y: 381, endPoint x: 220, endPoint y: 397, distance: 93.1
click at [189, 379] on div "Home / Restaurants management / Menus / Sections / item / update Potat section …" at bounding box center [654, 27] width 934 height 1026
paste input "Large box of curly fries"
type input "Large box of curly fries"
click at [309, 420] on input "علبه [PERSON_NAME]" at bounding box center [451, 416] width 411 height 19
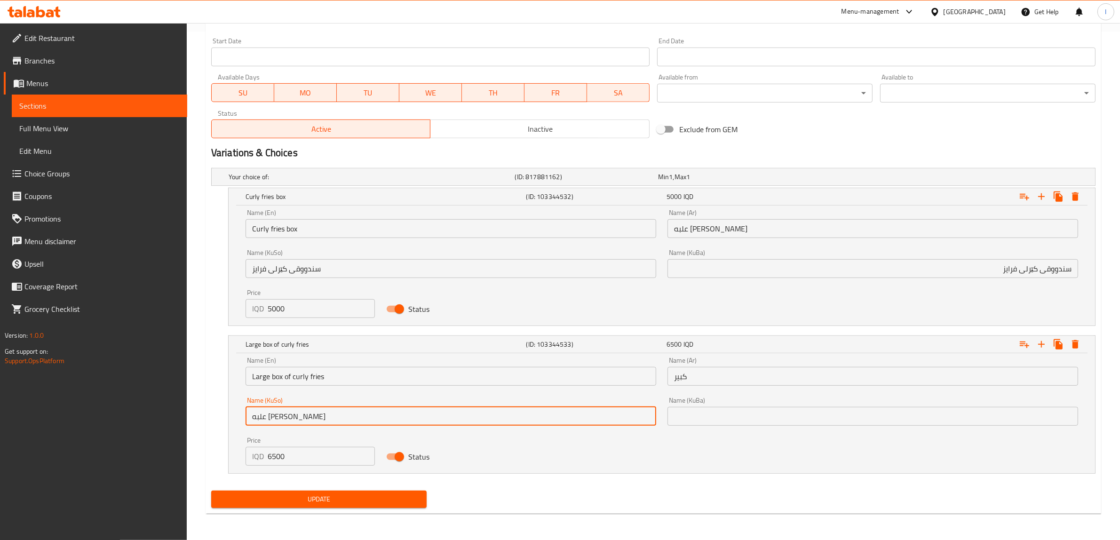
click at [309, 420] on input "علبه [PERSON_NAME]" at bounding box center [451, 416] width 411 height 19
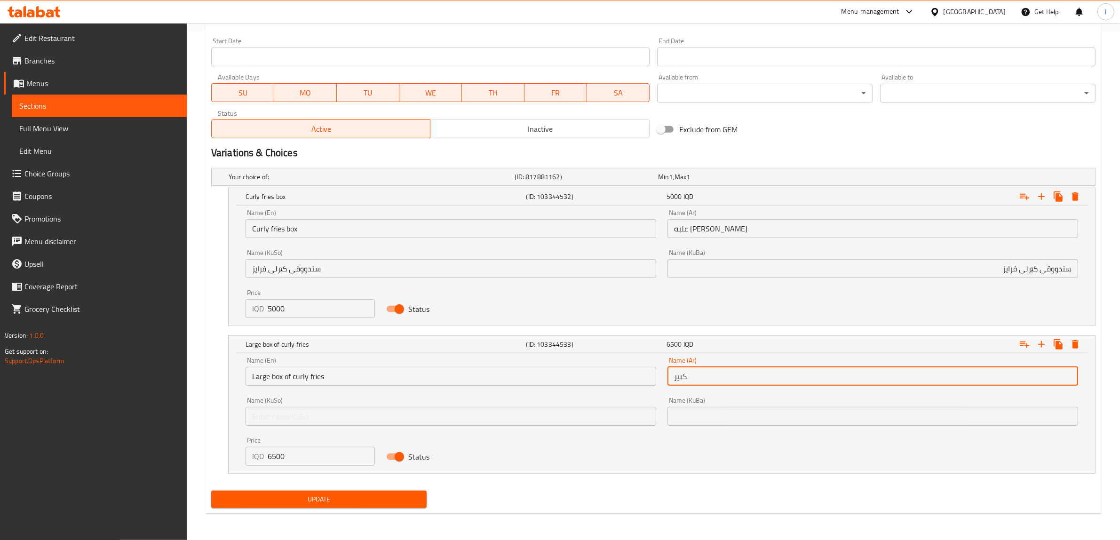
drag, startPoint x: 809, startPoint y: 379, endPoint x: 511, endPoint y: 396, distance: 299.3
click at [516, 397] on div "Name (En) Large box of curly fries Name (En) Name (Ar) كبير Name (Ar) Name (KuS…" at bounding box center [662, 412] width 844 height 120
paste input "علبه [PERSON_NAME]"
type input "علبه [PERSON_NAME]"
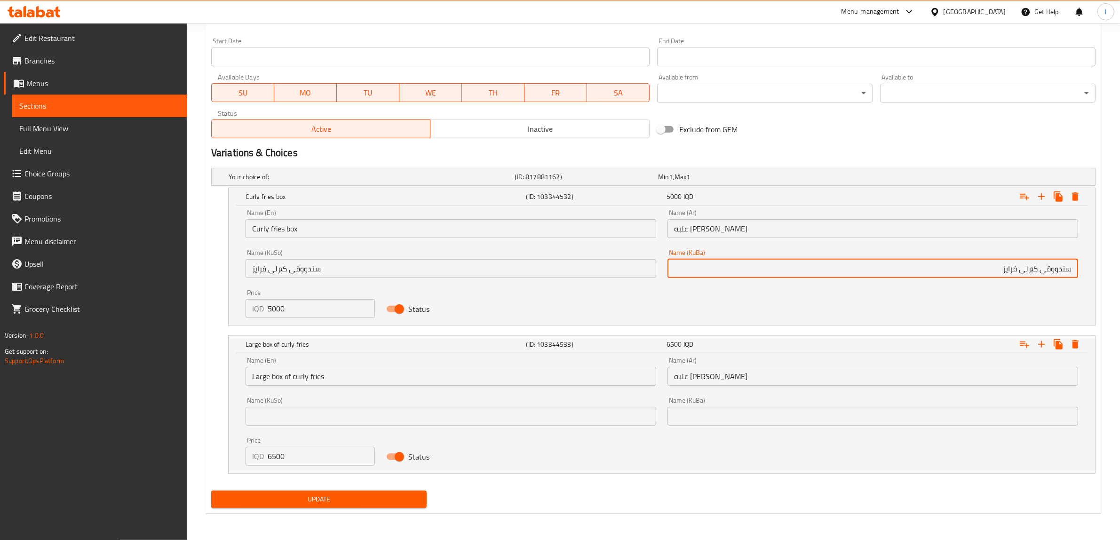
drag, startPoint x: 996, startPoint y: 267, endPoint x: 1128, endPoint y: 252, distance: 133.5
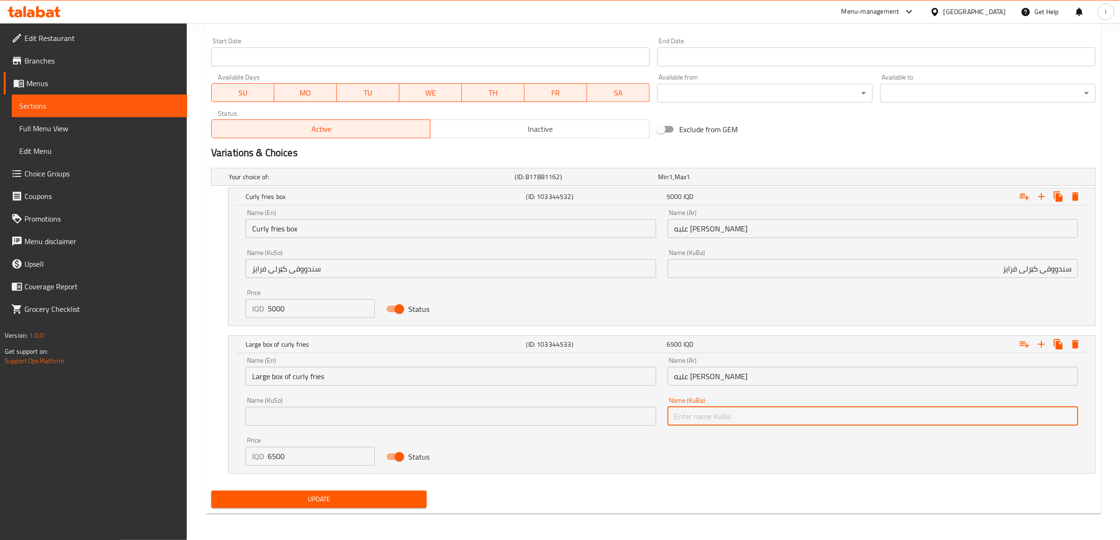
click at [810, 424] on input "text" at bounding box center [873, 416] width 411 height 19
paste input "سندووقی کێرلی فرایز"
drag, startPoint x: 928, startPoint y: 408, endPoint x: 1114, endPoint y: 404, distance: 185.5
click at [1108, 405] on div "Home / Restaurants management / Menus / Sections / item / update Potat section …" at bounding box center [654, 27] width 934 height 1026
type input "سندووقی کێرلی فرایزی گەورە"
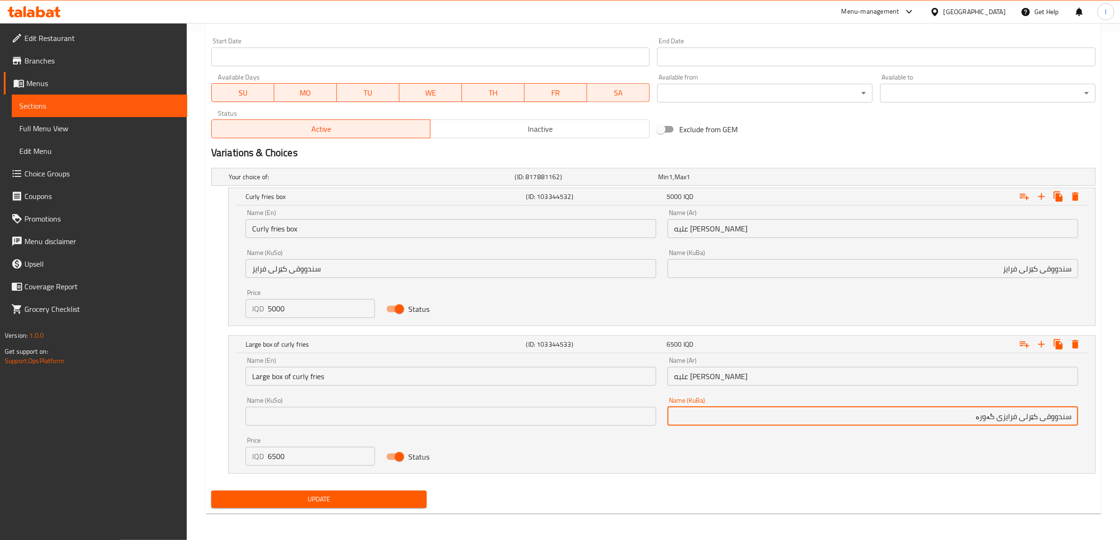
click at [392, 413] on input "text" at bounding box center [451, 416] width 411 height 19
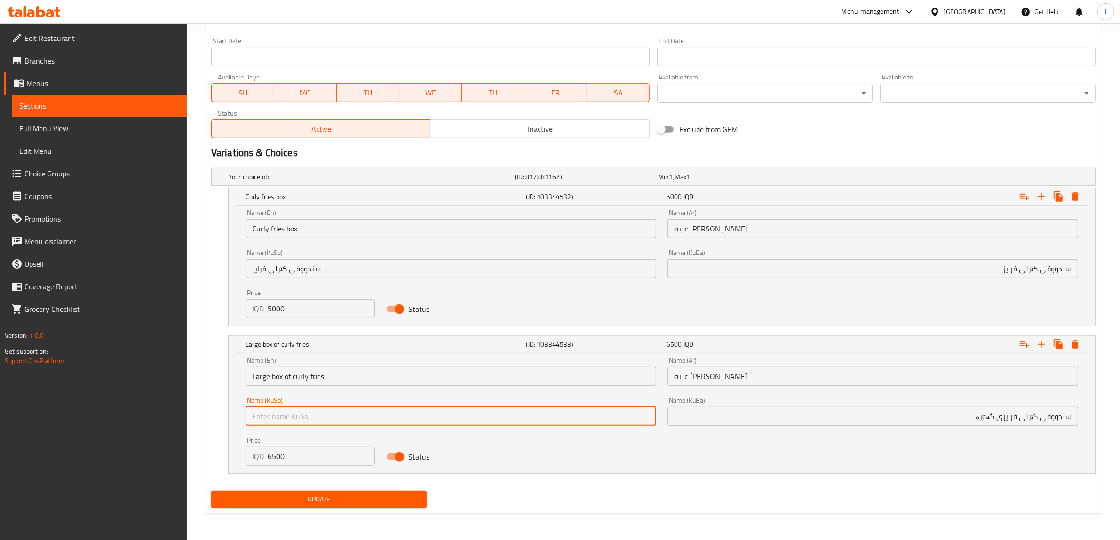
paste input "سندووقی کێرلی فرایزی گەورە"
type input "سندووقی کێرلی فرایزی گەورە"
click at [344, 494] on span "Update" at bounding box center [319, 500] width 200 height 12
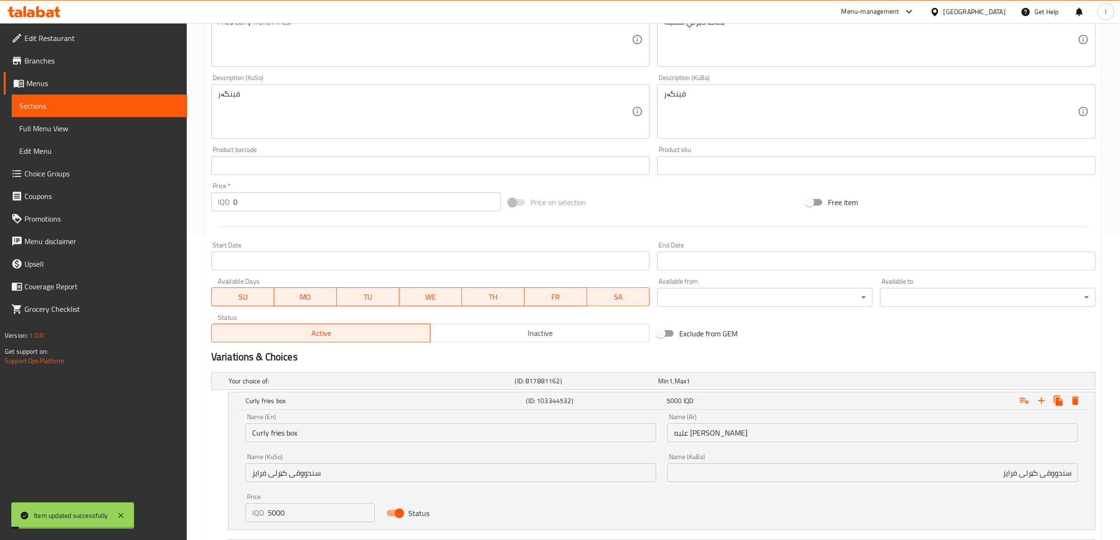
scroll to position [273, 0]
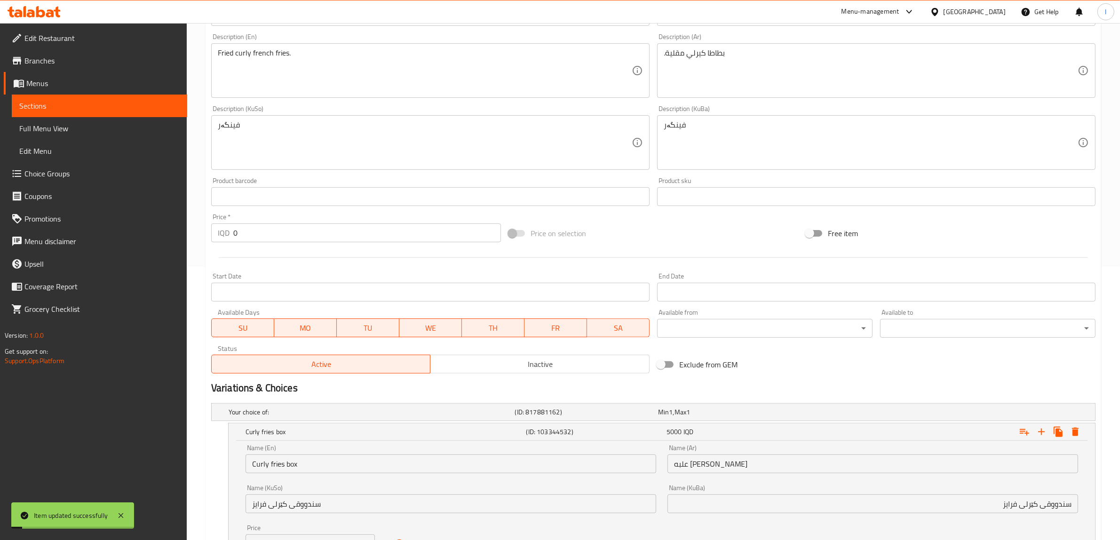
click at [78, 130] on span "Full Menu View" at bounding box center [99, 128] width 160 height 11
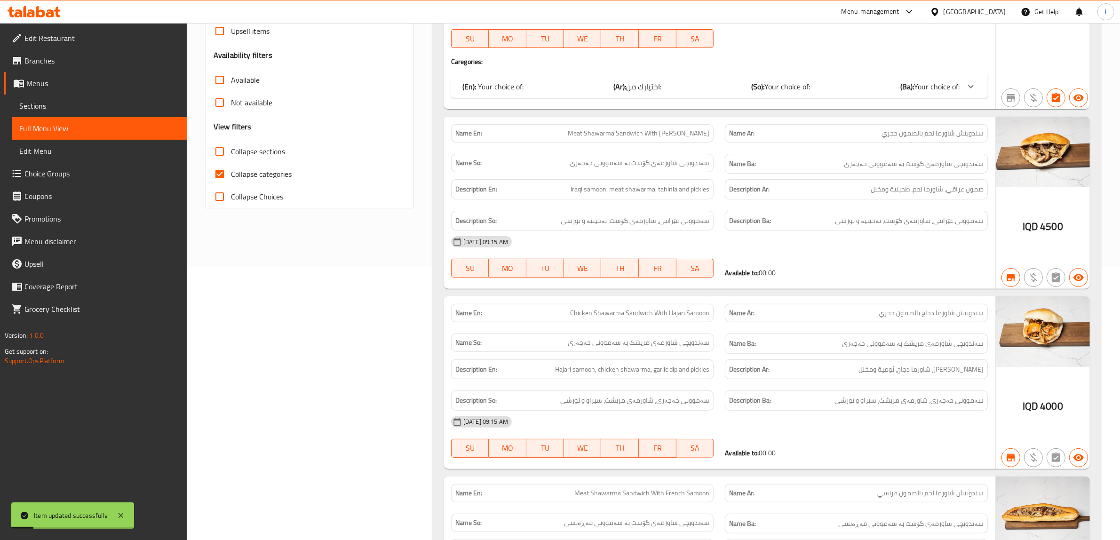
scroll to position [97, 0]
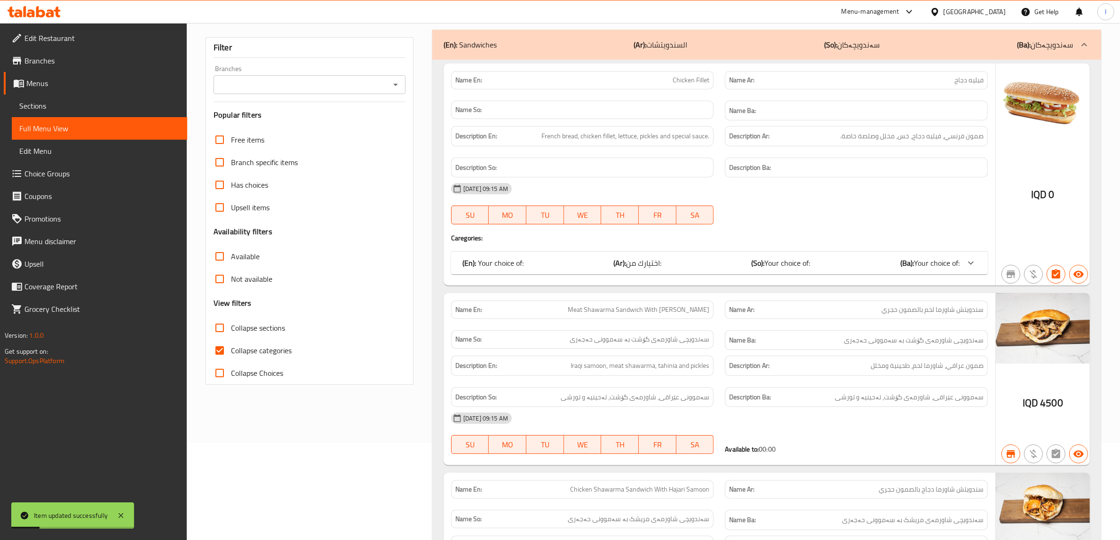
click at [257, 69] on div "Branches Branches" at bounding box center [310, 79] width 192 height 29
click at [258, 84] on input "Branches" at bounding box center [301, 84] width 171 height 13
click at [264, 130] on span "Potat [PERSON_NAME], [PERSON_NAME]" at bounding box center [290, 125] width 138 height 11
type input "Potat [PERSON_NAME], [PERSON_NAME]"
click at [264, 347] on span "Collapse categories" at bounding box center [261, 350] width 61 height 11
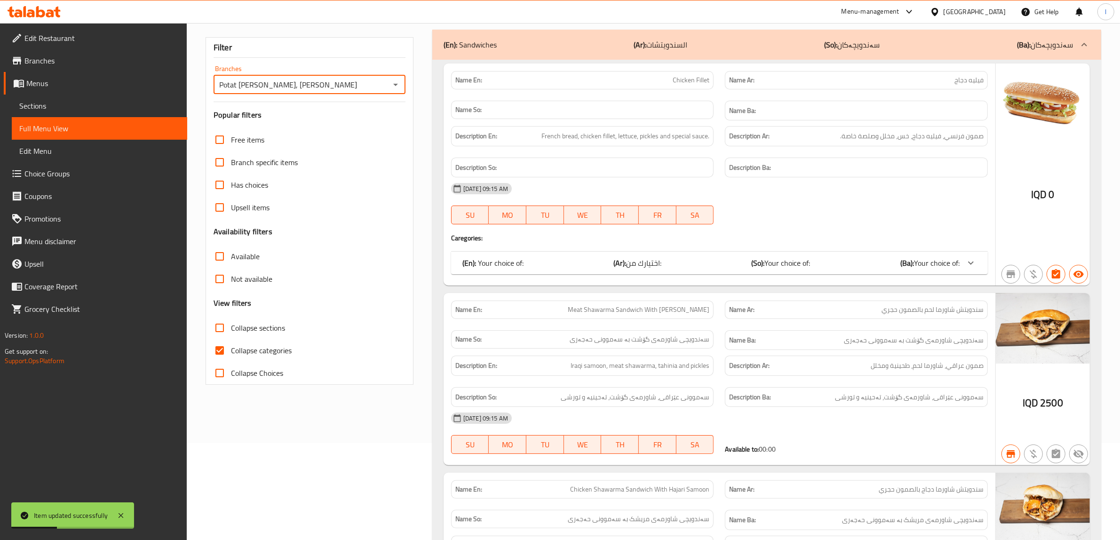
click at [231, 347] on input "Collapse categories" at bounding box center [219, 350] width 23 height 23
checkbox input "false"
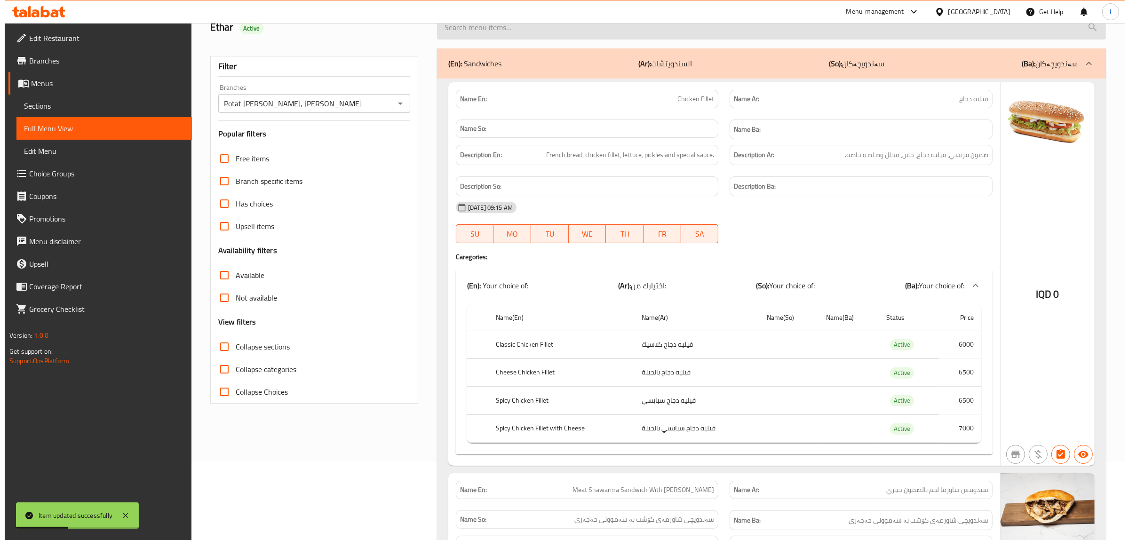
scroll to position [0, 0]
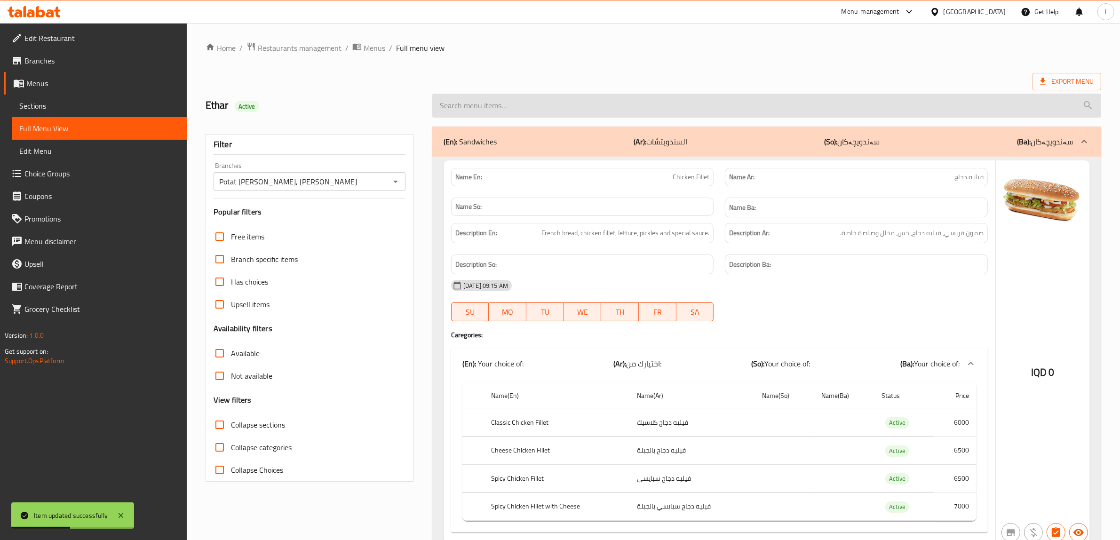
click at [540, 107] on input "search" at bounding box center [766, 106] width 669 height 24
paste input "Curly fries box"
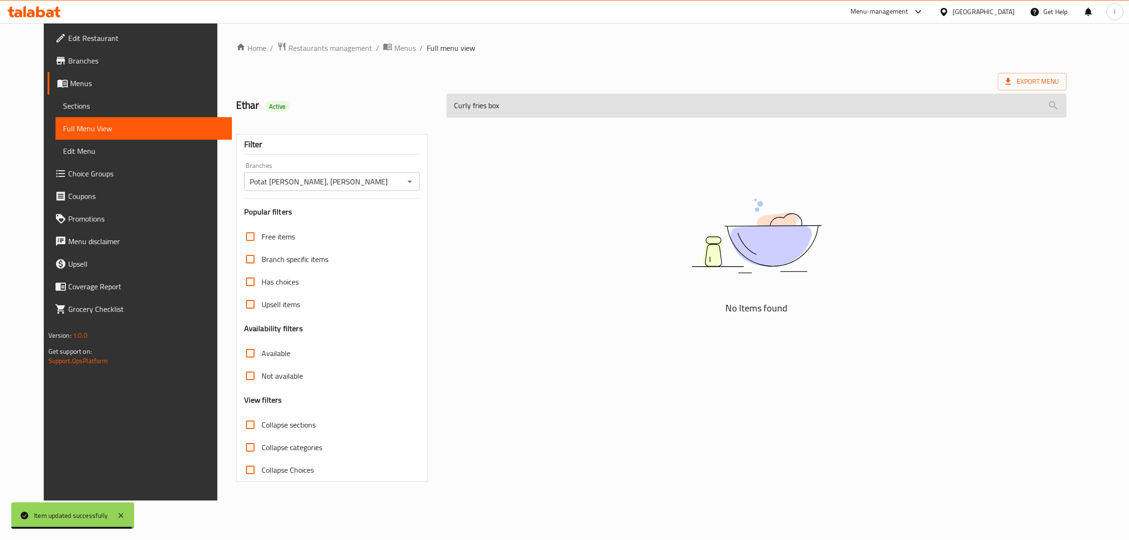
drag, startPoint x: 484, startPoint y: 104, endPoint x: 475, endPoint y: 105, distance: 8.5
click at [475, 105] on input "Curly fries box" at bounding box center [757, 106] width 620 height 24
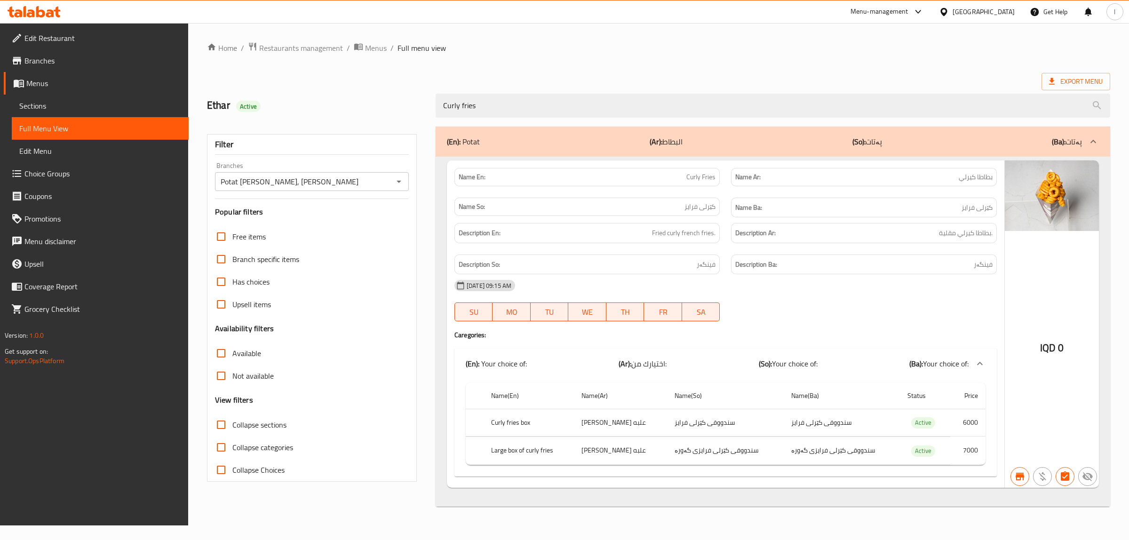
drag, startPoint x: 586, startPoint y: 99, endPoint x: 414, endPoint y: 111, distance: 172.6
click at [418, 110] on div "Ethar Active Curly fries" at bounding box center [658, 106] width 915 height 42
paste input "[PERSON_NAME] Shawarma Sandwich With French Samoon"
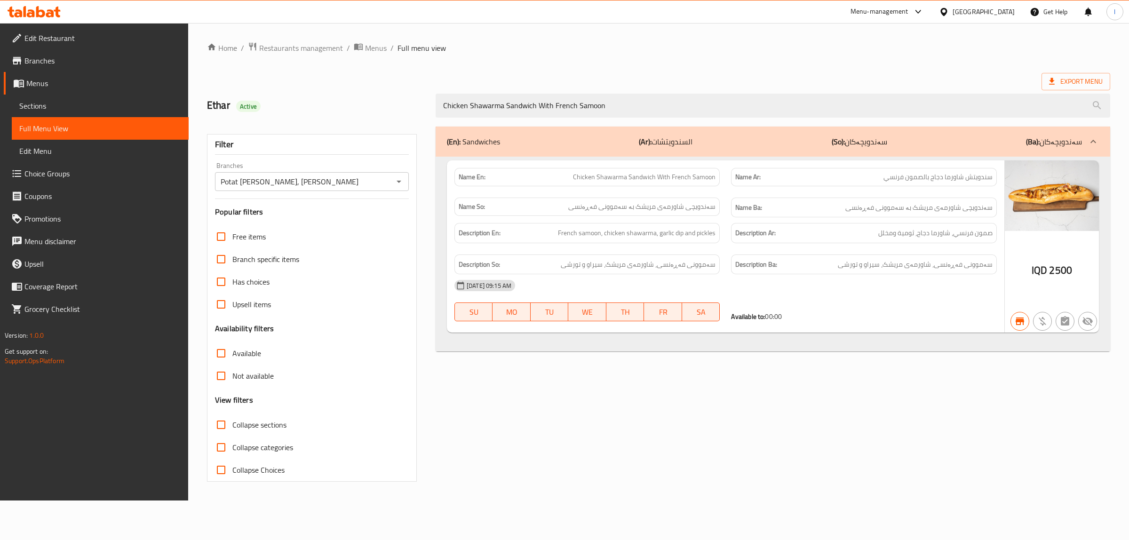
type input "Chicken Shawarma Sandwich With French Samoon"
click at [64, 109] on span "Sections" at bounding box center [100, 105] width 162 height 11
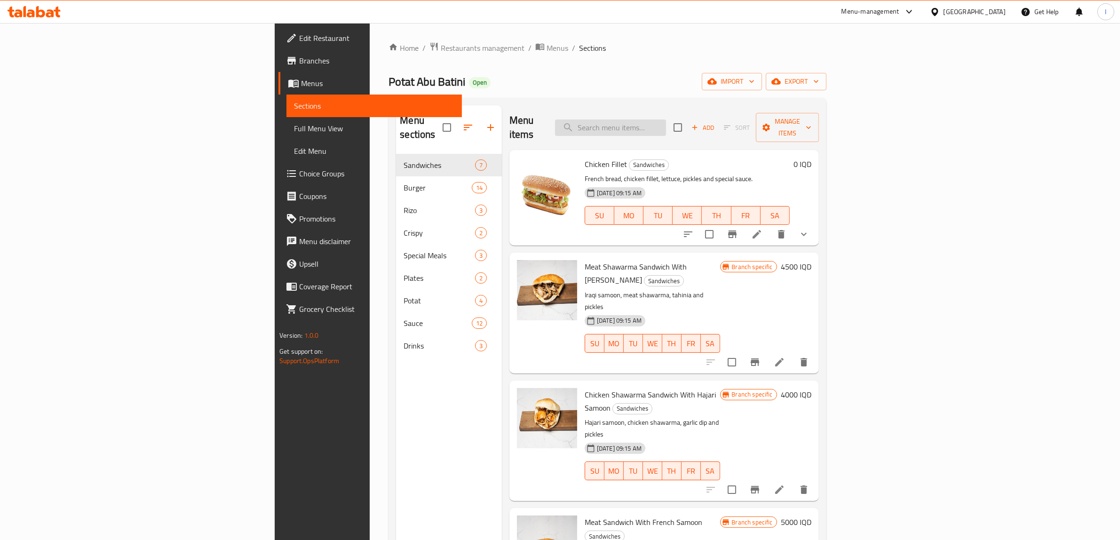
click at [666, 120] on input "search" at bounding box center [610, 128] width 111 height 16
paste input "Chicken Shawarma Sandwich With French Samoon"
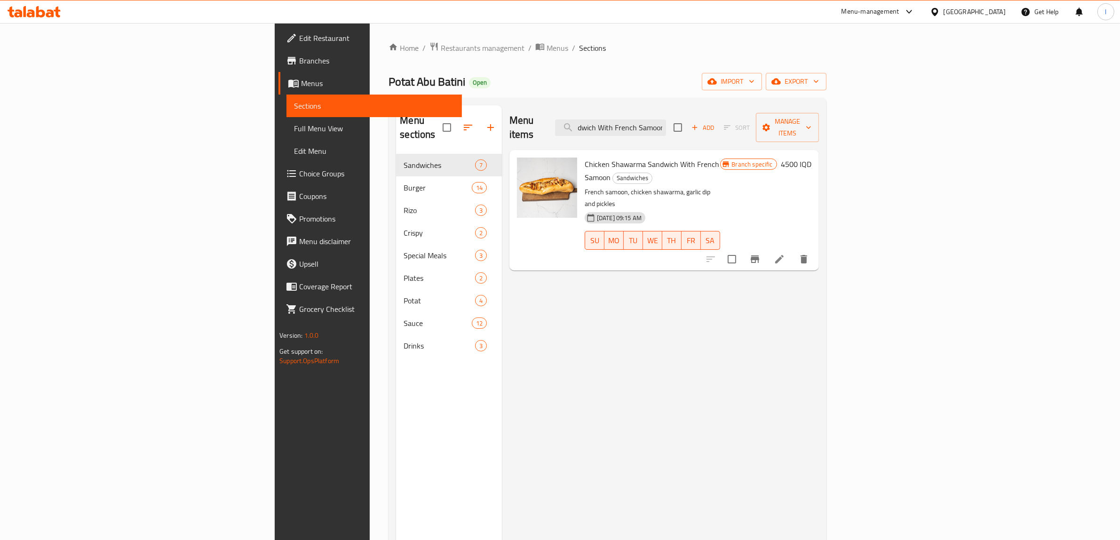
type input "Chicken Shawarma Sandwich With French Samoon"
click at [785, 254] on icon at bounding box center [779, 259] width 11 height 11
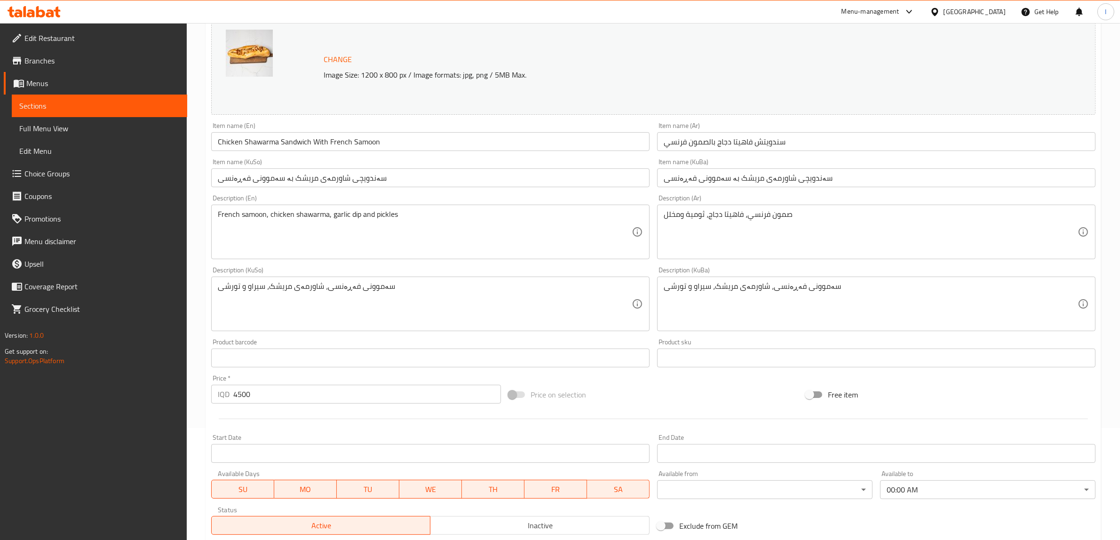
scroll to position [118, 0]
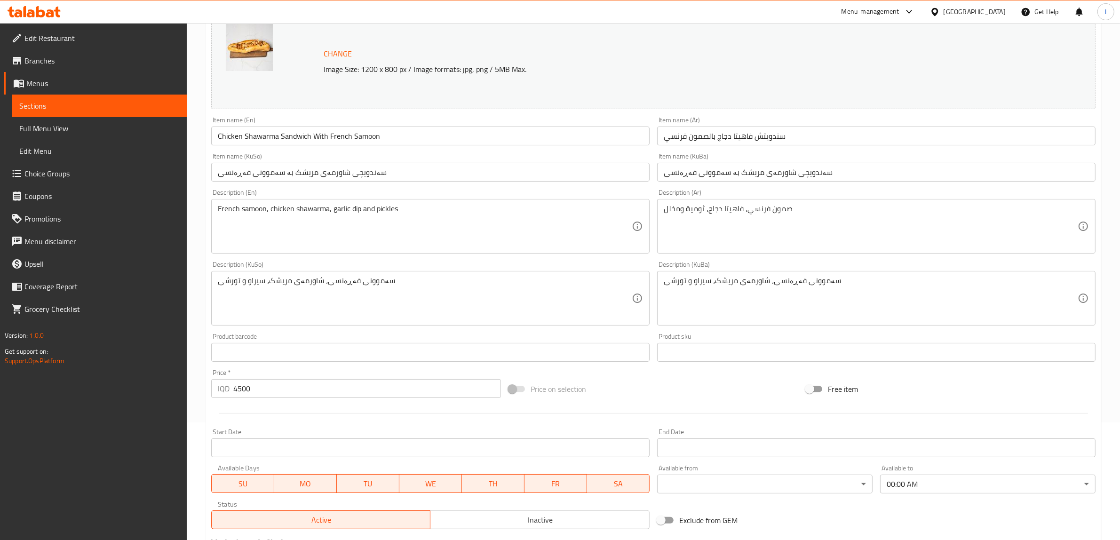
click at [686, 140] on input "سندويتش فاهيتا دجاج بالصمون فرنسي" at bounding box center [876, 136] width 439 height 19
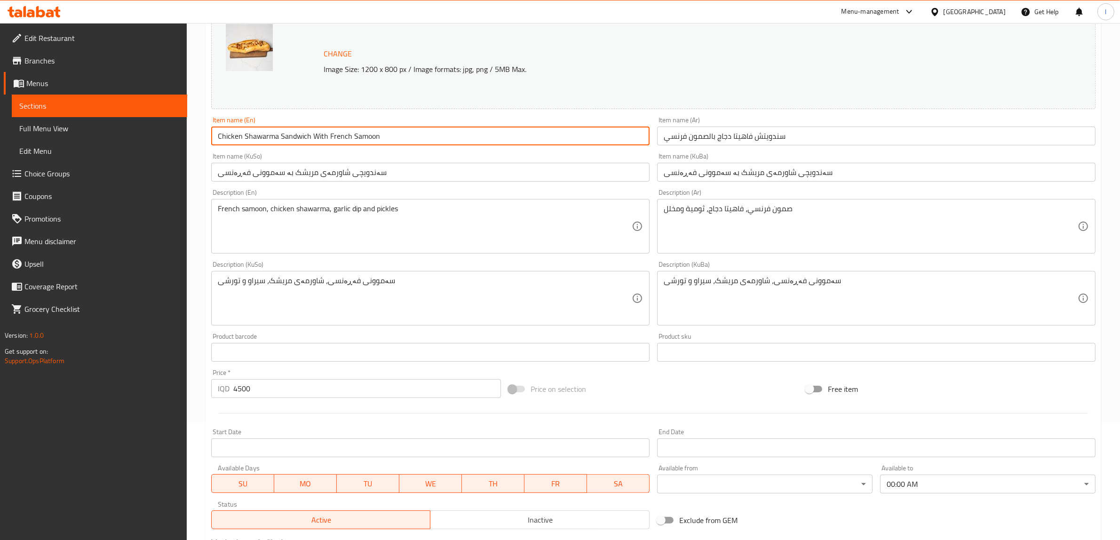
click at [253, 134] on input "Chicken Shawarma Sandwich With French Samoon" at bounding box center [430, 136] width 439 height 19
click at [262, 135] on input "Chicken FajitaSandwich With French Samoon" at bounding box center [430, 136] width 439 height 19
click at [246, 137] on input "Chicken Fajita Sandwich With French Samoon" at bounding box center [430, 136] width 439 height 19
click at [248, 137] on input "Chicken Fajita Sandwich With French Samoon" at bounding box center [430, 136] width 439 height 19
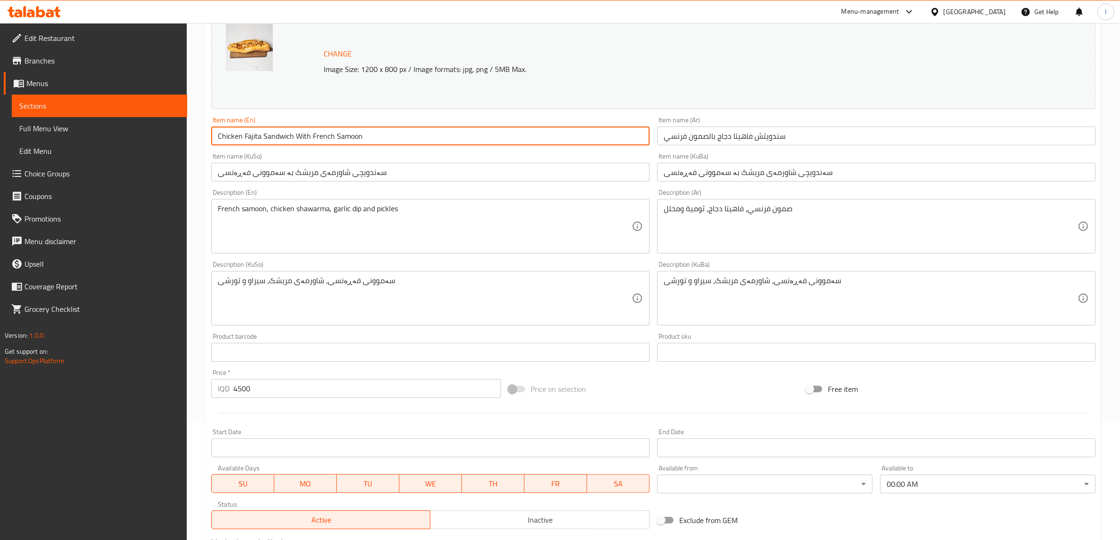
click at [248, 137] on input "Chicken Fajita Sandwich With French Samoon" at bounding box center [430, 136] width 439 height 19
type input "Chicken Fajita Sandwich With French Samoon"
click at [771, 176] on input "سەندویچی شاورمەی مریشک بە سەموونی فەڕەنسی" at bounding box center [876, 172] width 439 height 19
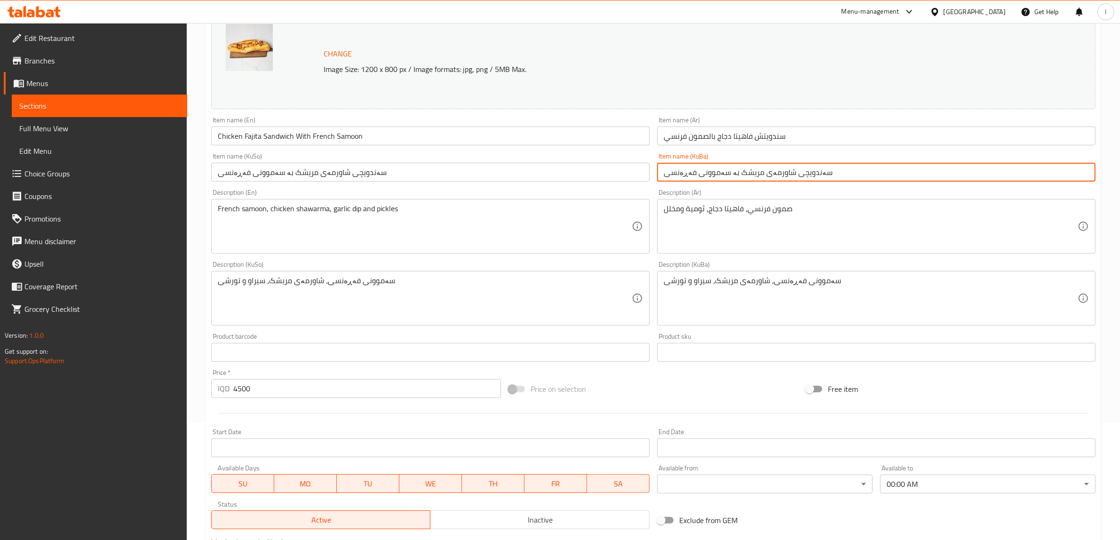
click at [771, 176] on input "سەندویچی شاورمەی مریشک بە سەموونی فەڕەنسی" at bounding box center [876, 172] width 439 height 19
click at [735, 174] on input "سەندویچی فاهیتای مریشک بە سەموونی فەڕەنسی" at bounding box center [876, 172] width 439 height 19
type input "سەندویچی فاهیتای مریشک بە سەموونی فەڕەنسی"
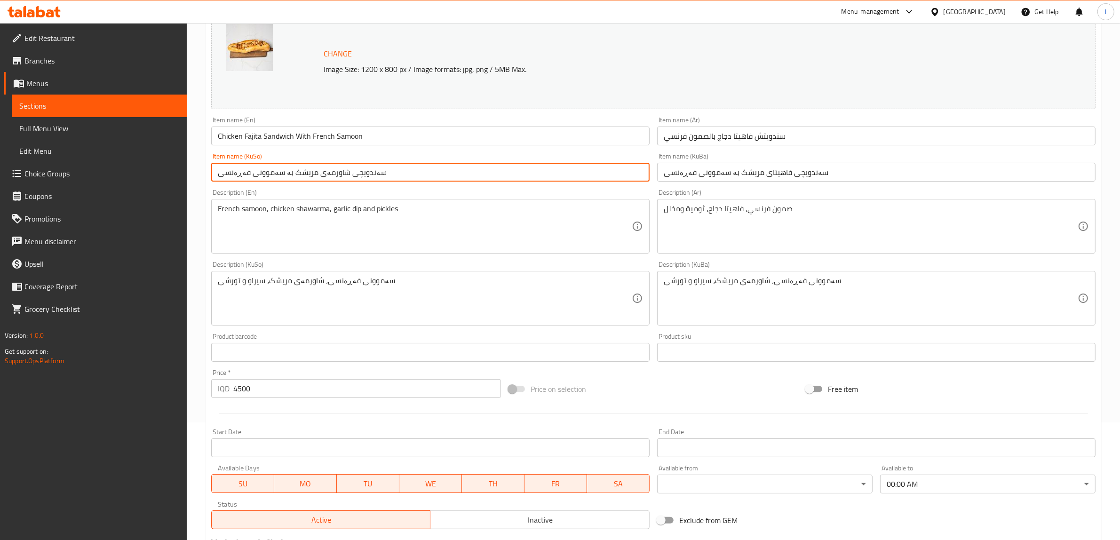
drag, startPoint x: 402, startPoint y: 173, endPoint x: 0, endPoint y: 151, distance: 403.0
click at [0, 151] on div "Edit Restaurant Branches Menus Sections Full Menu View Edit Menu Choice Groups …" at bounding box center [560, 287] width 1120 height 764
paste input "فاهیتا"
type input "سەندویچی فاهیتای مریشک بە سەموونی فەڕەنسی"
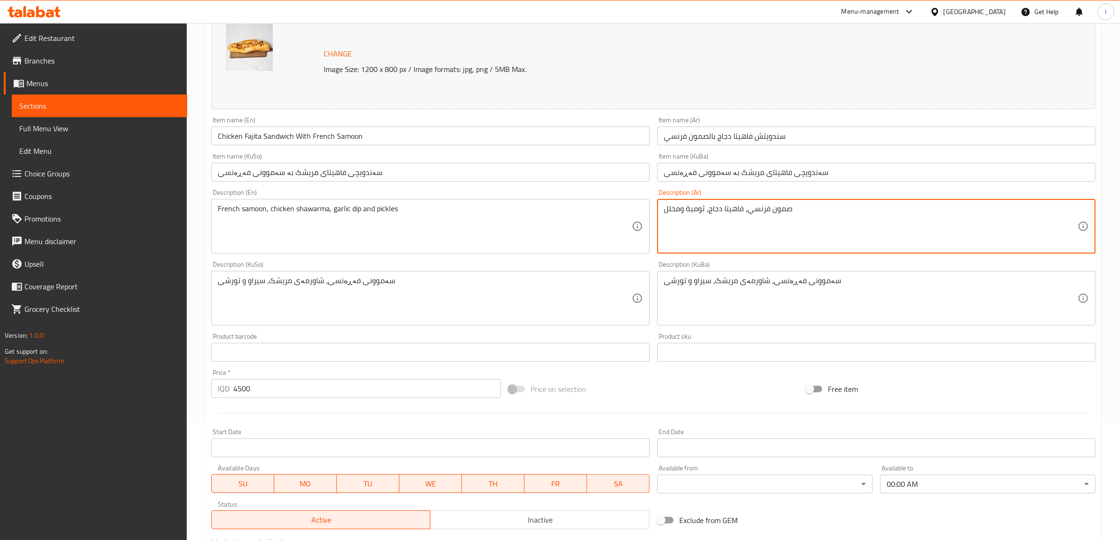
click at [771, 208] on textarea "صمون فرنسي، فاهيتا دجاج، ثومية ومخلل" at bounding box center [871, 226] width 414 height 45
click at [1034, 224] on textarea "صمون فرنسي، فاهيتا دجاج، ثومية ومخلل" at bounding box center [871, 226] width 414 height 45
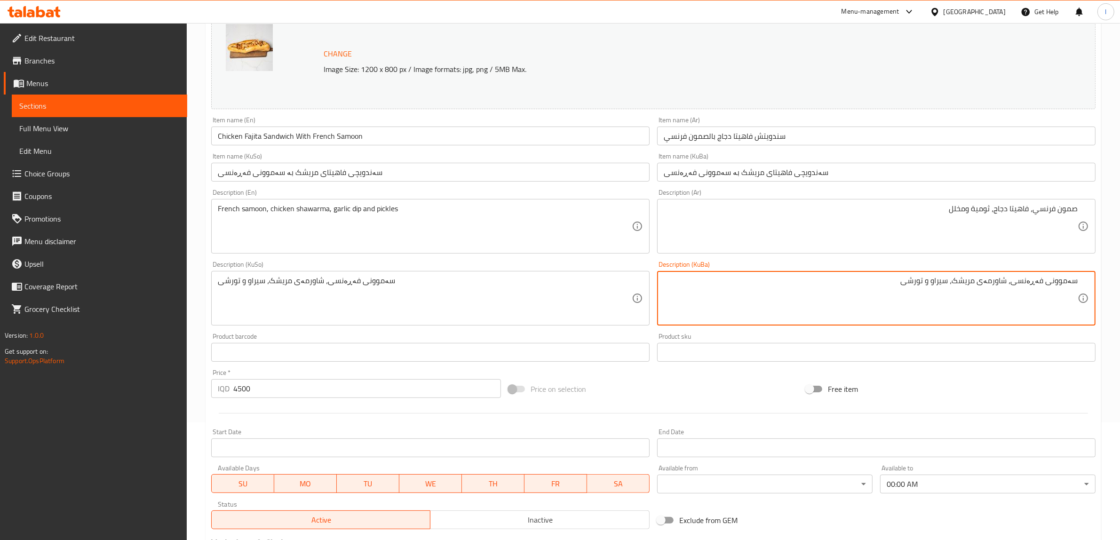
click at [768, 174] on input "سەندویچی فاهیتای مریشک بە سەموونی فەڕەنسی" at bounding box center [876, 172] width 439 height 19
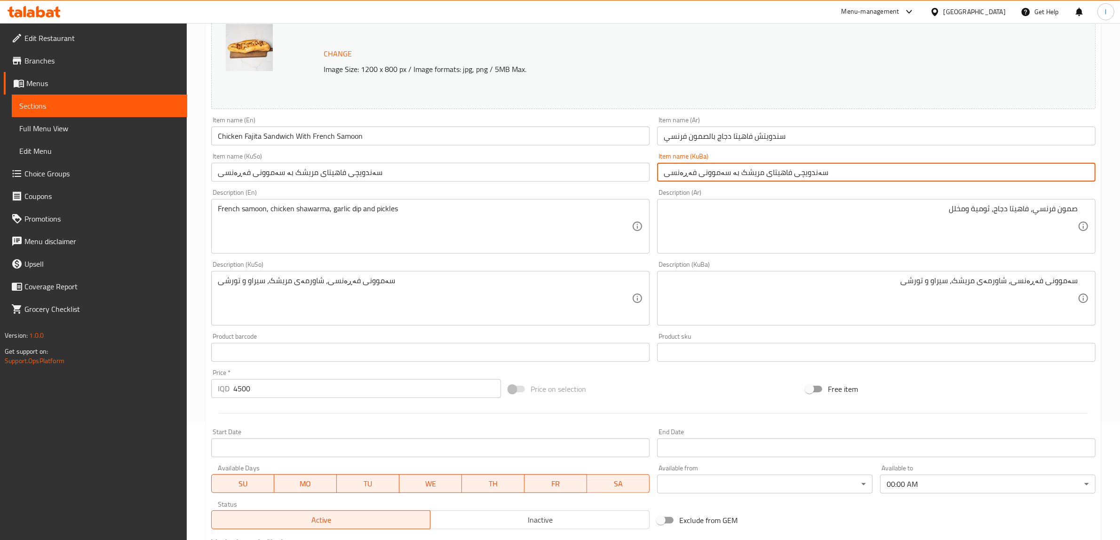
click at [768, 174] on input "سەندویچی فاهیتای مریشک بە سەموونی فەڕەنسی" at bounding box center [876, 172] width 439 height 19
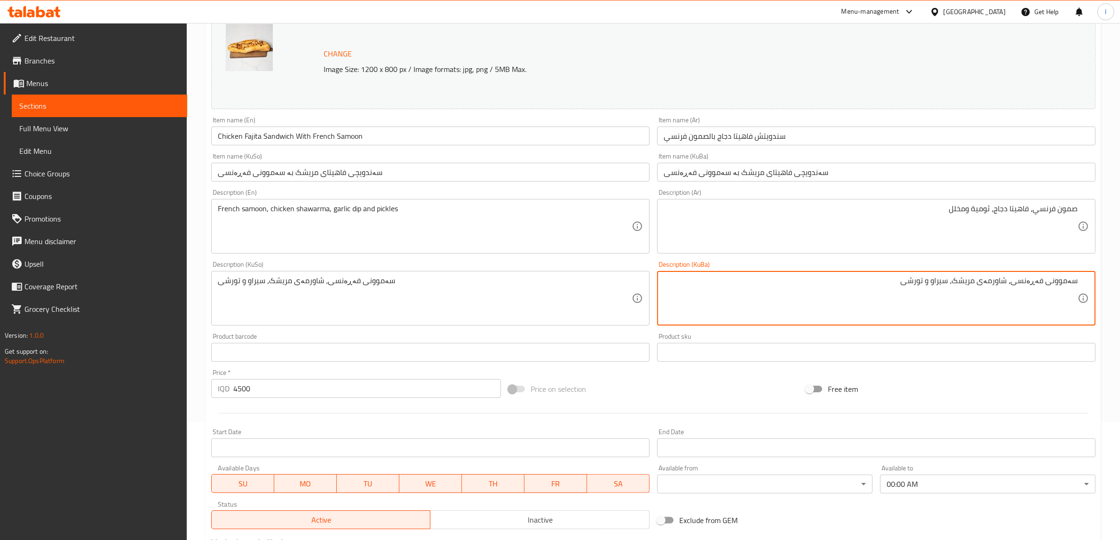
click at [997, 283] on textarea "سەموونی فەڕەنسی، شاورمەی مریشک، سیراو و تورشی" at bounding box center [871, 298] width 414 height 45
paste textarea "فاهیتا"
type textarea "سەموونی فەڕەنسی، فاهیتای مریشک، سیراو و تورشی"
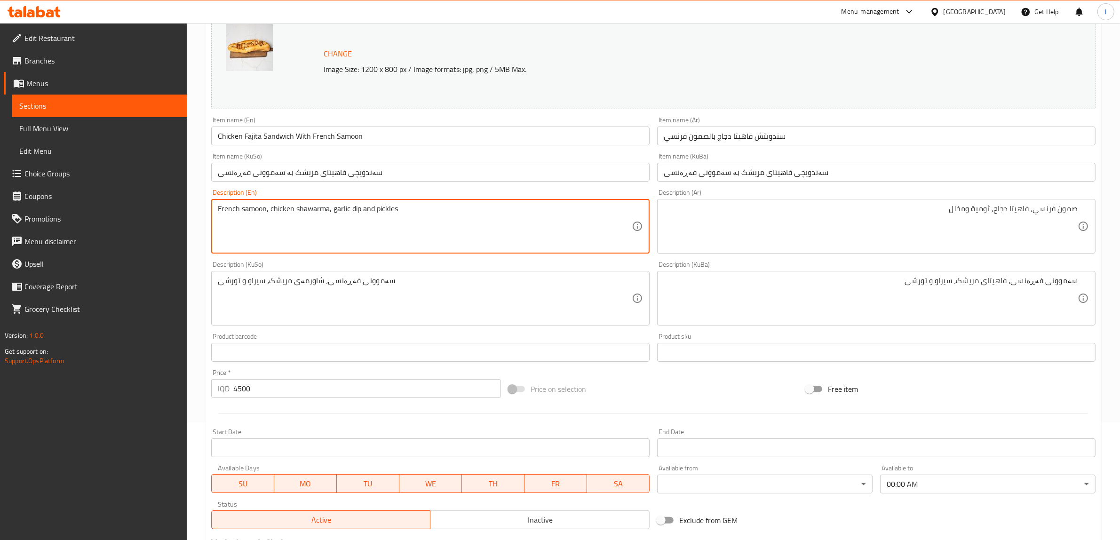
click at [255, 138] on input "Chicken Fajita Sandwich With French Samoon" at bounding box center [430, 136] width 439 height 19
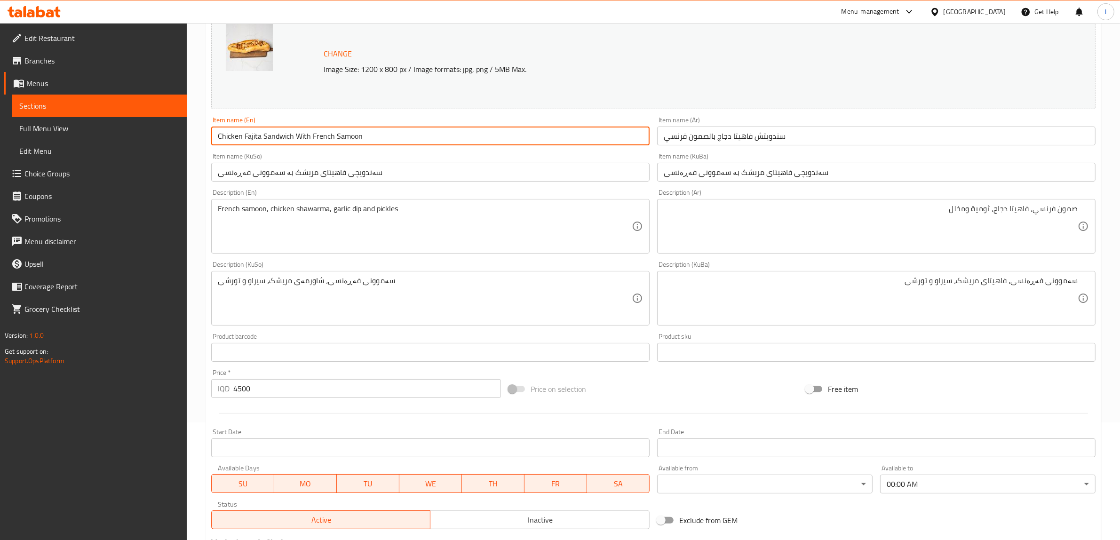
click at [255, 138] on input "Chicken Fajita Sandwich With French Samoon" at bounding box center [430, 136] width 439 height 19
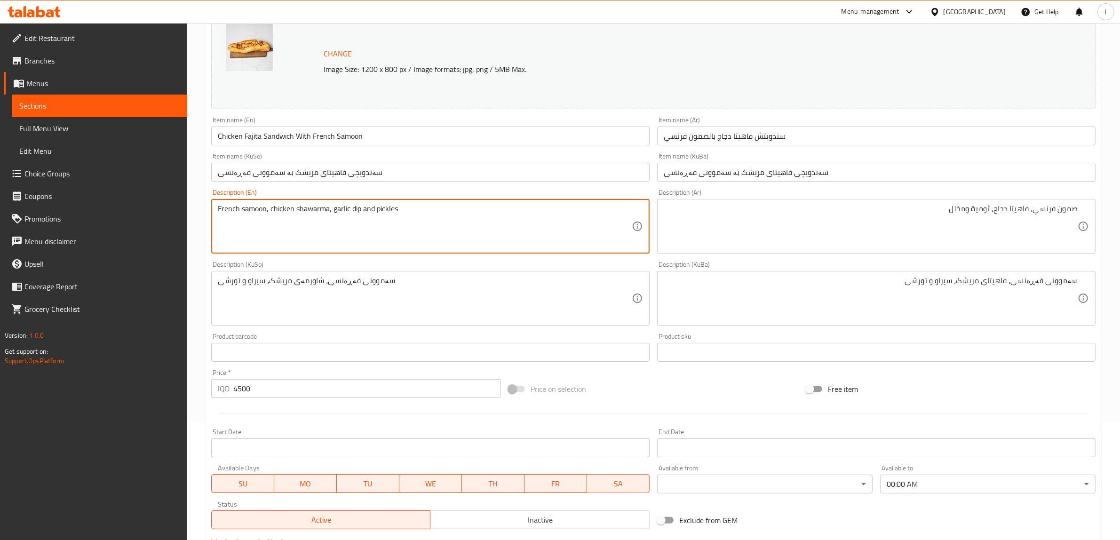
click at [301, 216] on textarea "French samoon, chicken shawarma, garlic dip and pickles" at bounding box center [425, 226] width 414 height 45
paste textarea "Fajita"
click at [299, 209] on textarea "French samoon, chicken Fajita , garlic dip and pickles" at bounding box center [425, 226] width 414 height 45
click at [312, 210] on textarea "French samoon, chicken fajita , garlic dip and pickles" at bounding box center [425, 226] width 414 height 45
click at [311, 210] on textarea "French samoon, chicken fajita , garlic dip and pickles" at bounding box center [425, 226] width 414 height 45
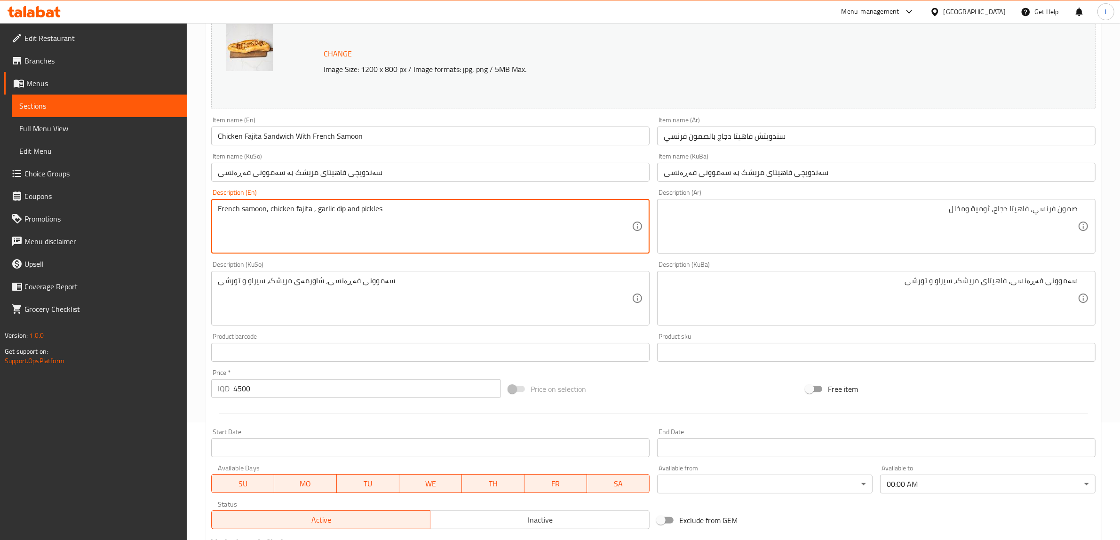
click at [311, 210] on textarea "French samoon, chicken fajita , garlic dip and pickles" at bounding box center [425, 226] width 414 height 45
click at [312, 212] on textarea "French samoon, chicken fajita , garlic dip and pickles" at bounding box center [425, 226] width 414 height 45
click at [313, 209] on textarea "French samoon, chicken fajita , garlic dip and pickles" at bounding box center [425, 226] width 414 height 45
type textarea "French samoon, chicken fajita, garlic dip and pickles"
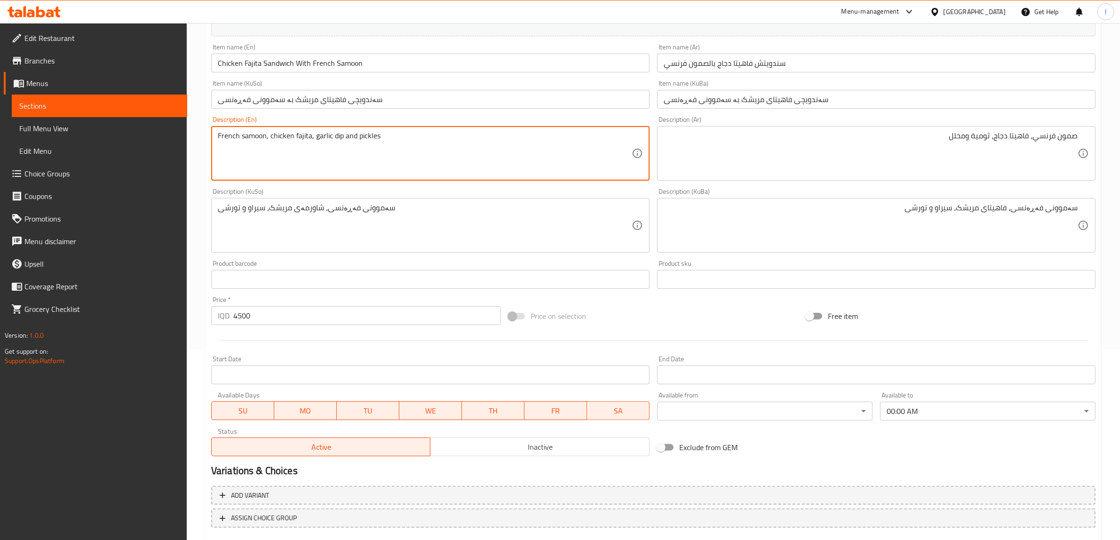
scroll to position [245, 0]
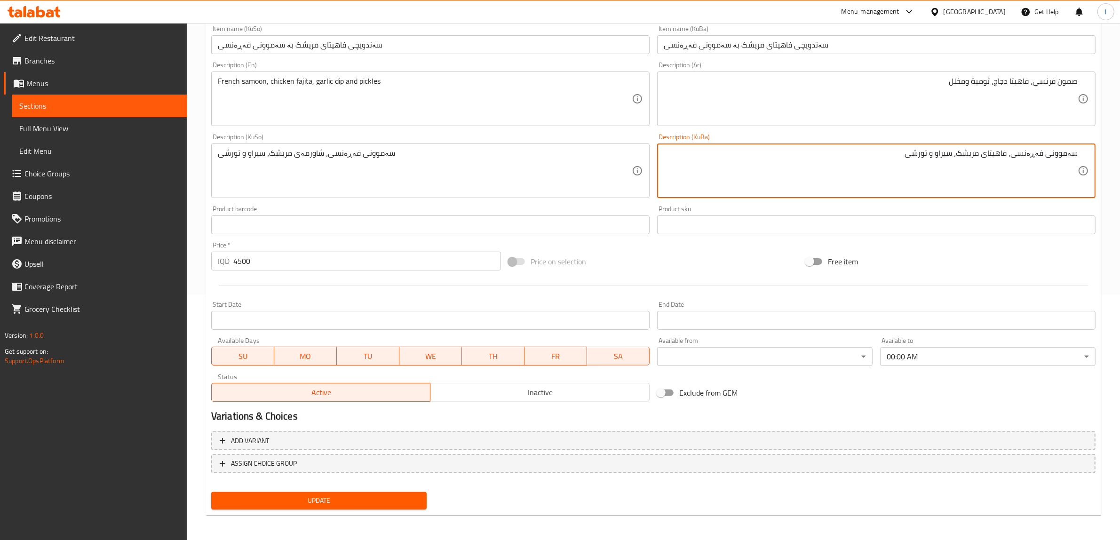
drag, startPoint x: 814, startPoint y: 151, endPoint x: 1128, endPoint y: 153, distance: 314.4
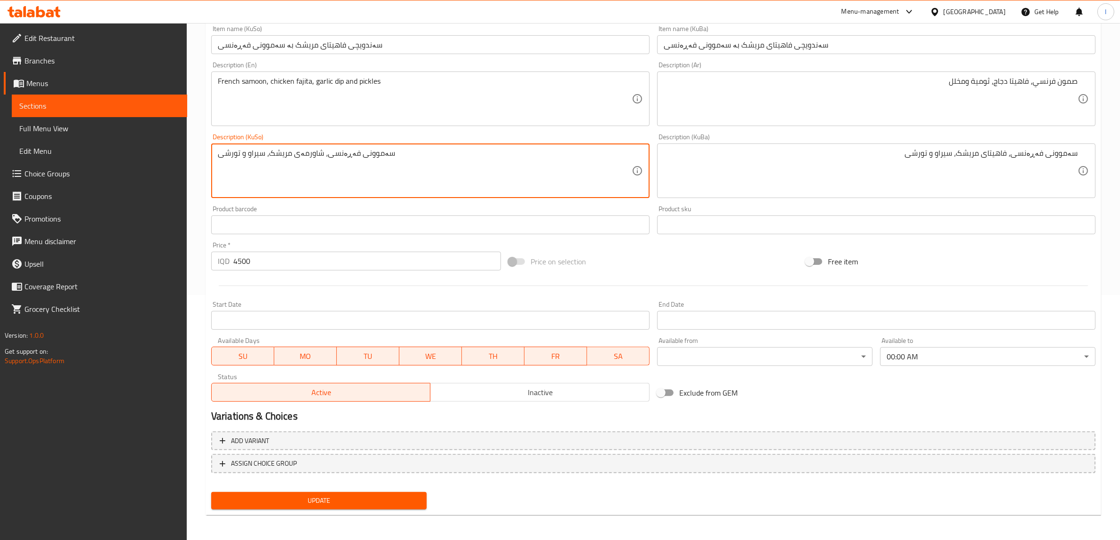
drag, startPoint x: 452, startPoint y: 159, endPoint x: 0, endPoint y: 110, distance: 454.9
paste textarea "فاهیتا"
type textarea "سەموونی فەڕەنسی، فاهیتای مریشک، سیراو و تورشی"
click at [340, 507] on button "Update" at bounding box center [319, 500] width 216 height 17
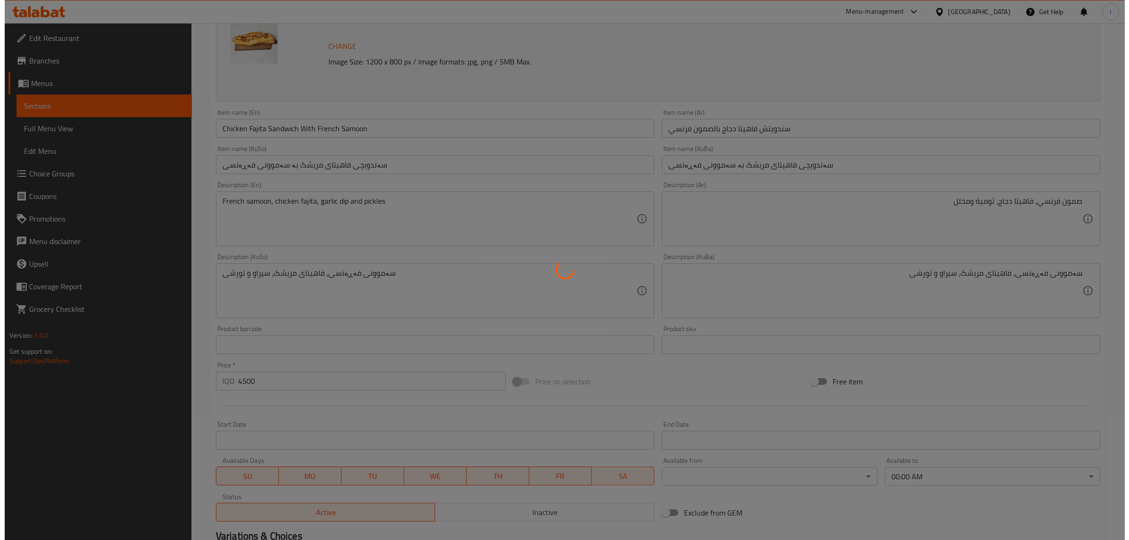
scroll to position [0, 0]
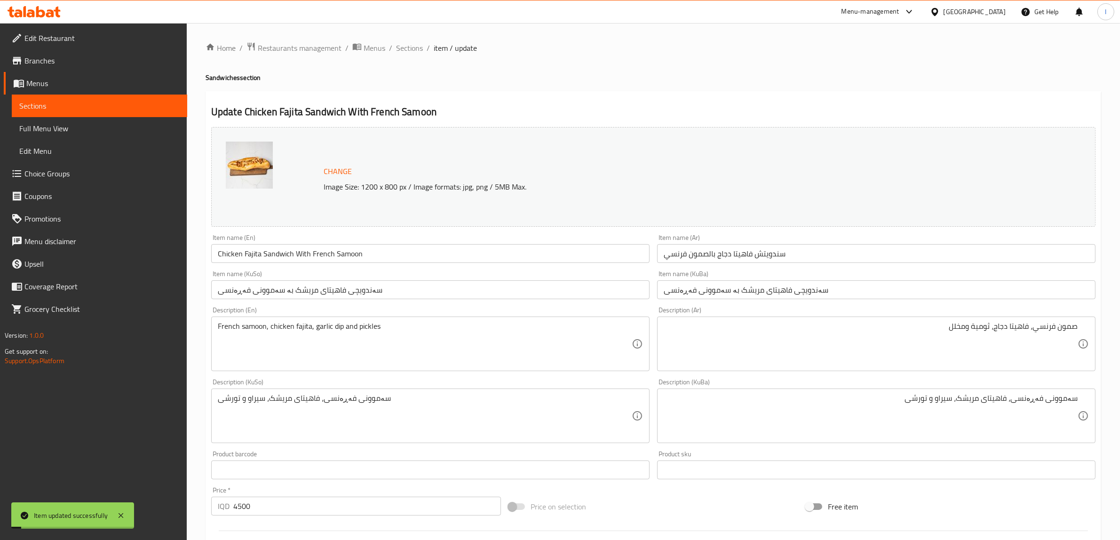
drag, startPoint x: 402, startPoint y: 255, endPoint x: 126, endPoint y: 255, distance: 276.2
click at [129, 256] on div "Edit Restaurant Branches Menus Sections Full Menu View Edit Menu Choice Groups …" at bounding box center [560, 405] width 1120 height 764
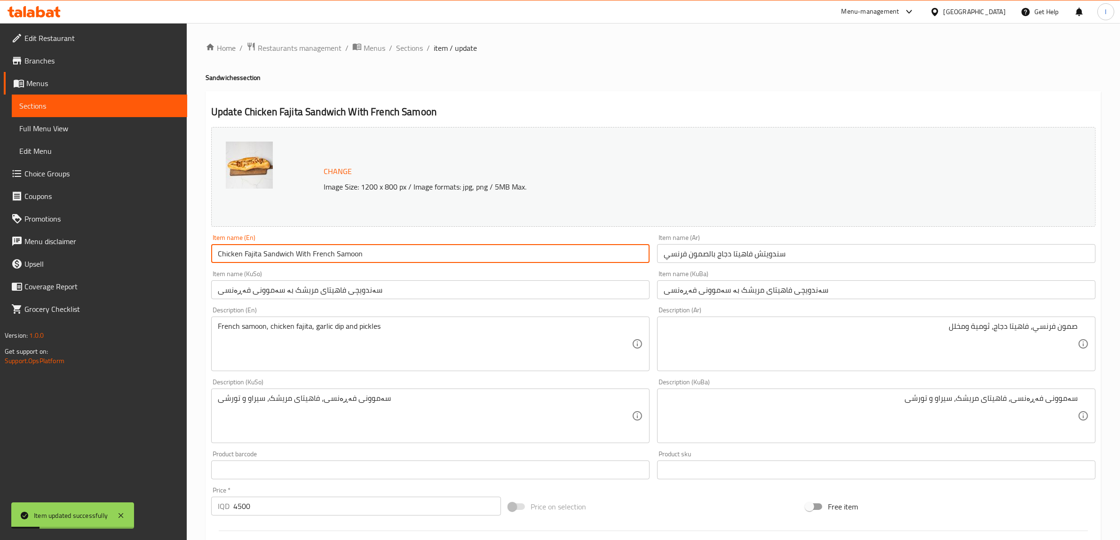
click at [99, 129] on span "Full Menu View" at bounding box center [99, 128] width 160 height 11
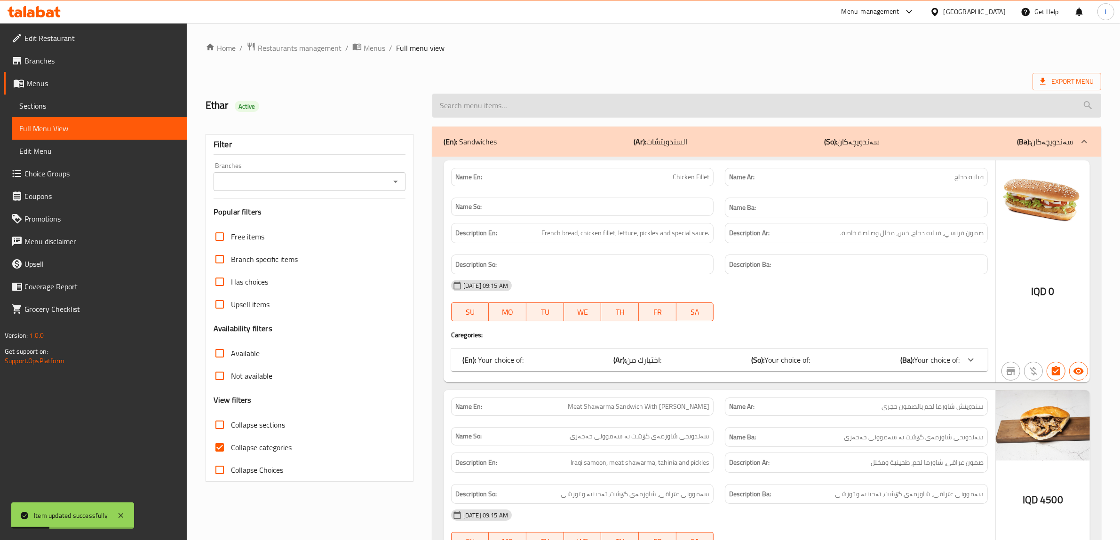
click at [577, 100] on input "search" at bounding box center [766, 106] width 669 height 24
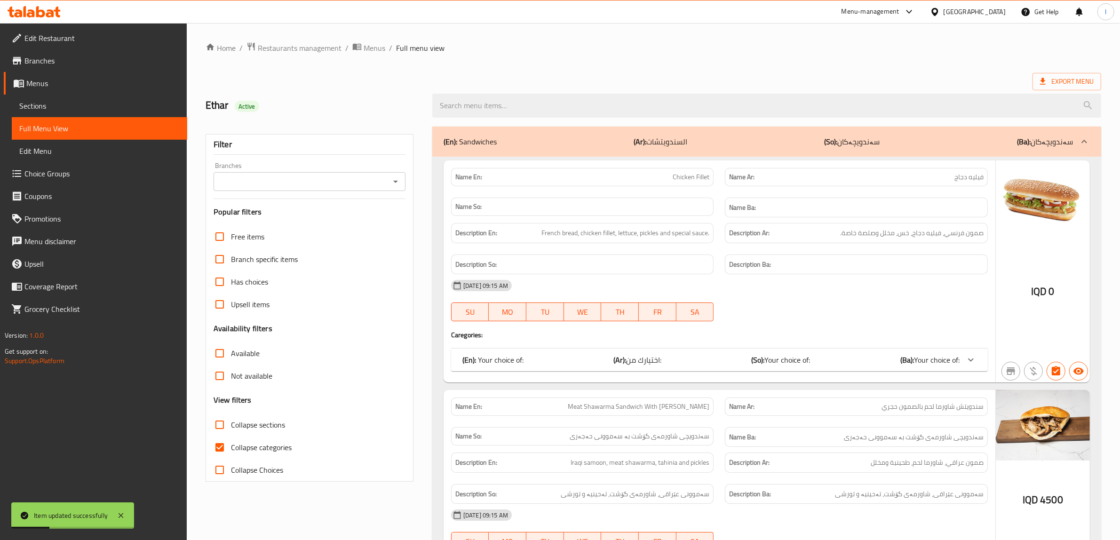
paste input "Chicken Fajita Sandwich With French Samoon"
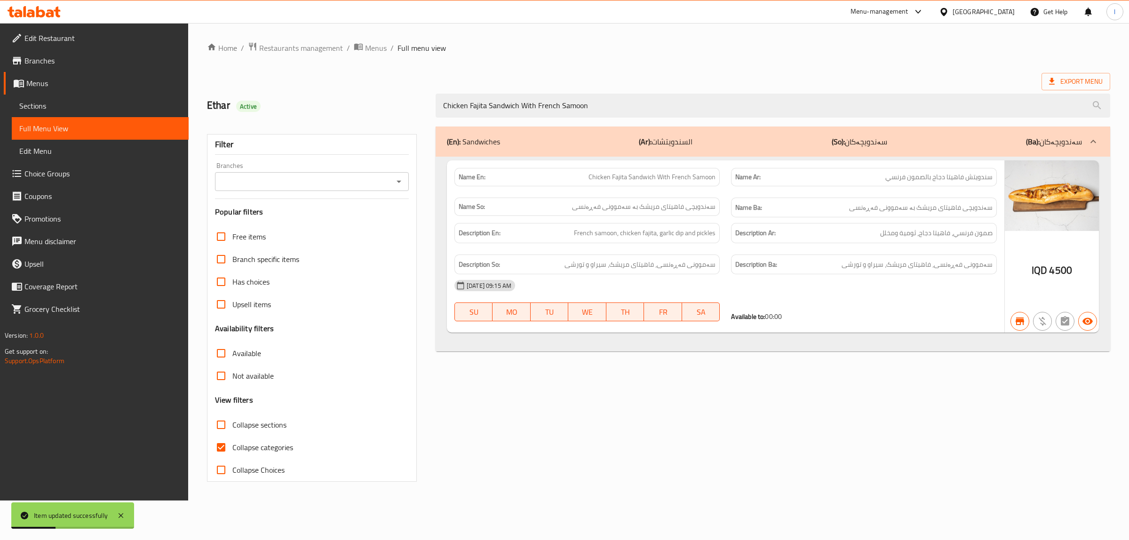
type input "Chicken Fajita Sandwich With French Samoon"
click at [354, 180] on input "Branches" at bounding box center [304, 181] width 173 height 13
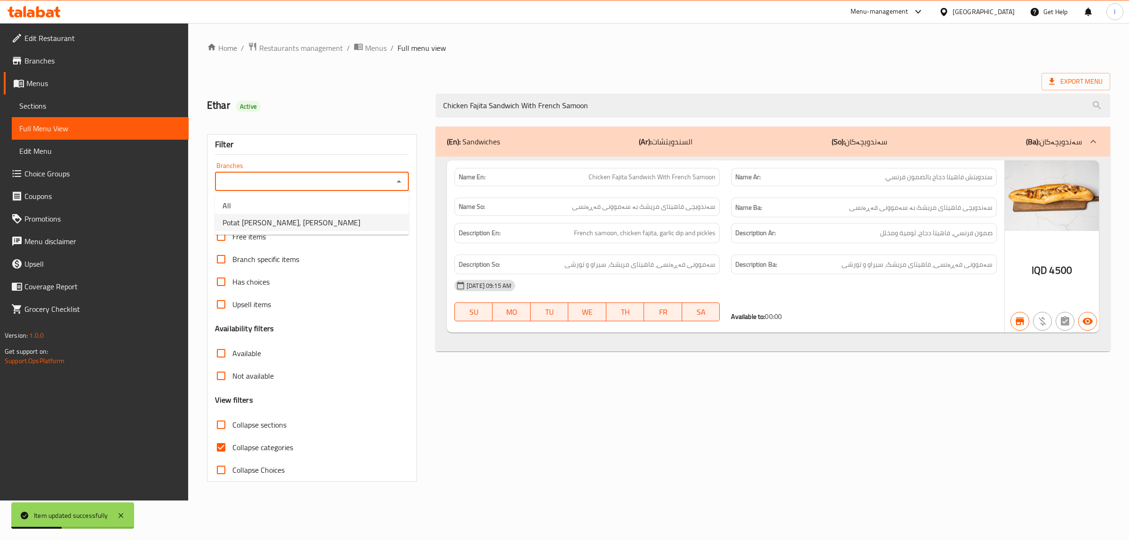
click at [303, 223] on span "Potat [PERSON_NAME], [PERSON_NAME]" at bounding box center [292, 222] width 138 height 11
type input "Potat [PERSON_NAME], [PERSON_NAME]"
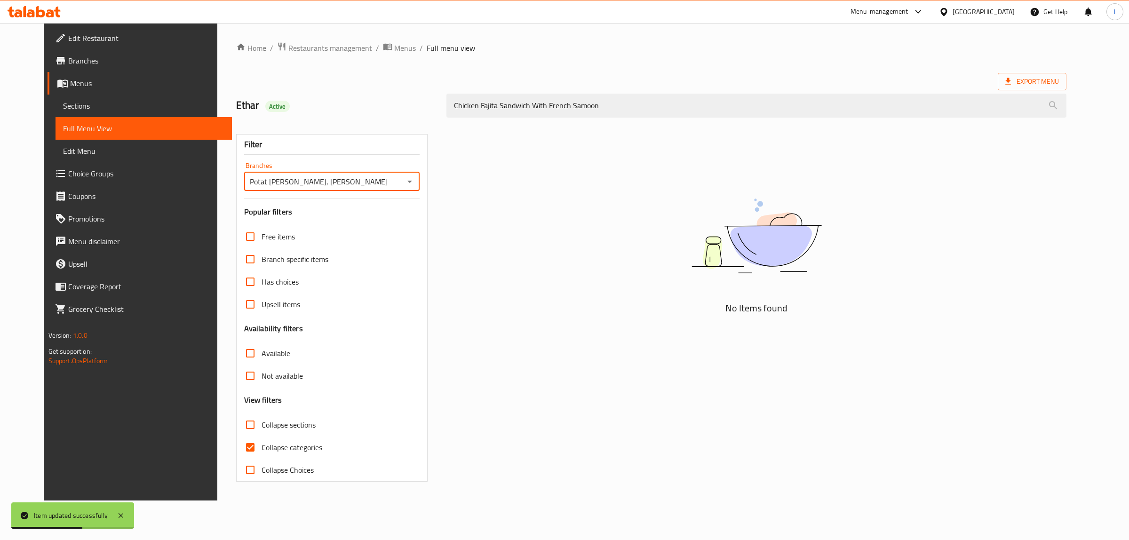
click at [397, 171] on div "Branches [GEOGRAPHIC_DATA][PERSON_NAME], [PERSON_NAME] Branches" at bounding box center [332, 176] width 176 height 29
click at [404, 184] on icon "Open" at bounding box center [409, 181] width 11 height 11
click at [368, 217] on li "Potat [PERSON_NAME], [PERSON_NAME]" at bounding box center [312, 222] width 194 height 17
click at [405, 177] on div "Potat [PERSON_NAME], [PERSON_NAME] Branches" at bounding box center [332, 181] width 176 height 19
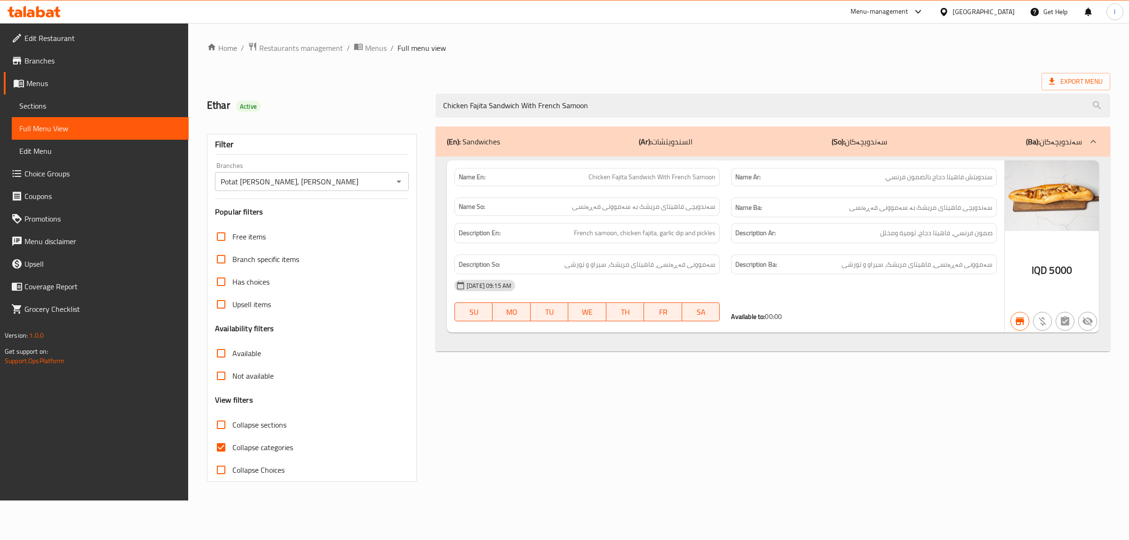
drag, startPoint x: 548, startPoint y: 114, endPoint x: 306, endPoint y: 111, distance: 242.4
click at [316, 111] on div "Ethar Active Chicken Fajita Sandwich With French Samoon" at bounding box center [658, 106] width 915 height 42
paste input "Meat Shawarma Saj Sandwich"
type input "Meat Shawarma Saj Sandwich"
click at [396, 181] on icon "Open" at bounding box center [398, 181] width 11 height 11
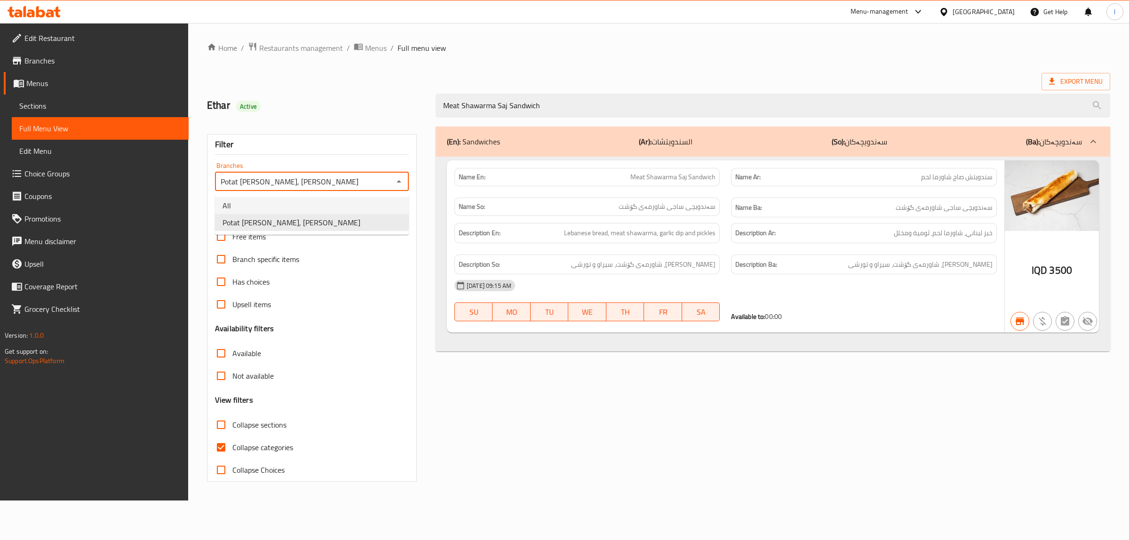
click at [340, 213] on li "All" at bounding box center [312, 205] width 194 height 17
click at [396, 186] on icon "Open" at bounding box center [398, 181] width 11 height 11
click at [345, 224] on li "Potat [PERSON_NAME], [PERSON_NAME]" at bounding box center [312, 222] width 194 height 17
type input "Potat [PERSON_NAME], [PERSON_NAME]"
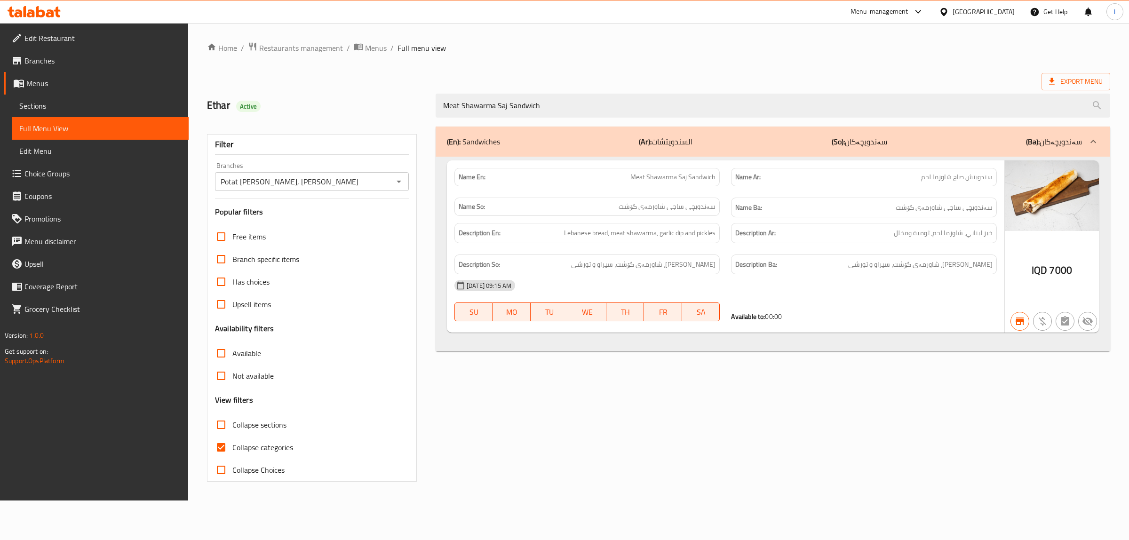
drag, startPoint x: 570, startPoint y: 110, endPoint x: 333, endPoint y: 116, distance: 236.8
click at [337, 118] on div "Ethar Active Meat Shawarma Saj Sandwich" at bounding box center [658, 106] width 915 height 42
paste input "Chicken"
type input "Chicken Shawarma Saj Sandwich"
click at [401, 181] on icon "Open" at bounding box center [399, 182] width 5 height 2
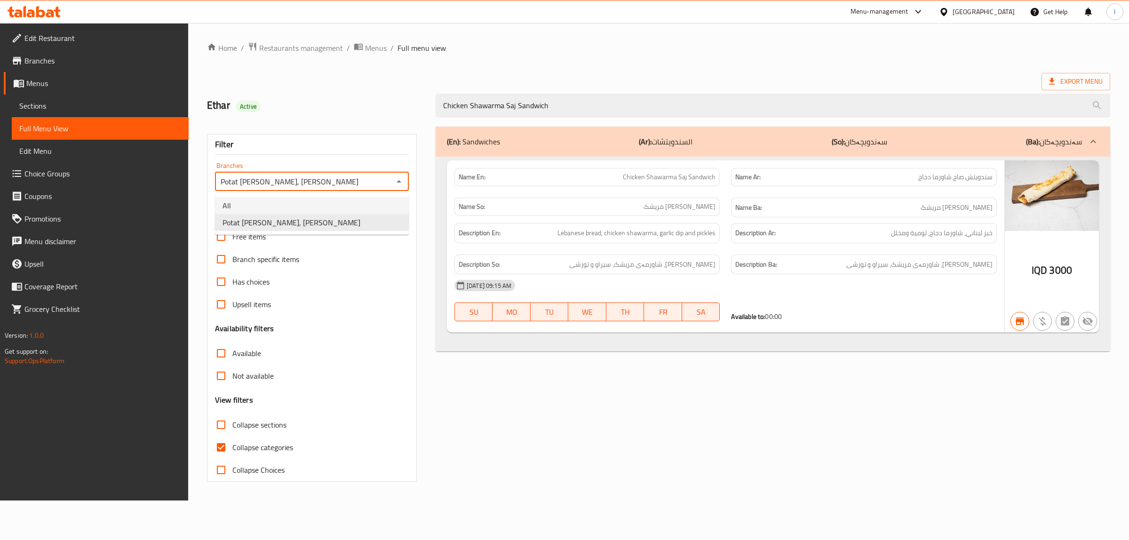
click at [329, 205] on li "All" at bounding box center [312, 205] width 194 height 17
click at [399, 180] on icon "Open" at bounding box center [398, 181] width 11 height 11
click at [325, 227] on li "Potat [PERSON_NAME], [PERSON_NAME]" at bounding box center [312, 222] width 194 height 17
type input "Potat [PERSON_NAME], [PERSON_NAME]"
click at [49, 16] on icon at bounding box center [50, 13] width 8 height 8
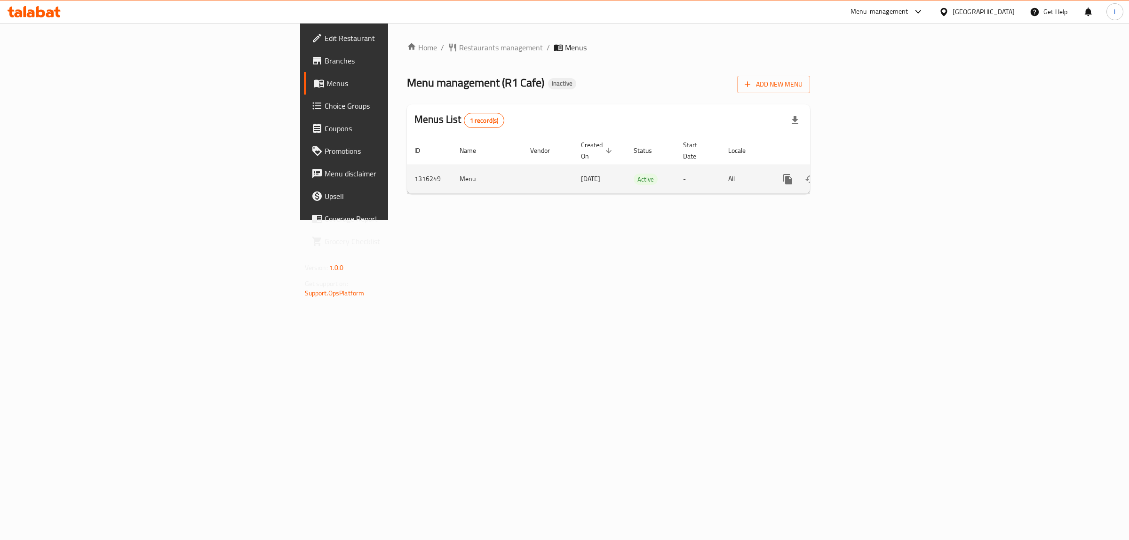
click at [862, 174] on icon "enhanced table" at bounding box center [855, 179] width 11 height 11
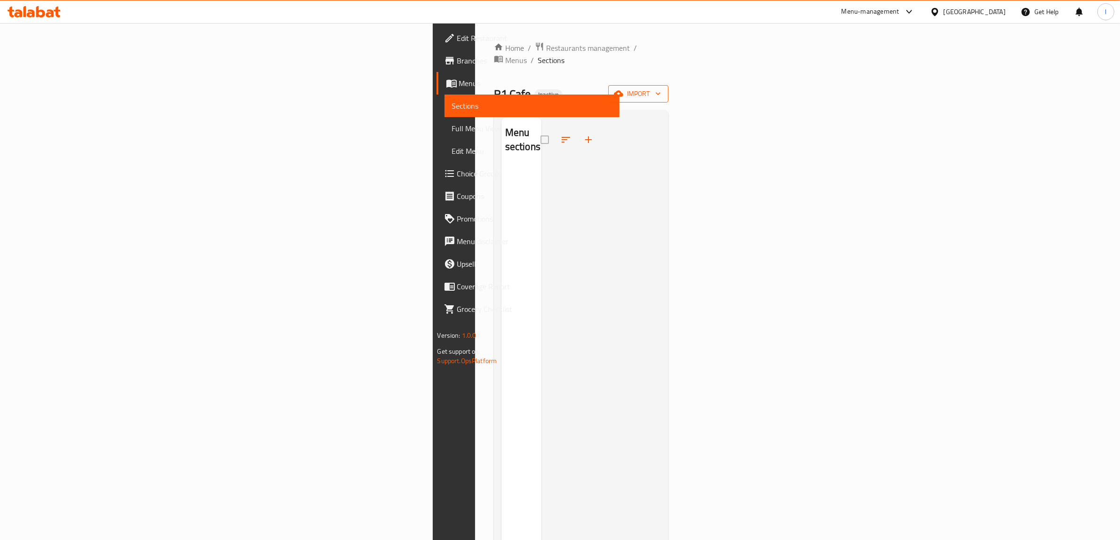
click at [661, 88] on span "import" at bounding box center [638, 94] width 45 height 12
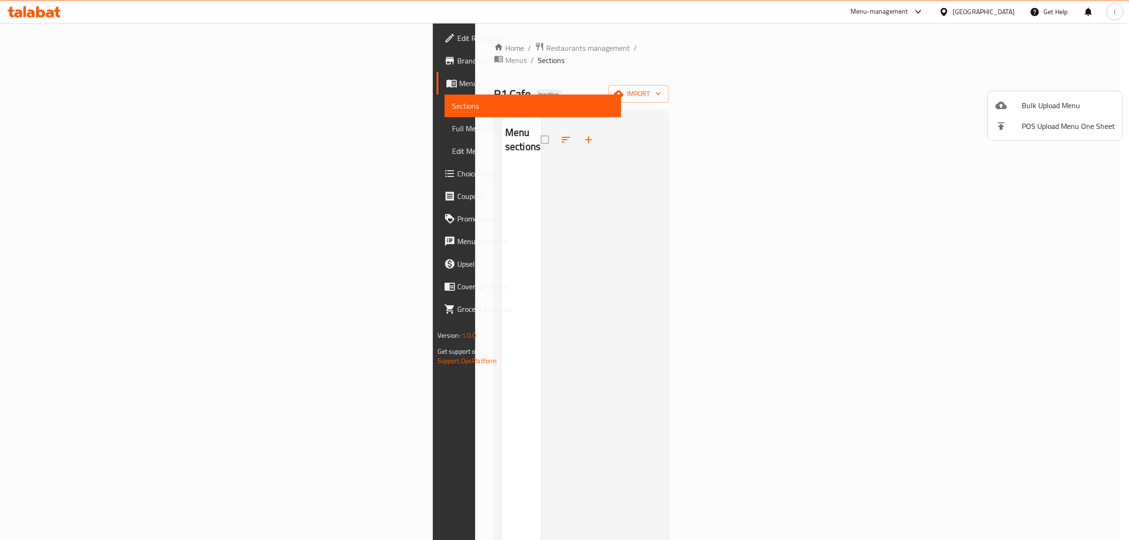
click at [1019, 100] on div at bounding box center [1009, 105] width 26 height 11
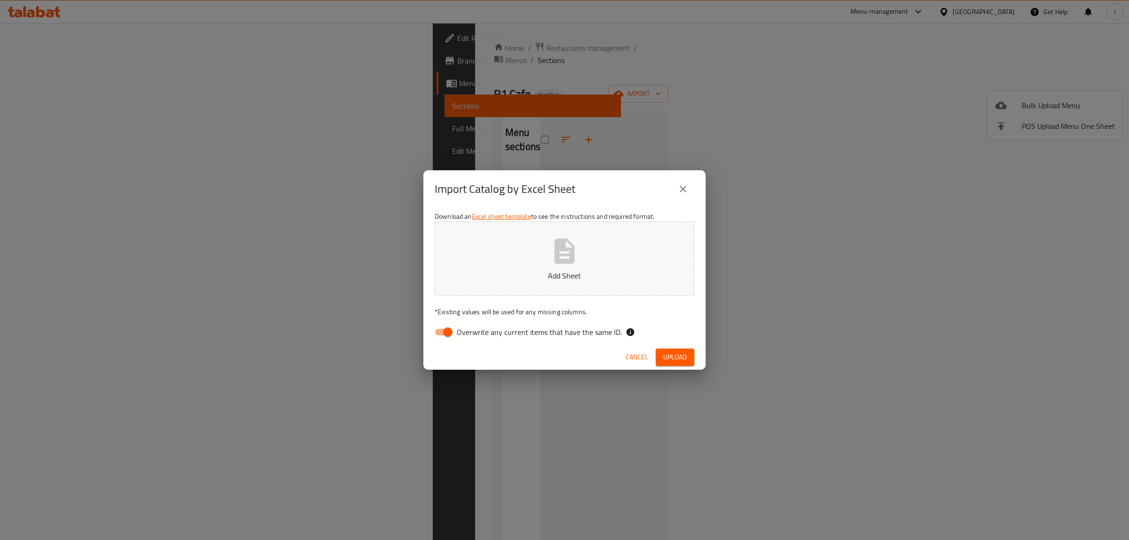
click at [484, 340] on label "Overwrite any current items that have the same ID." at bounding box center [526, 332] width 192 height 18
click at [475, 340] on input "Overwrite any current items that have the same ID." at bounding box center [448, 332] width 54 height 18
checkbox input "false"
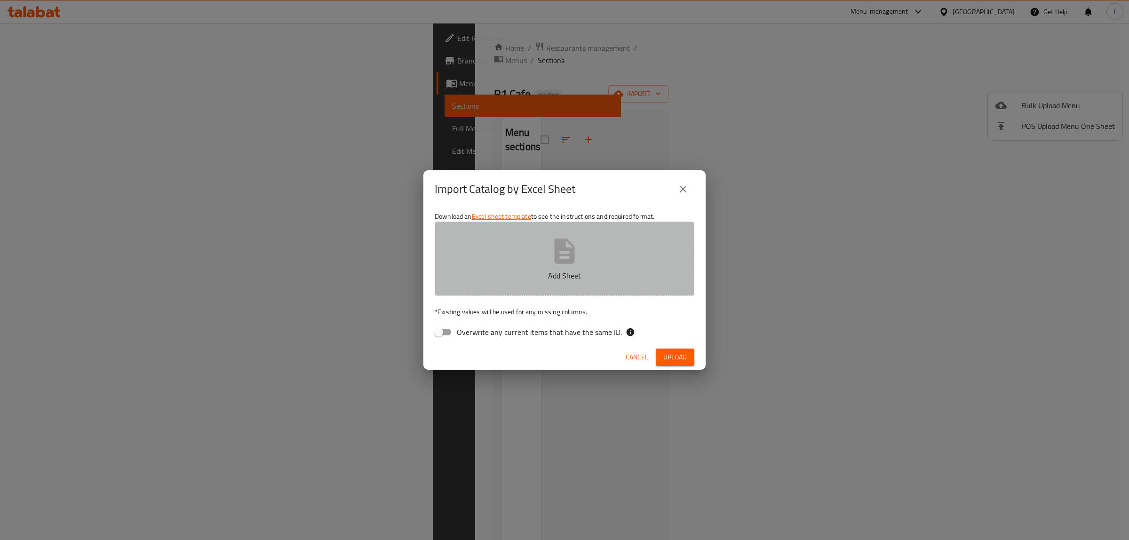
click at [535, 280] on p "Add Sheet" at bounding box center [564, 275] width 231 height 11
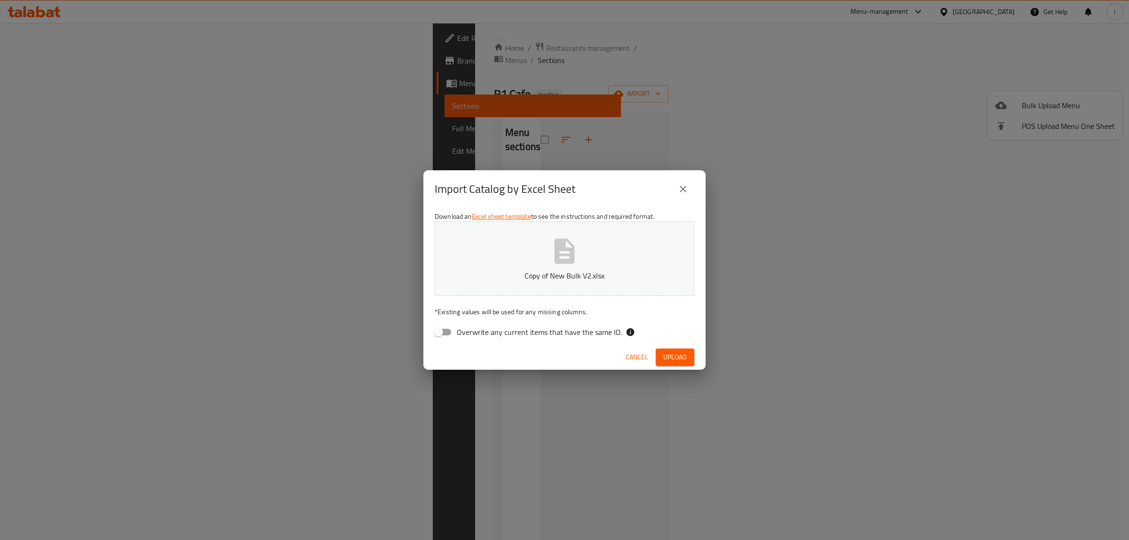
click at [688, 356] on button "Upload" at bounding box center [675, 357] width 39 height 17
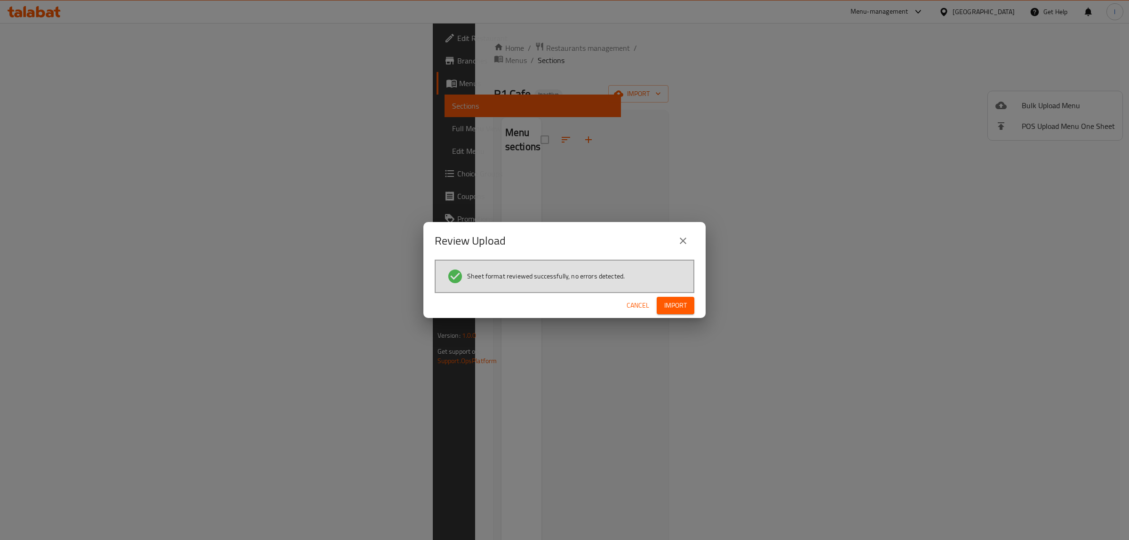
drag, startPoint x: 674, startPoint y: 320, endPoint x: 674, endPoint y: 307, distance: 13.7
click at [674, 320] on div "Review Upload Sheet format reviewed successfully, no errors detected. Cancel Im…" at bounding box center [564, 270] width 1129 height 540
click at [674, 307] on span "Import" at bounding box center [675, 306] width 23 height 12
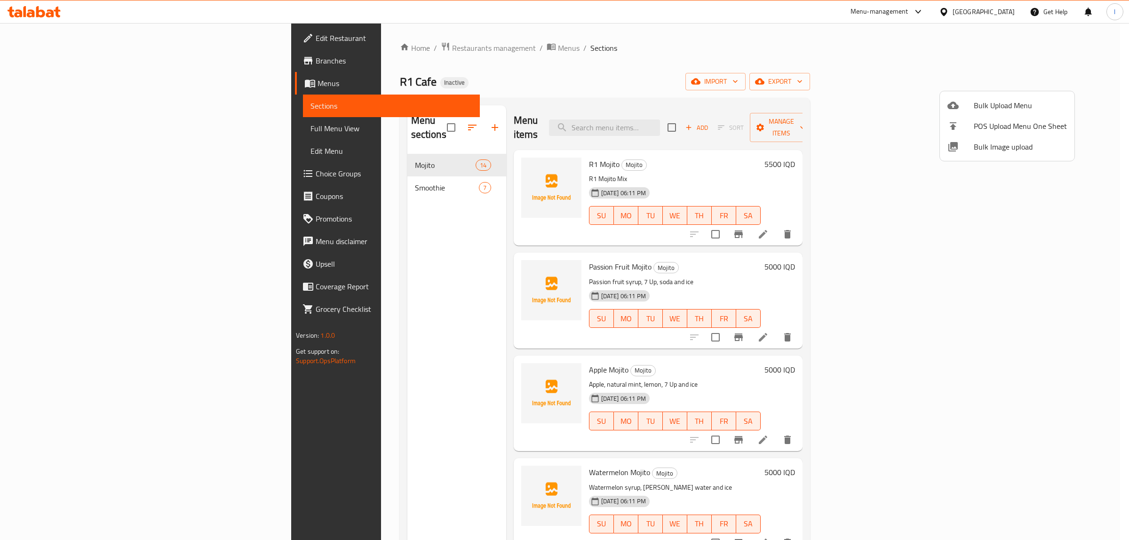
click at [688, 361] on div at bounding box center [564, 270] width 1129 height 540
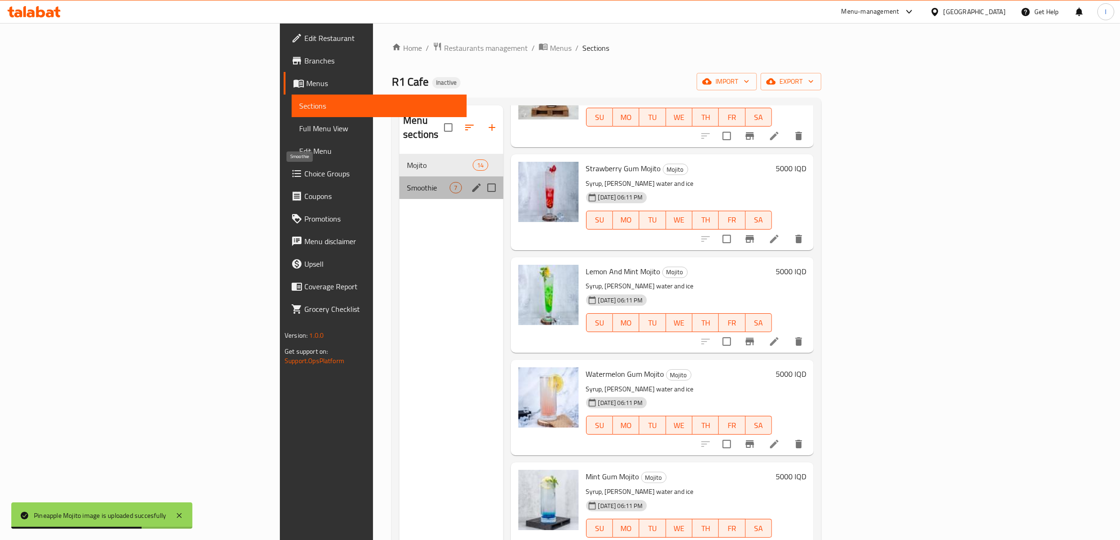
click at [407, 182] on span "Smoothie" at bounding box center [428, 187] width 43 height 11
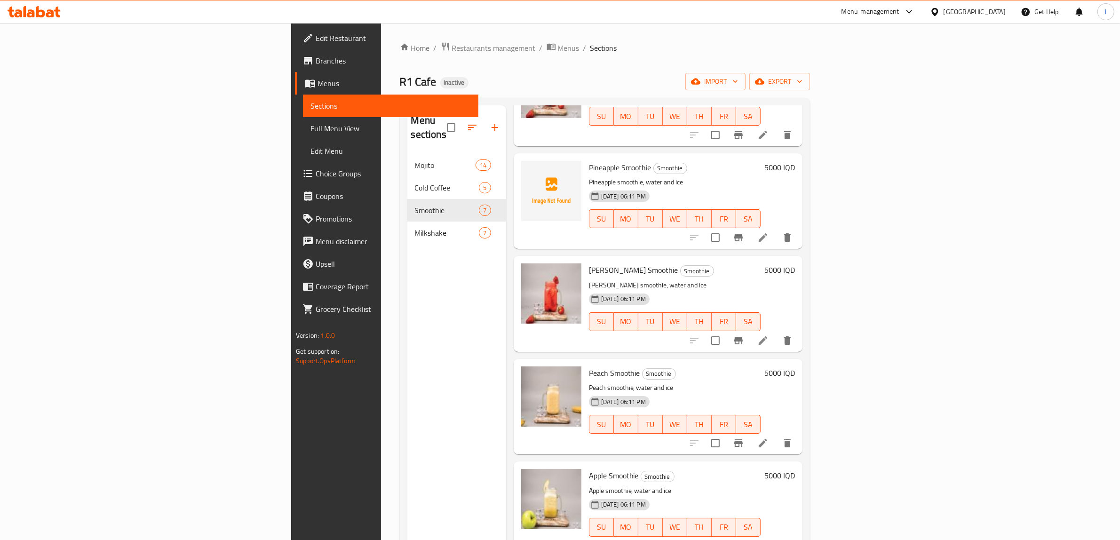
scroll to position [132, 0]
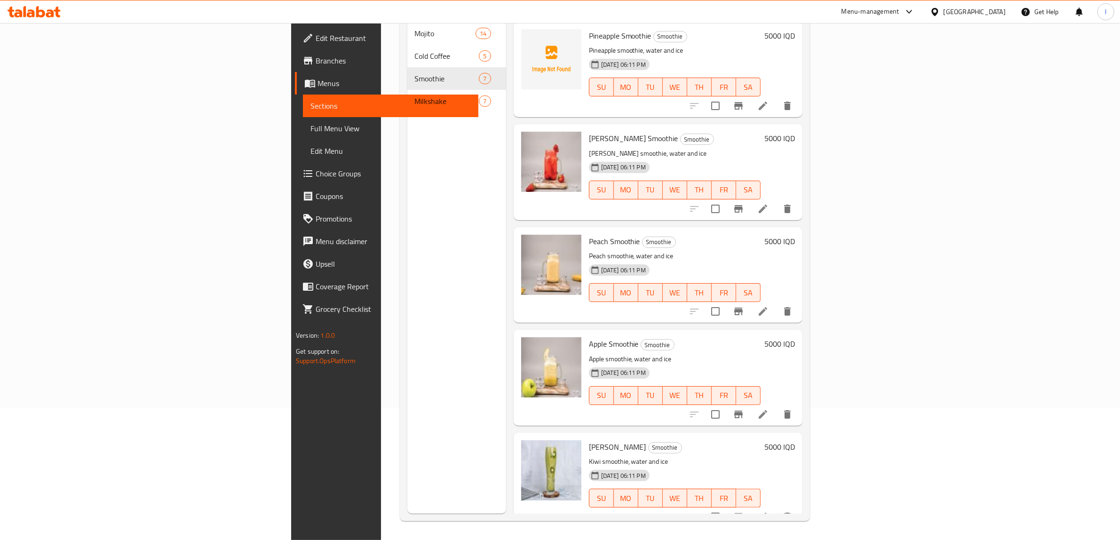
drag, startPoint x: 468, startPoint y: 510, endPoint x: 468, endPoint y: 502, distance: 8.0
click at [518, 508] on div at bounding box center [552, 481] width 68 height 88
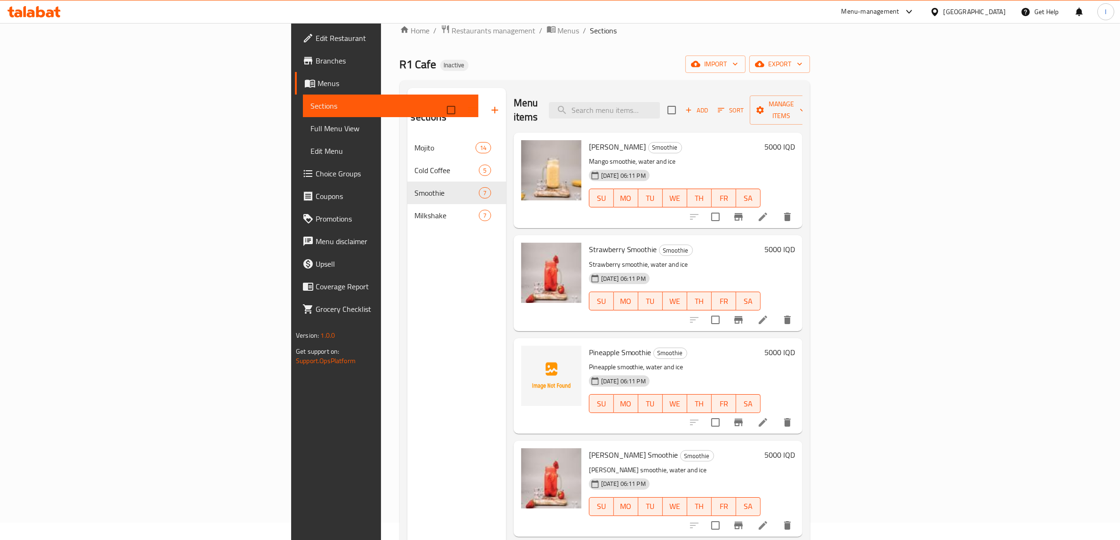
scroll to position [0, 0]
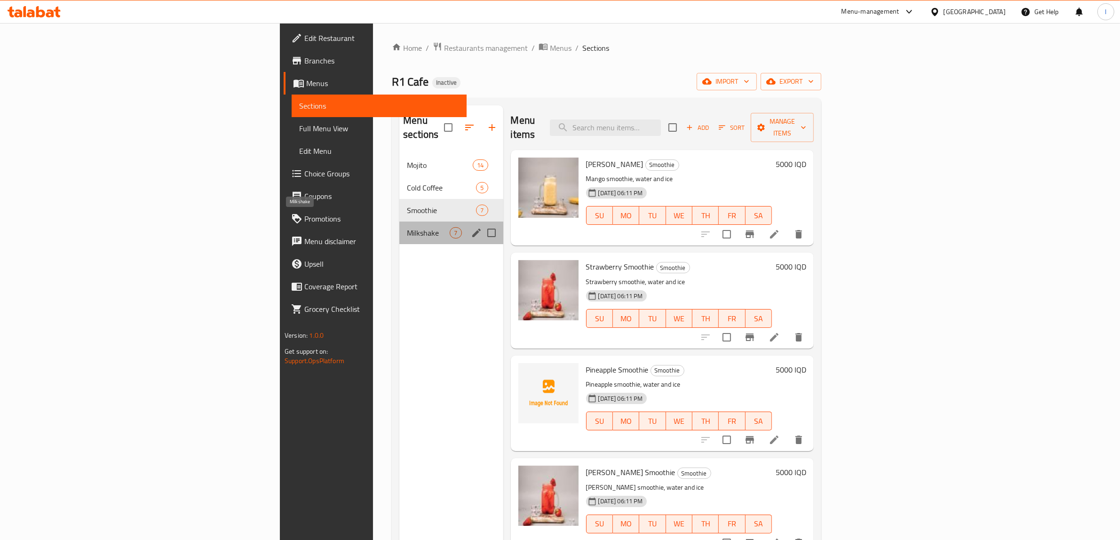
click at [407, 227] on span "Milkshake" at bounding box center [428, 232] width 43 height 11
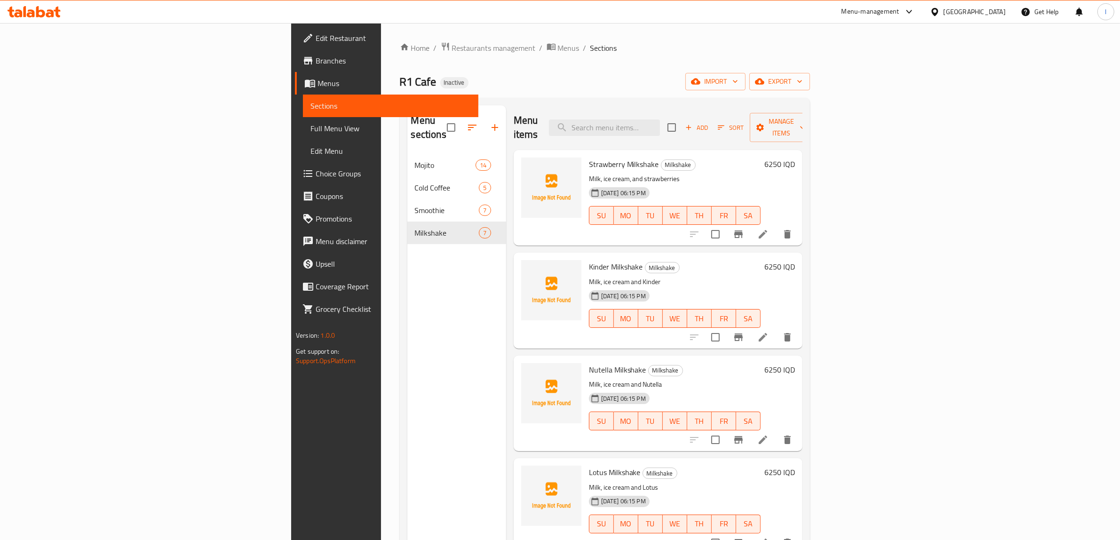
click at [311, 132] on span "Full Menu View" at bounding box center [391, 128] width 160 height 11
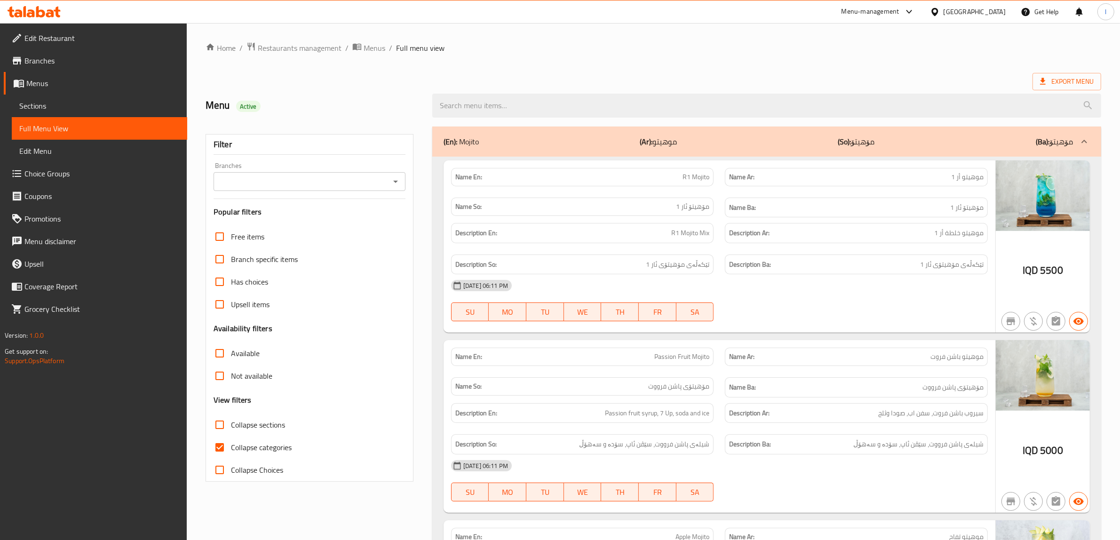
click at [300, 173] on div "Branches" at bounding box center [310, 181] width 192 height 19
click at [311, 184] on input "Branches" at bounding box center [301, 181] width 171 height 13
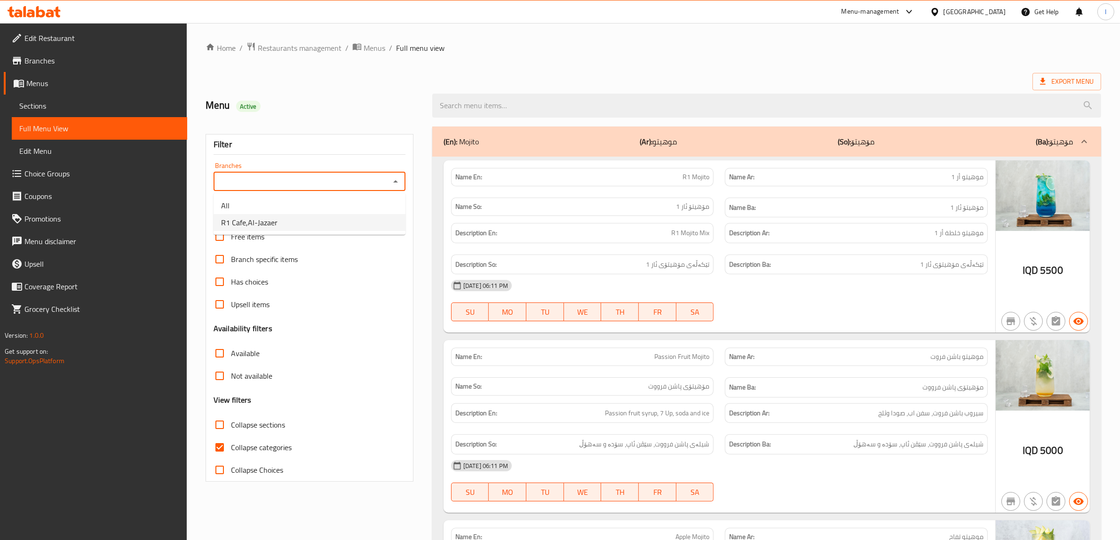
click at [290, 228] on li "R1 Cafe,Al-Jazaer" at bounding box center [310, 222] width 192 height 17
type input "R1 Cafe,Al-Jazaer"
click at [255, 433] on label "Collapse sections" at bounding box center [246, 425] width 77 height 23
click at [231, 433] on input "Collapse sections" at bounding box center [219, 425] width 23 height 23
checkbox input "true"
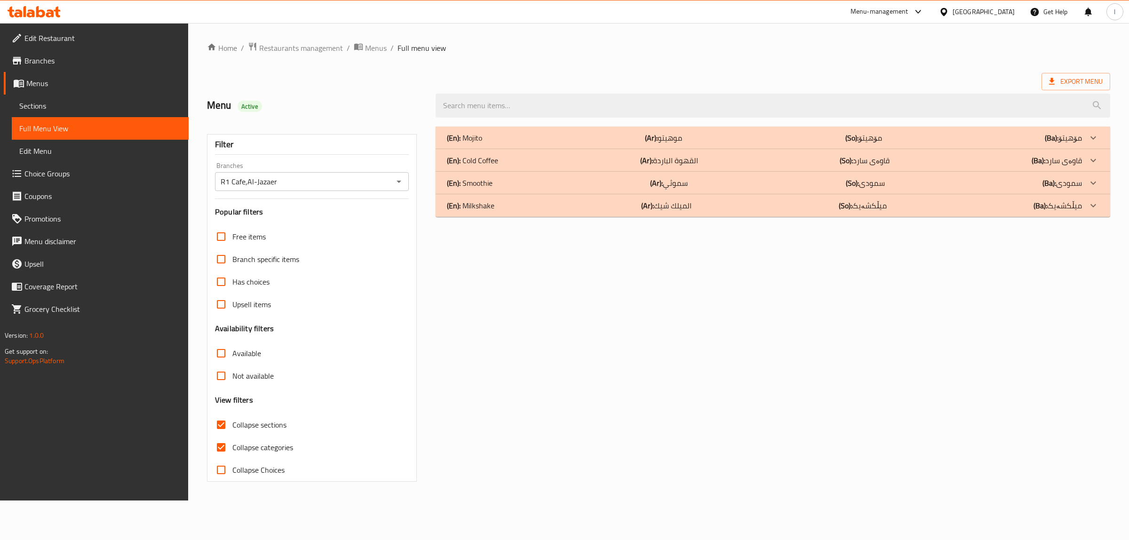
click at [226, 443] on input "Collapse categories" at bounding box center [221, 447] width 23 height 23
checkbox input "false"
click at [497, 205] on div "(En): Milkshake (Ar): الميلك شيك (So): میڵکشەیک (Ba): میڵکشەیک" at bounding box center [764, 205] width 635 height 11
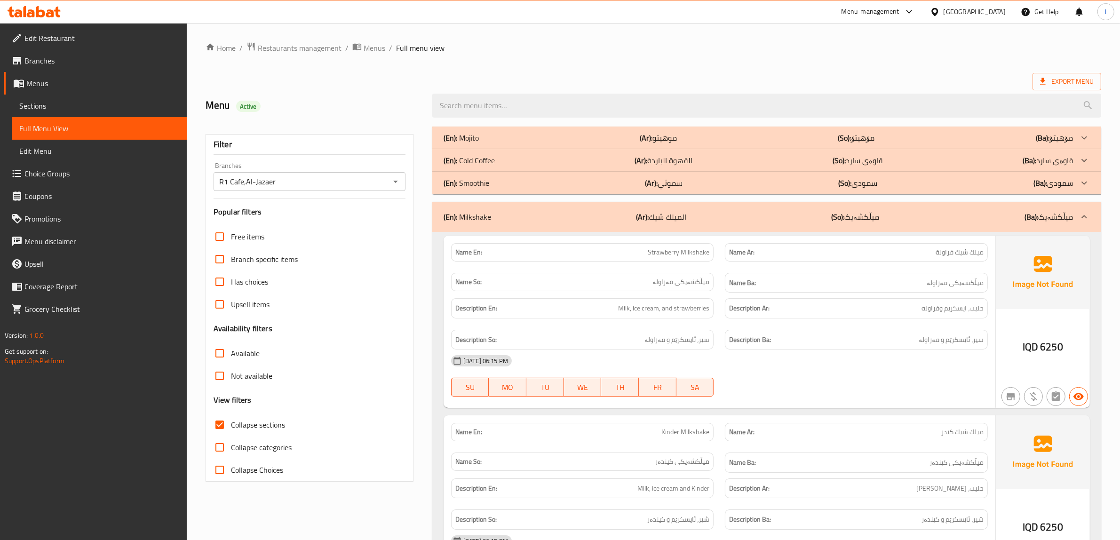
click at [493, 215] on div "(En): Milkshake (Ar): الميلك شيك (So): میڵکشەیک (Ba): میڵکشەیک" at bounding box center [759, 216] width 630 height 11
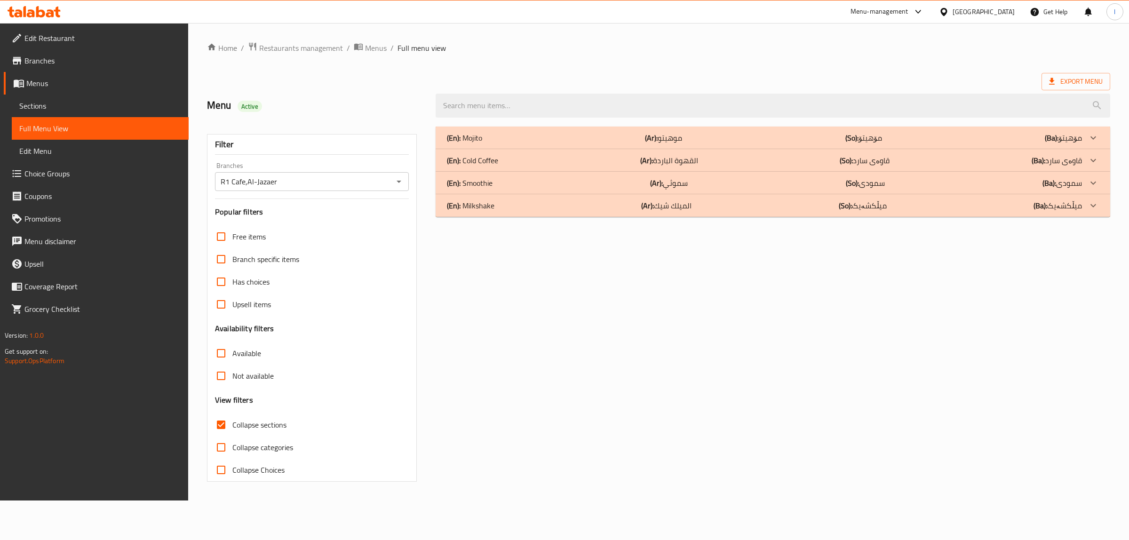
click at [494, 178] on div "(En): Smoothie (Ar): سموثي (So): سمودی (Ba): سمودی" at bounding box center [764, 182] width 635 height 11
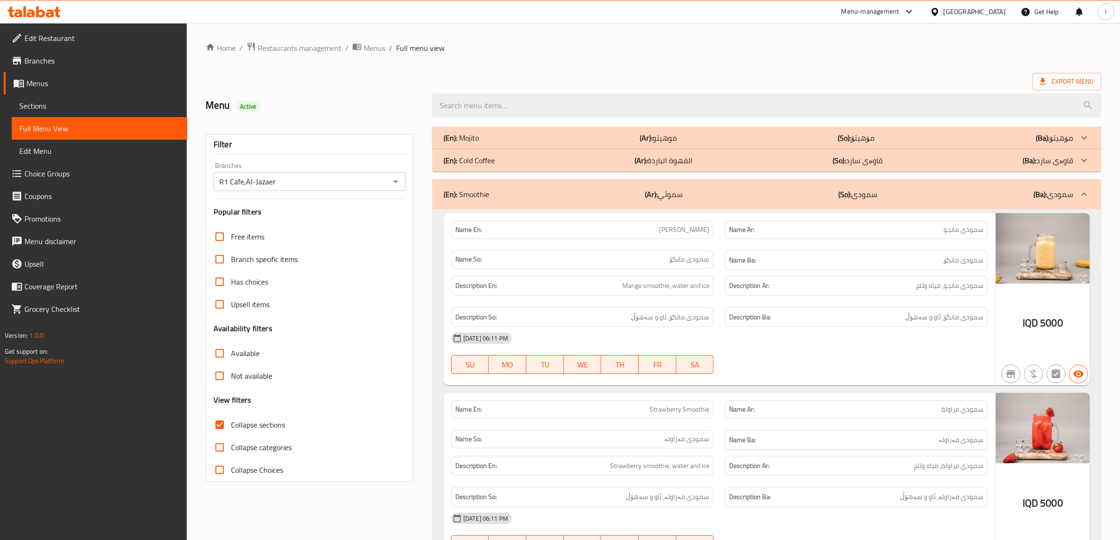
click at [504, 134] on div "(En): Mojito (Ar): موهيتو (So): مۆهیتۆ (Ba): مۆهیتۆ" at bounding box center [759, 137] width 630 height 11
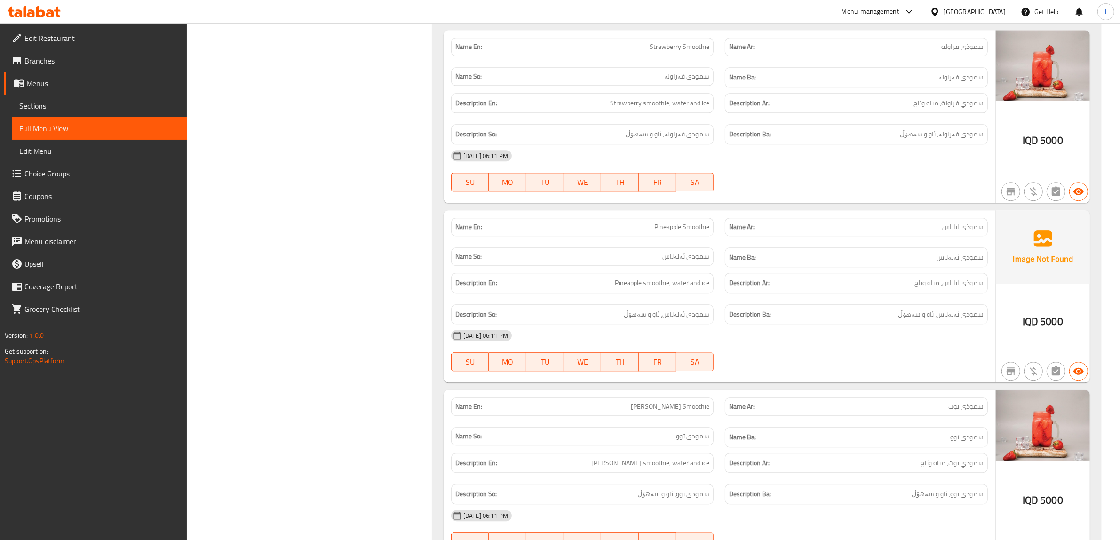
scroll to position [2737, 0]
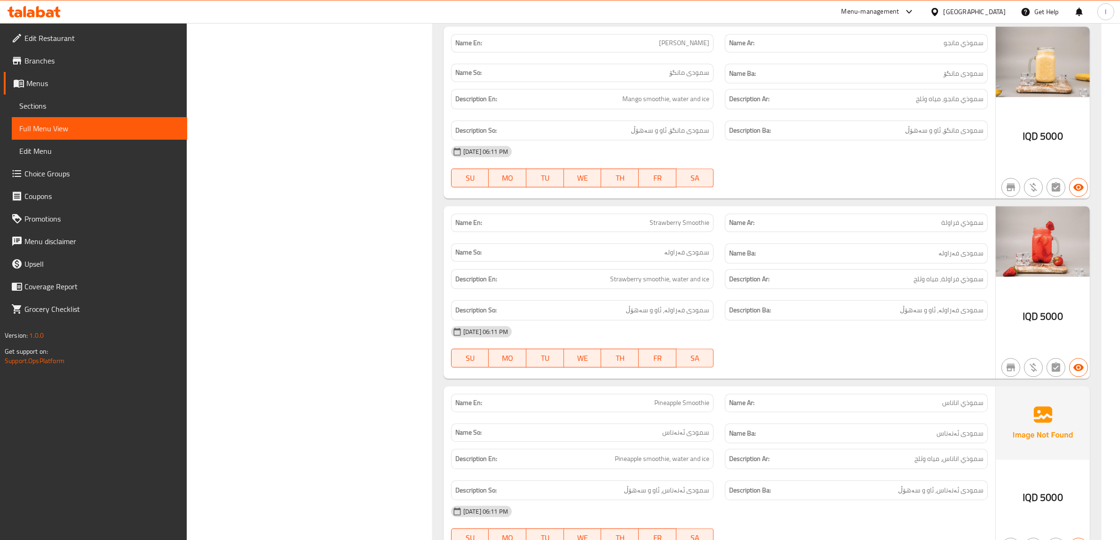
click at [662, 408] on span "Pineapple Smoothie" at bounding box center [682, 403] width 55 height 10
copy span "Pineapple Smoothie"
